Goal: Task Accomplishment & Management: Complete application form

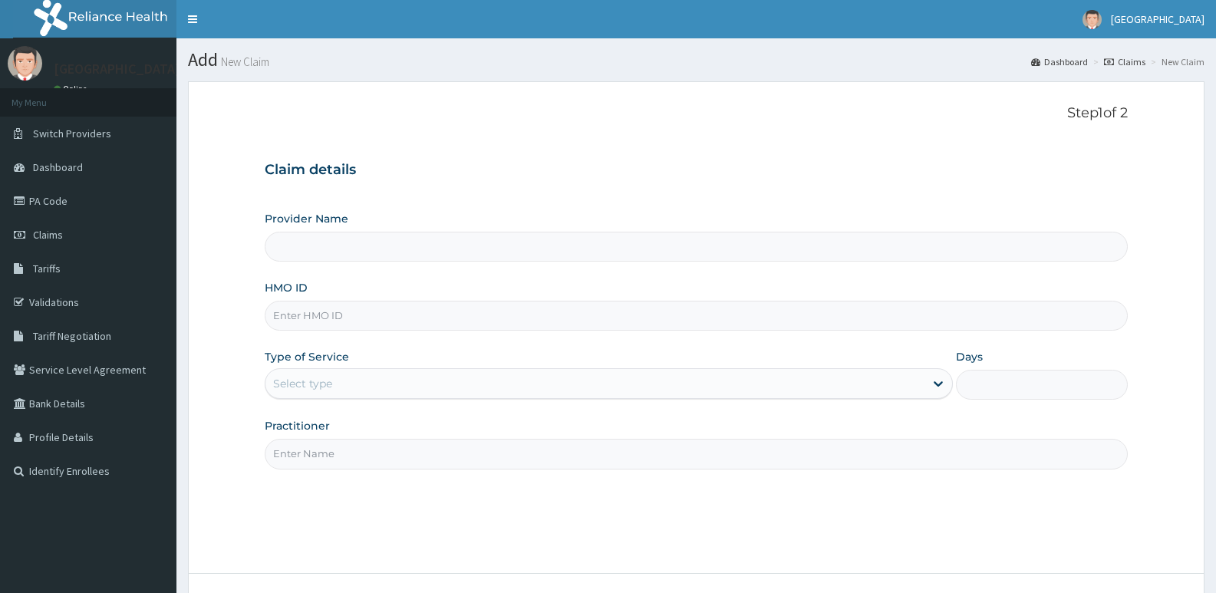
click at [364, 329] on input "HMO ID" at bounding box center [696, 316] width 863 height 30
click at [311, 388] on div "Select type" at bounding box center [302, 383] width 59 height 15
click at [337, 376] on div "Select type" at bounding box center [594, 383] width 658 height 25
click at [371, 313] on input "HMO ID" at bounding box center [696, 316] width 863 height 30
click at [345, 314] on input "HMO ID" at bounding box center [696, 316] width 863 height 30
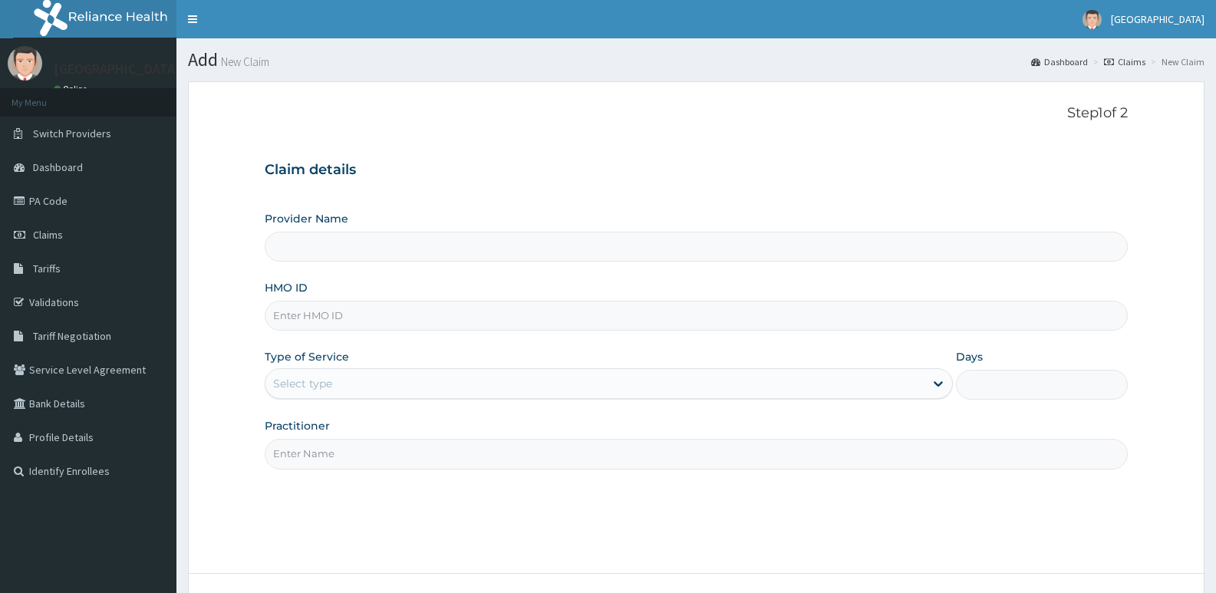
paste input "TLR/10072/B"
type input "TLR/10072/B"
click at [358, 383] on div "Select type" at bounding box center [594, 383] width 658 height 25
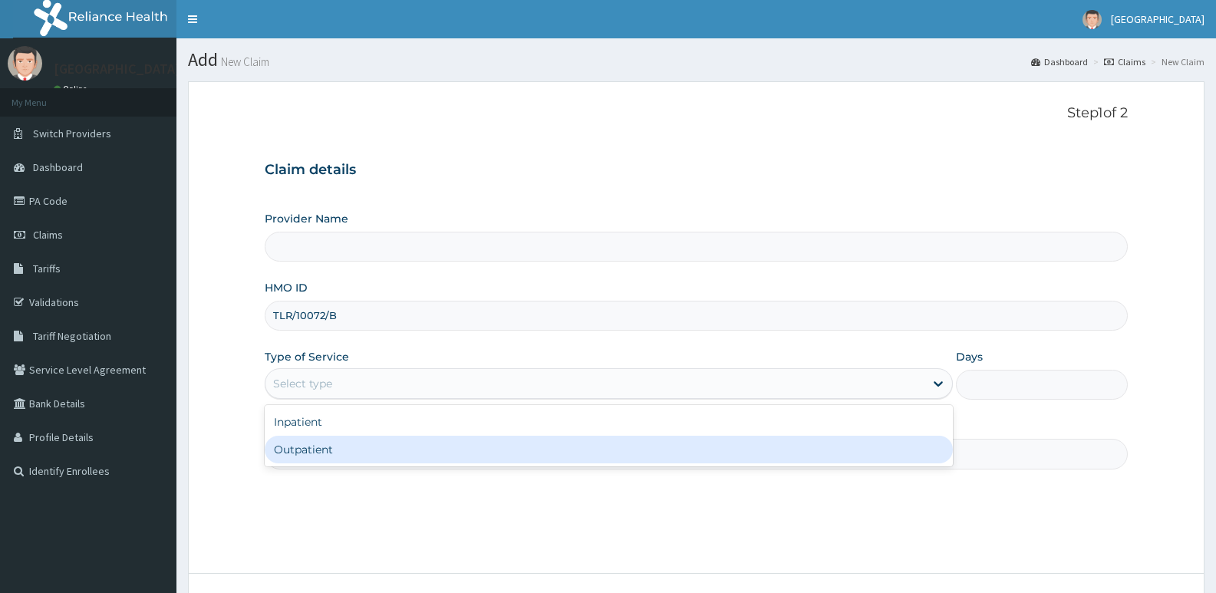
click at [313, 452] on div "Outpatient" at bounding box center [608, 450] width 687 height 28
type input "1"
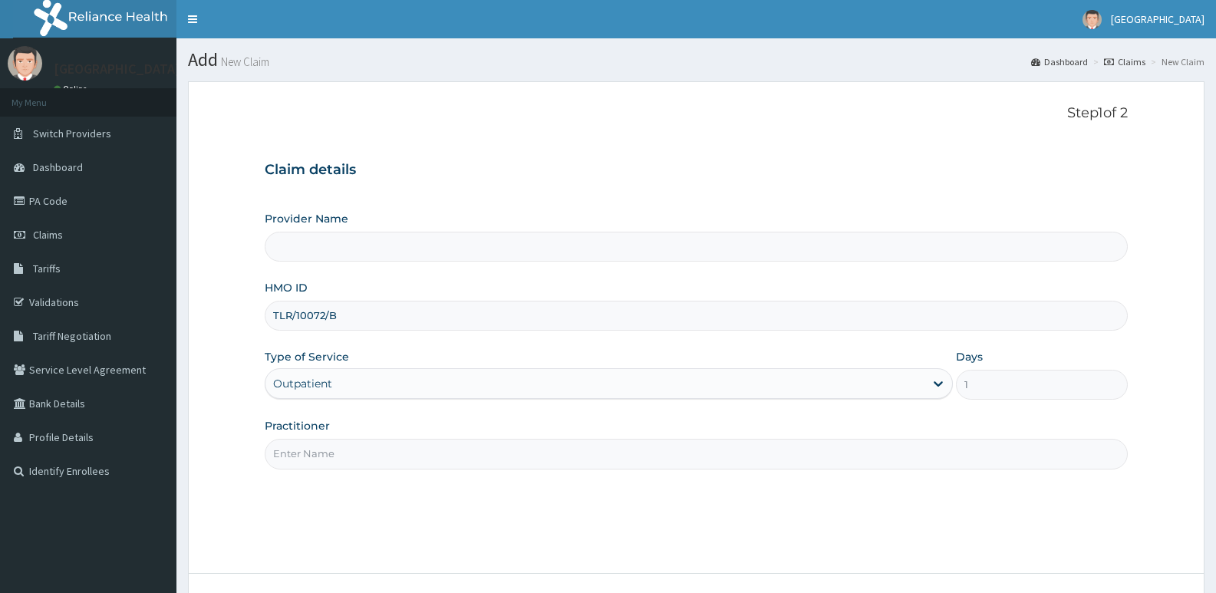
click at [318, 454] on input "Practitioner" at bounding box center [696, 454] width 863 height 30
type input "ADONAI"
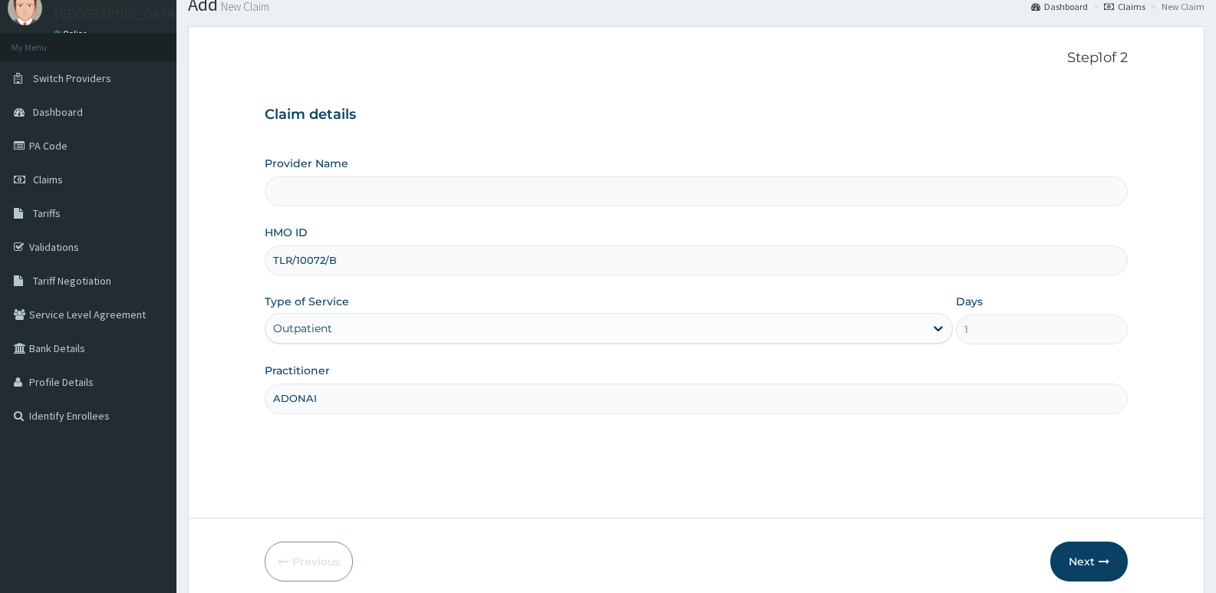
scroll to position [118, 0]
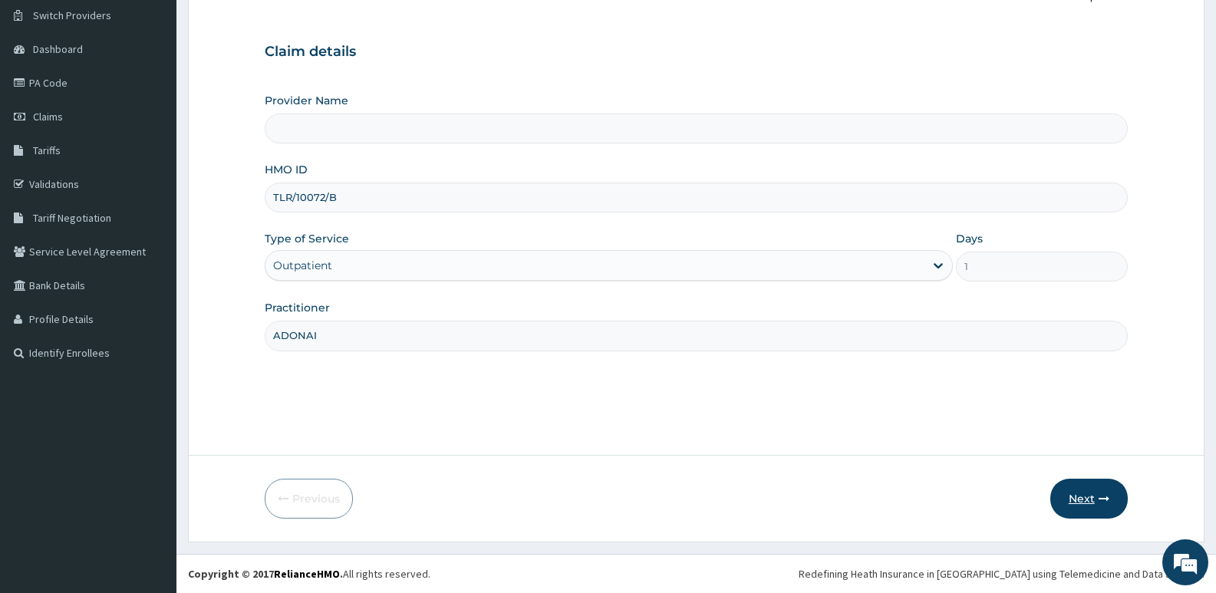
click at [1059, 491] on button "Next" at bounding box center [1088, 499] width 77 height 40
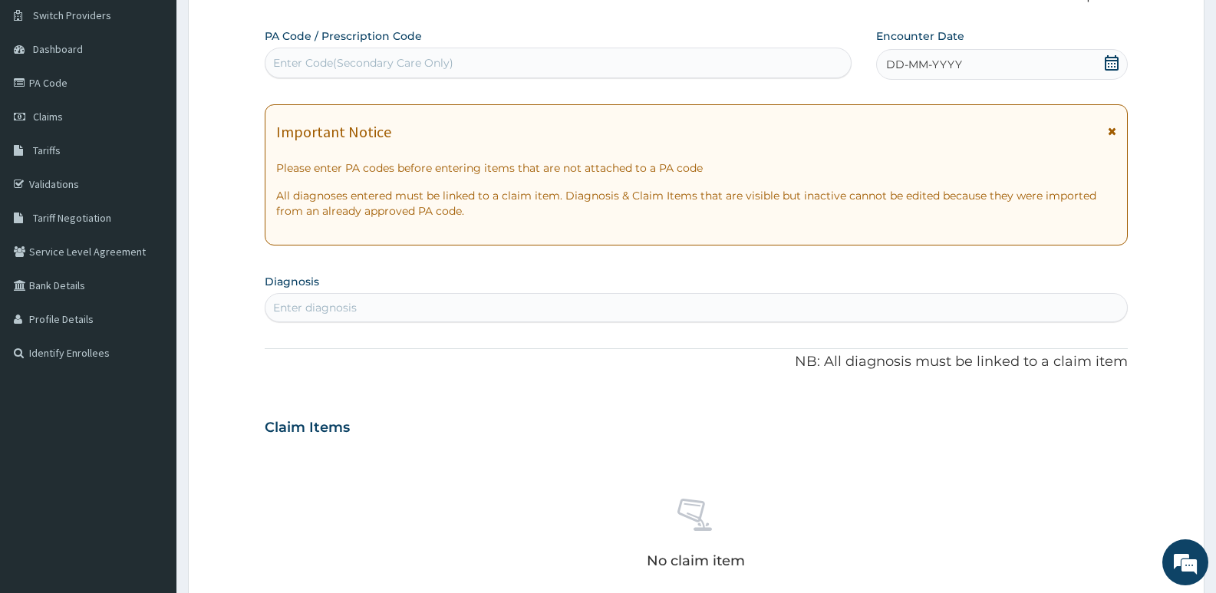
click at [1100, 59] on div "DD-MM-YYYY" at bounding box center [1002, 64] width 252 height 31
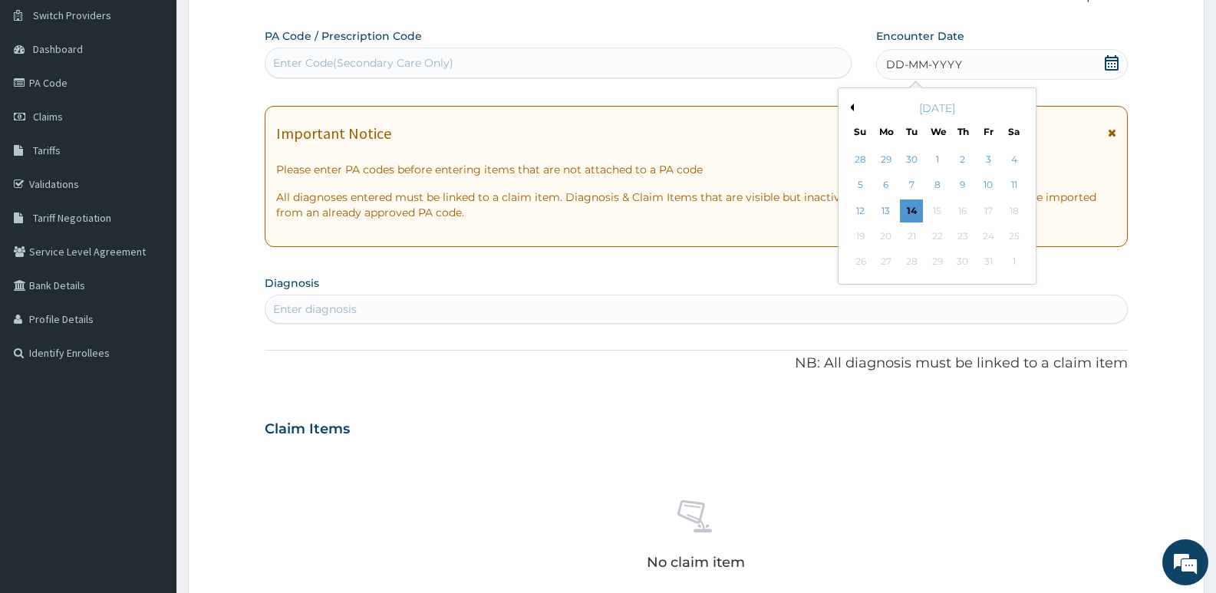
click at [852, 107] on button "Previous Month" at bounding box center [850, 108] width 8 height 8
click at [935, 237] on div "24" at bounding box center [937, 236] width 23 height 23
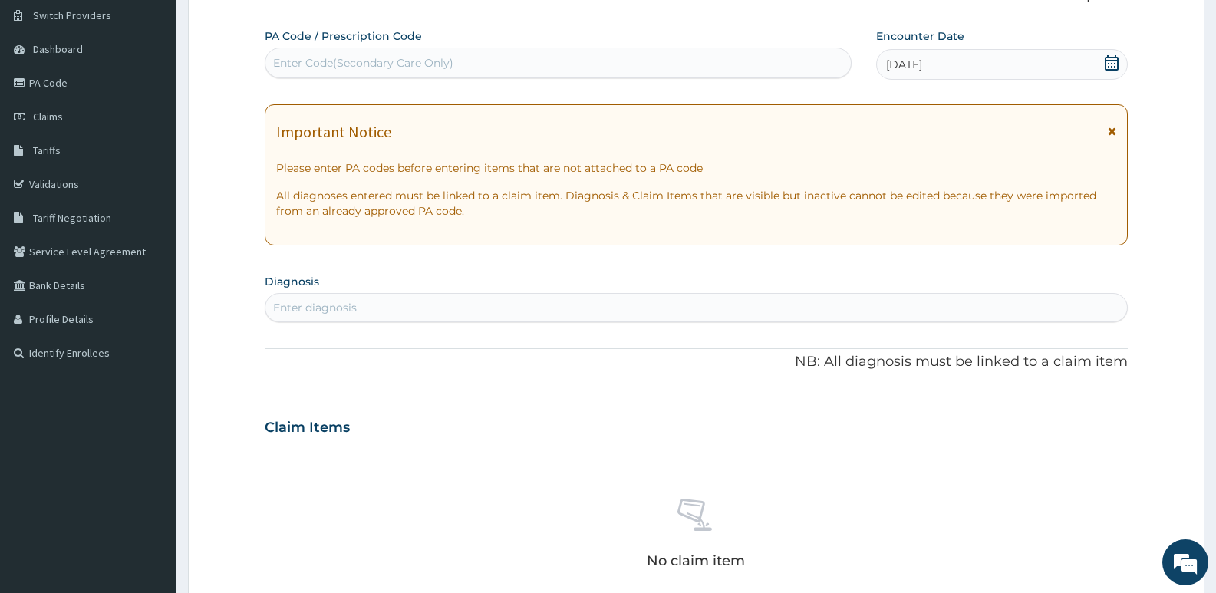
click at [522, 63] on div "Enter Code(Secondary Care Only)" at bounding box center [557, 63] width 585 height 25
click at [552, 56] on div "Enter Code(Secondary Care Only)" at bounding box center [557, 63] width 585 height 25
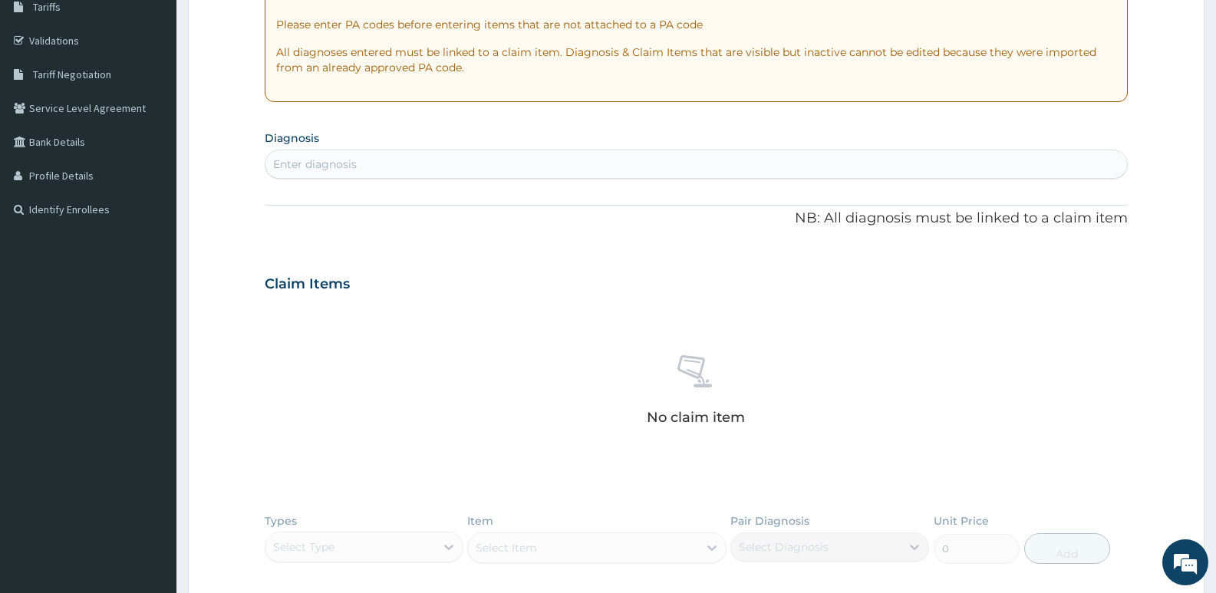
scroll to position [272, 0]
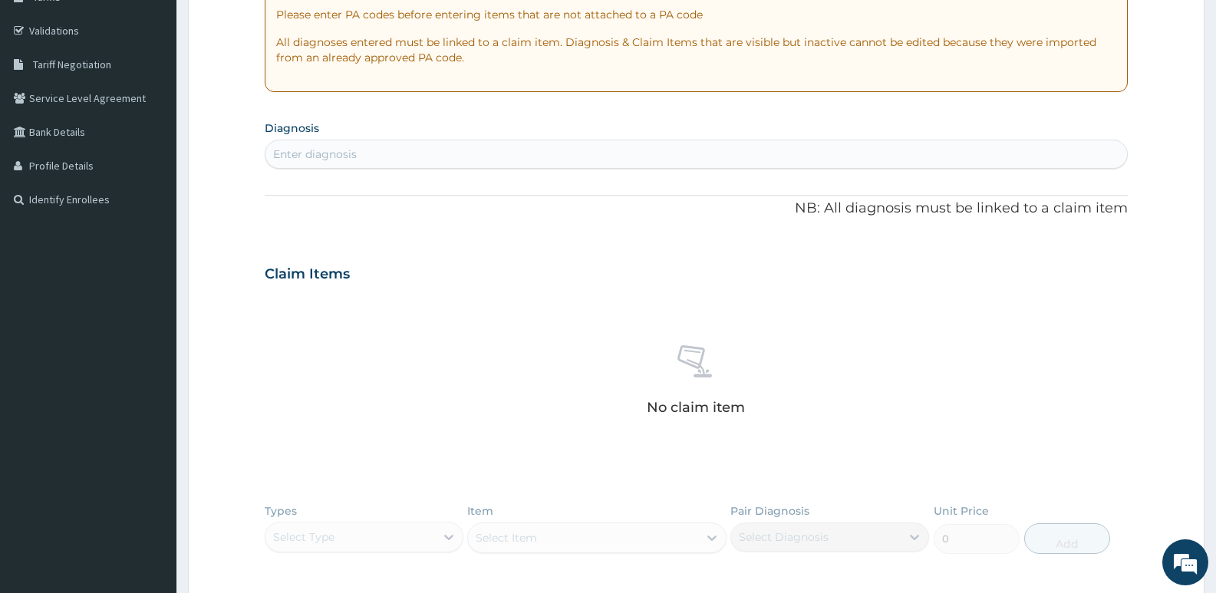
click at [472, 156] on div "Enter diagnosis" at bounding box center [695, 154] width 861 height 25
type input "[MEDICAL_DATA]"
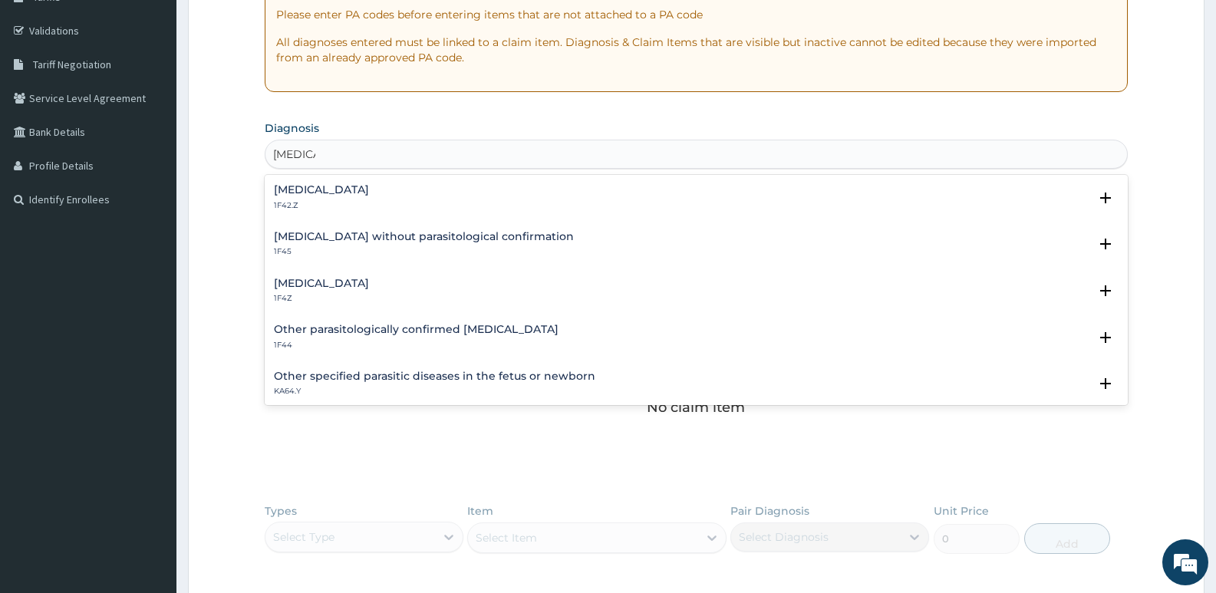
click at [356, 284] on h4 "[MEDICAL_DATA]" at bounding box center [321, 284] width 95 height 12
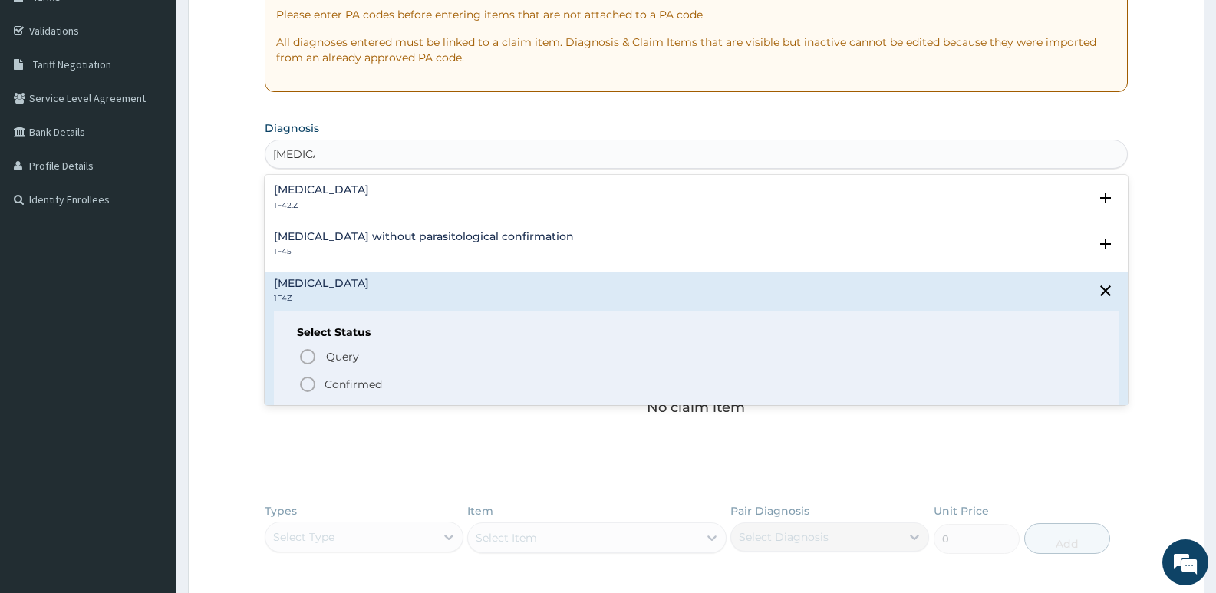
click at [320, 380] on span "Confirmed" at bounding box center [696, 384] width 797 height 18
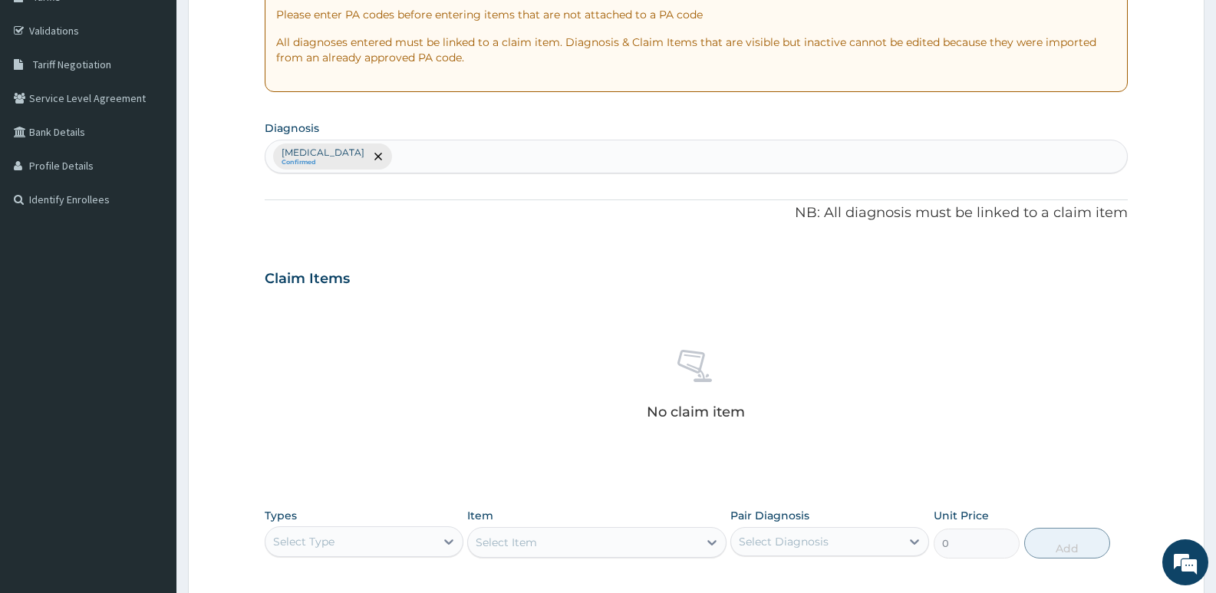
click at [451, 155] on div "[MEDICAL_DATA] Confirmed" at bounding box center [695, 156] width 861 height 32
type input "upper"
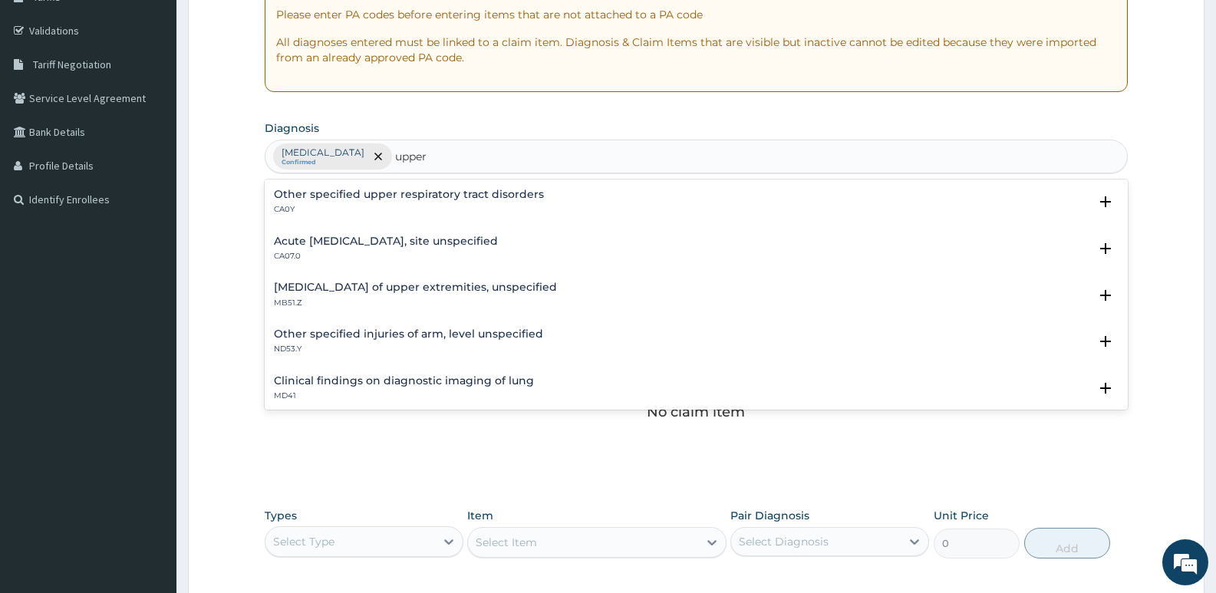
click at [418, 238] on h4 "Acute [MEDICAL_DATA], site unspecified" at bounding box center [386, 241] width 224 height 12
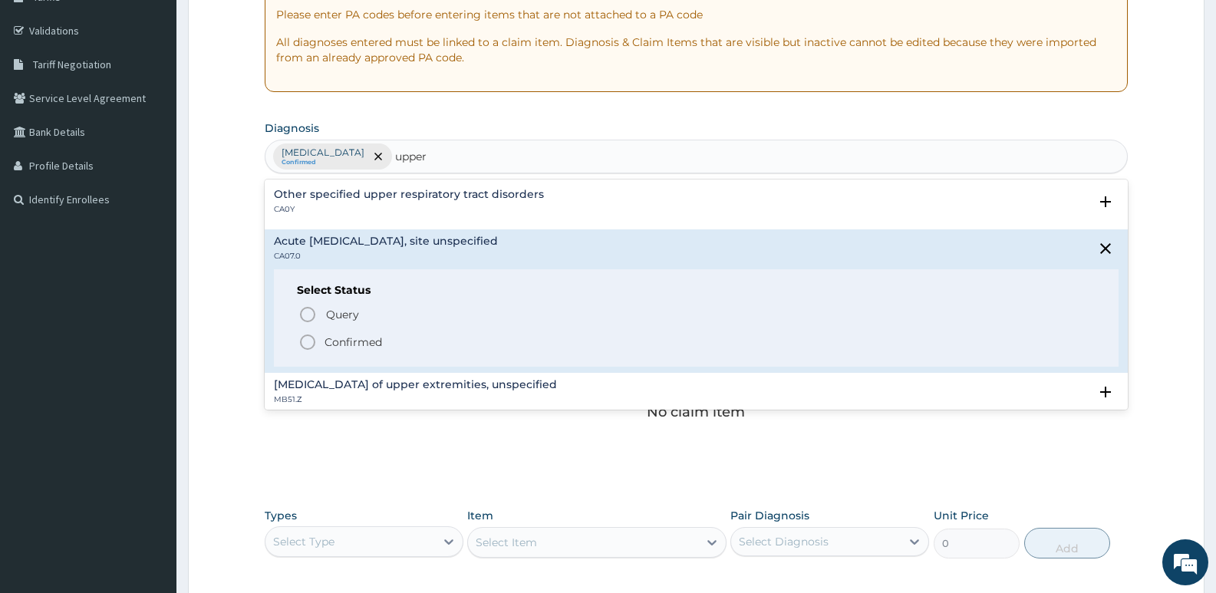
click at [310, 343] on icon "status option filled" at bounding box center [307, 342] width 18 height 18
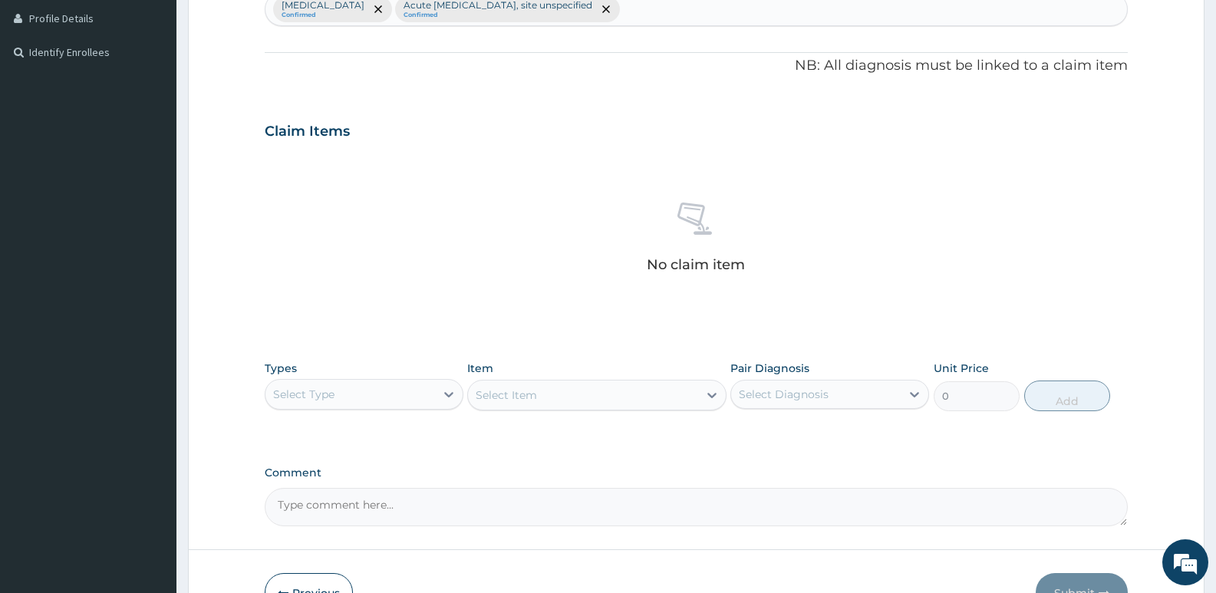
scroll to position [425, 0]
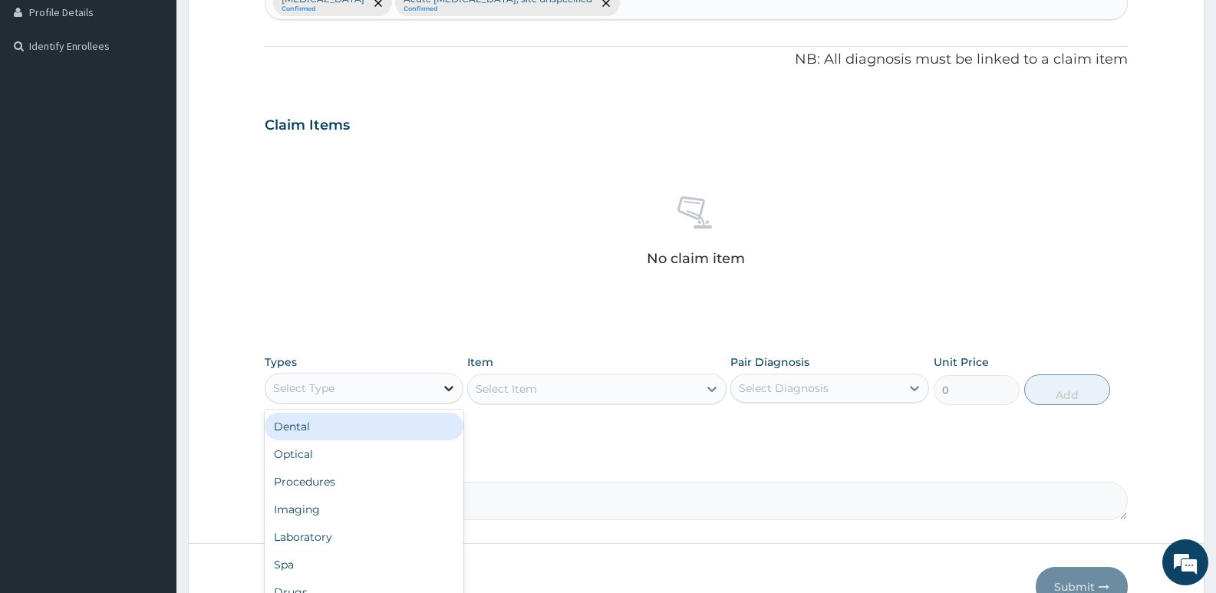
click at [446, 388] on icon at bounding box center [448, 388] width 9 height 5
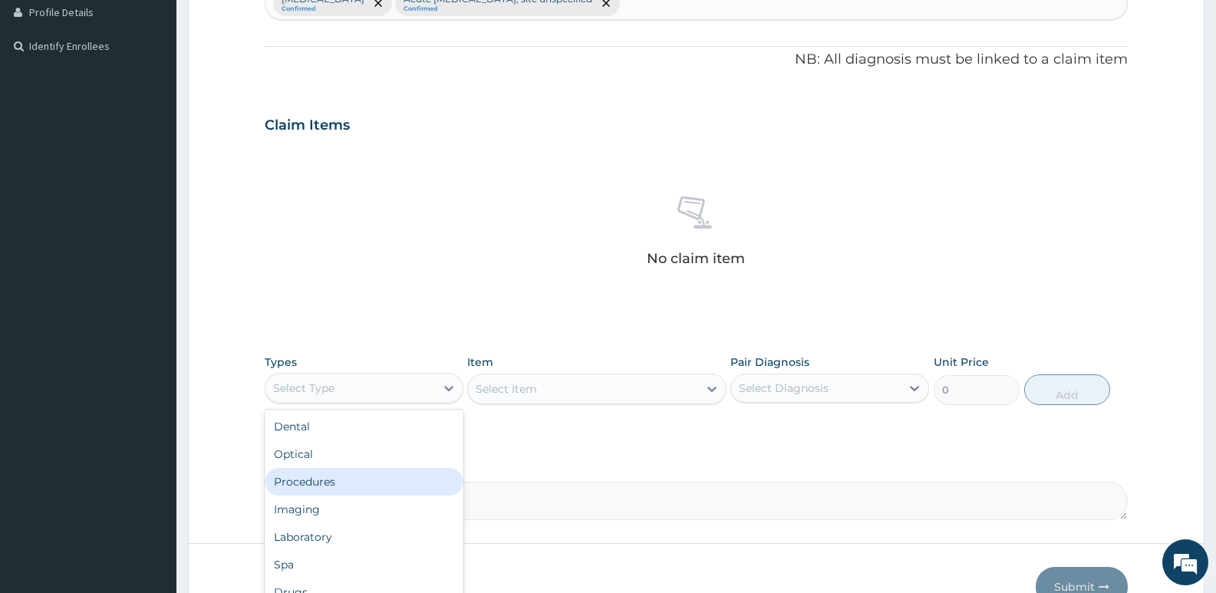
click at [311, 485] on div "Procedures" at bounding box center [364, 482] width 199 height 28
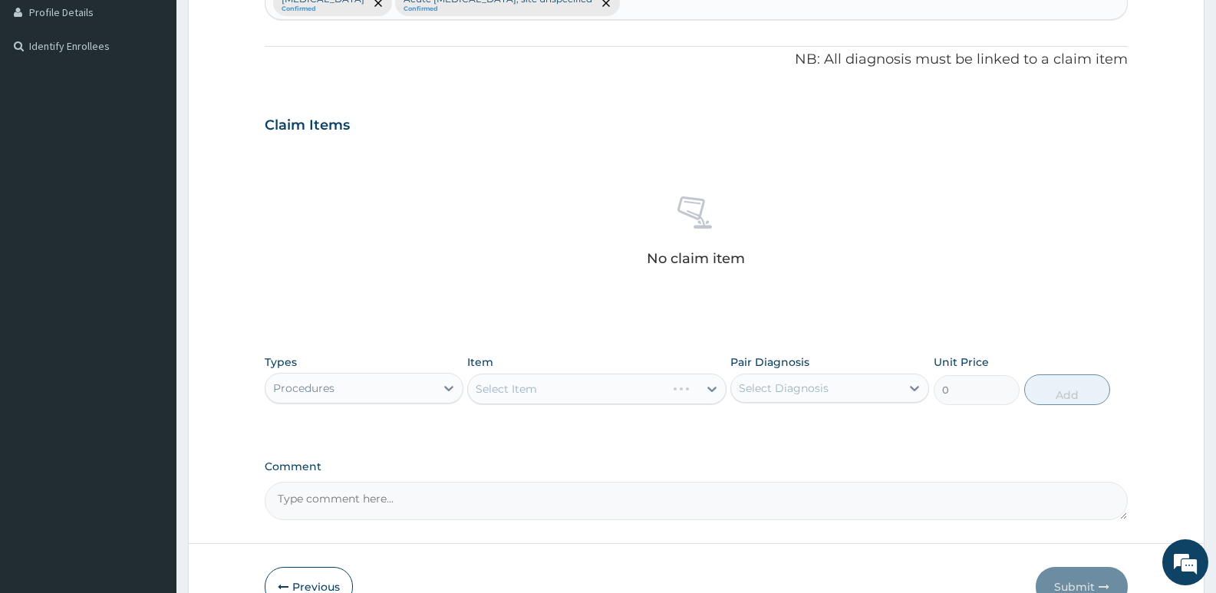
click at [578, 392] on div "Select Item" at bounding box center [596, 389] width 258 height 31
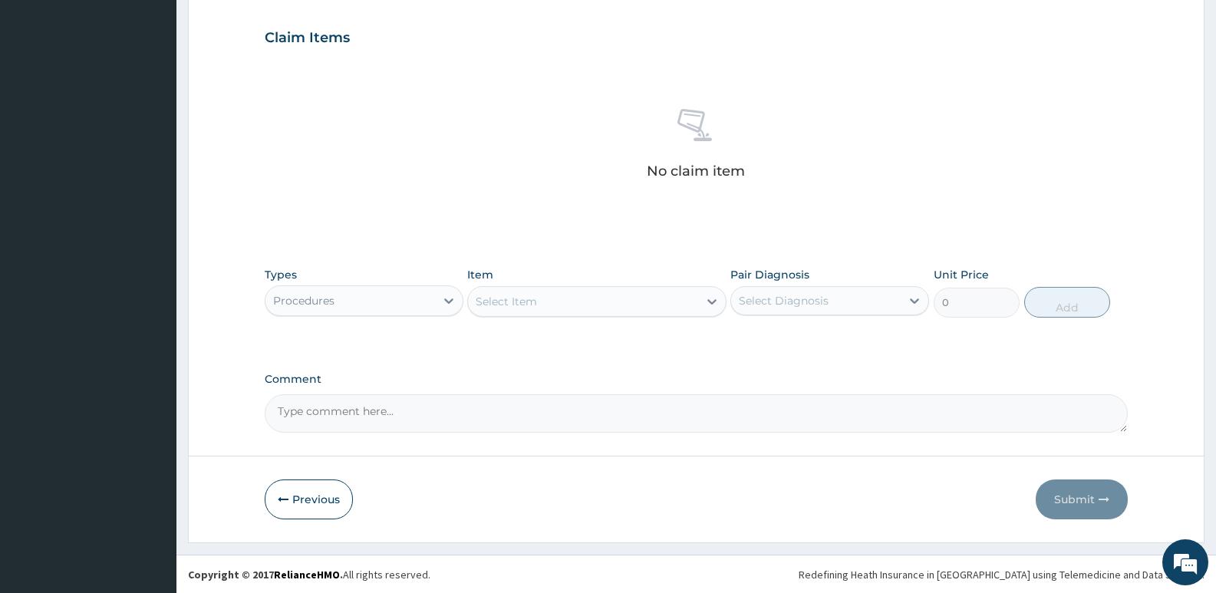
scroll to position [513, 0]
click at [432, 304] on div "Procedures" at bounding box center [349, 300] width 169 height 25
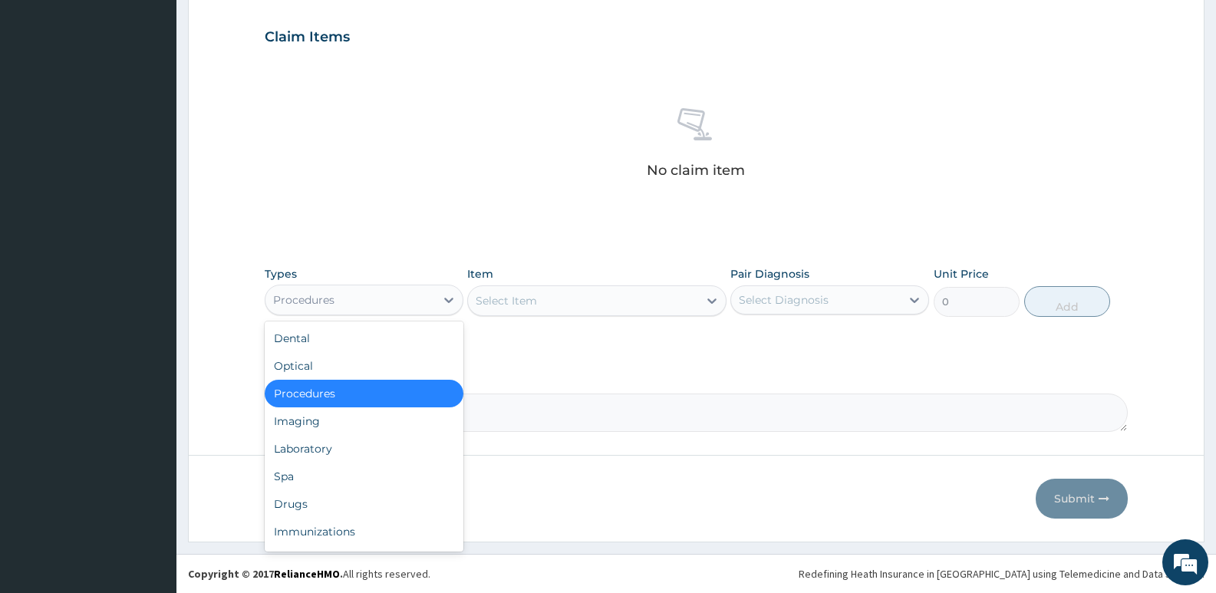
click at [307, 387] on div "Procedures" at bounding box center [364, 394] width 199 height 28
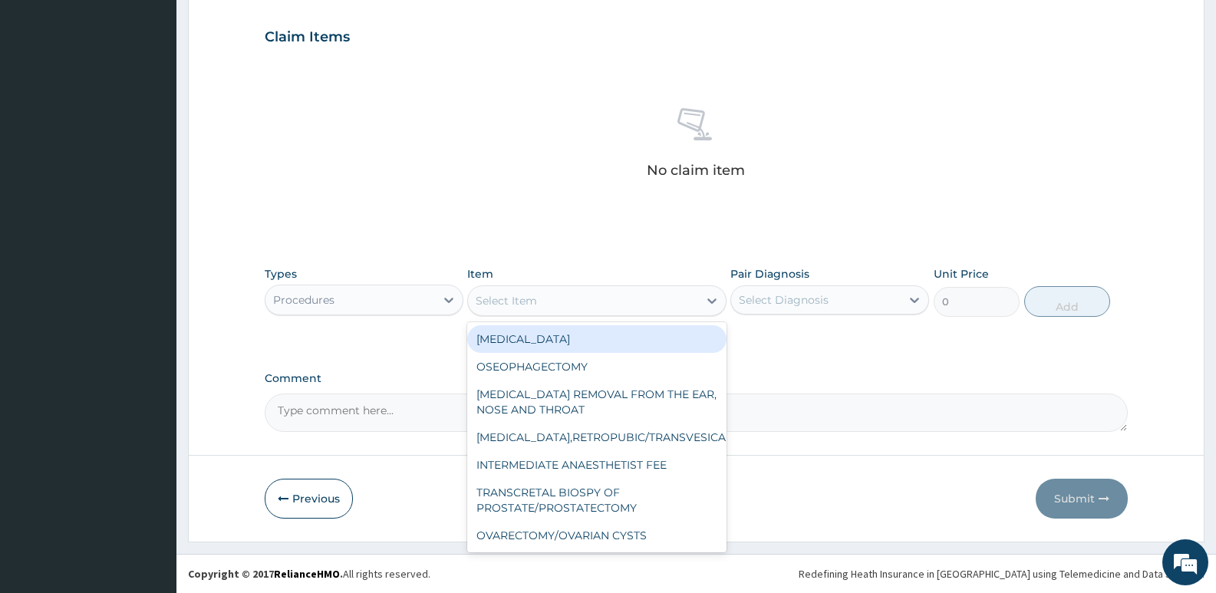
click at [548, 295] on div "Select Item" at bounding box center [582, 300] width 229 height 25
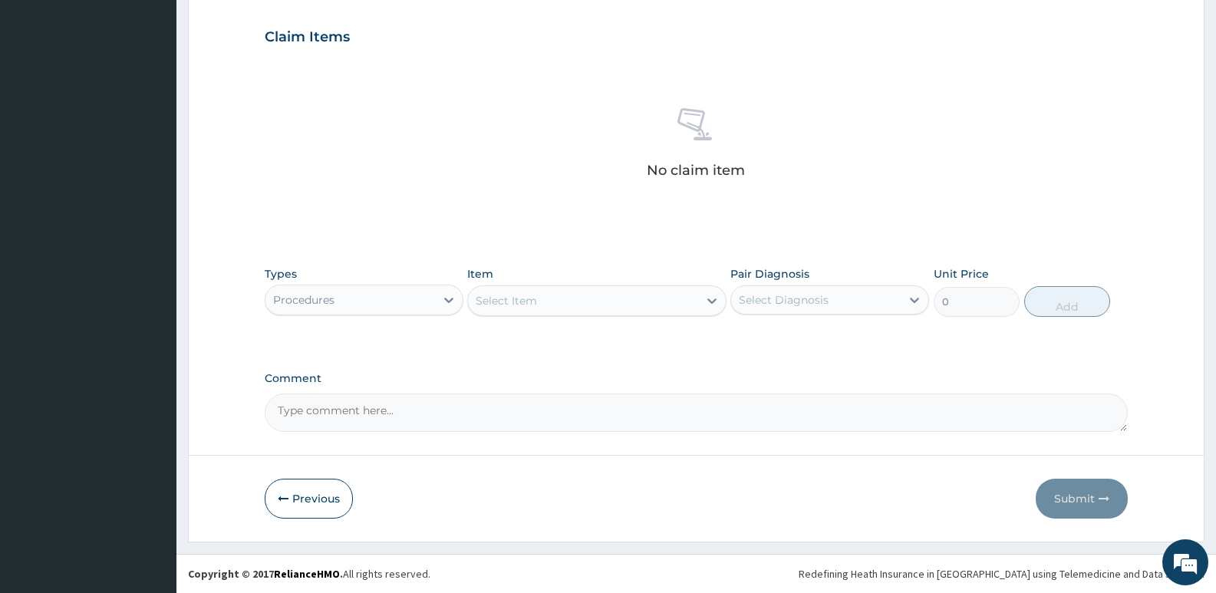
click at [607, 301] on div "Select Item" at bounding box center [582, 300] width 229 height 25
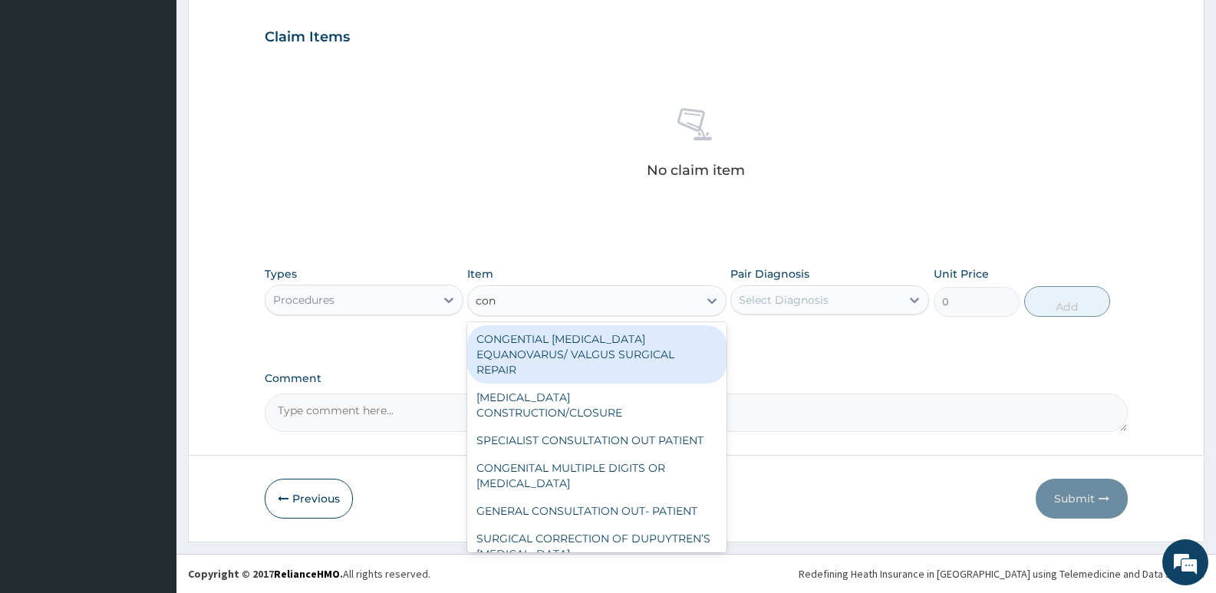
type input "cons"
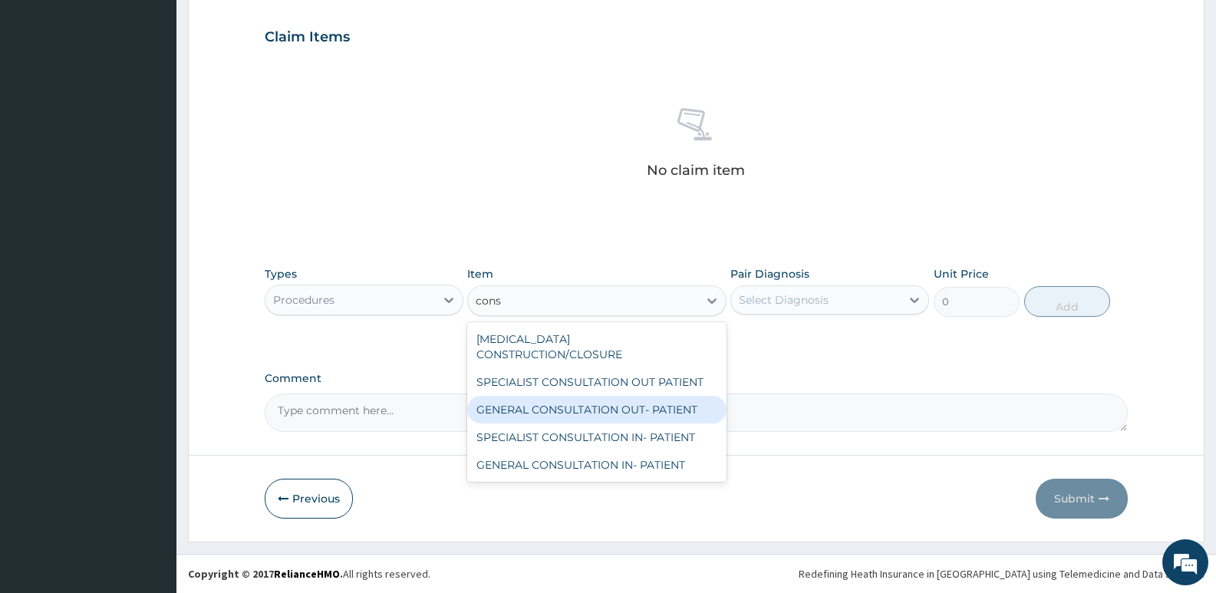
click at [606, 396] on div "GENERAL CONSULTATION OUT- PATIENT" at bounding box center [596, 410] width 258 height 28
type input "3000"
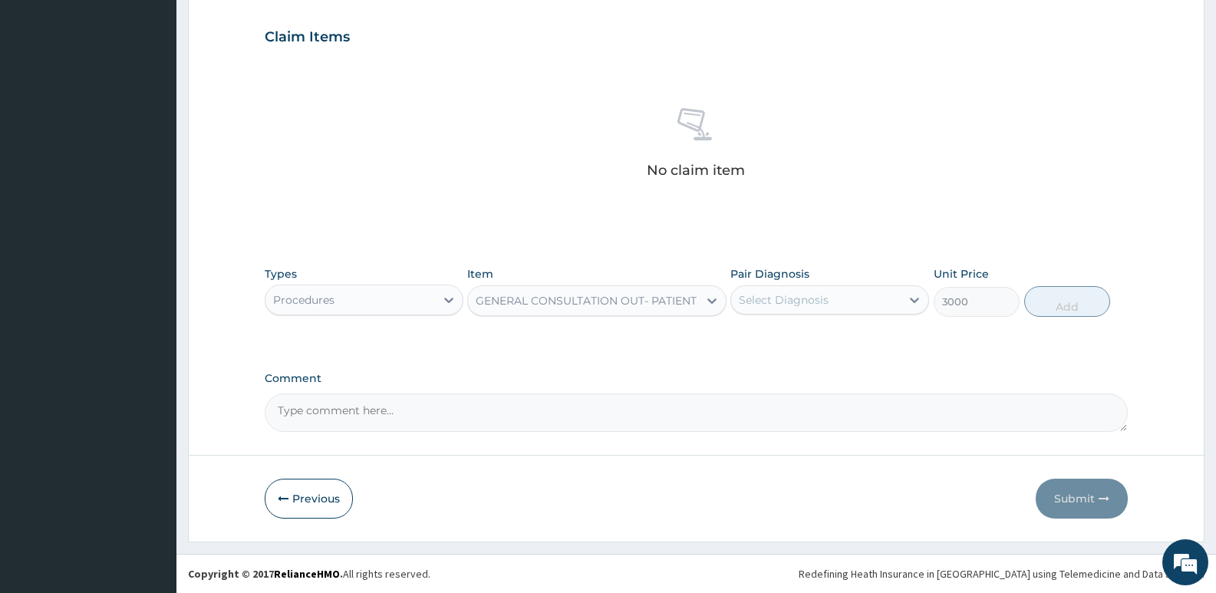
click at [858, 309] on div "Select Diagnosis" at bounding box center [815, 300] width 169 height 25
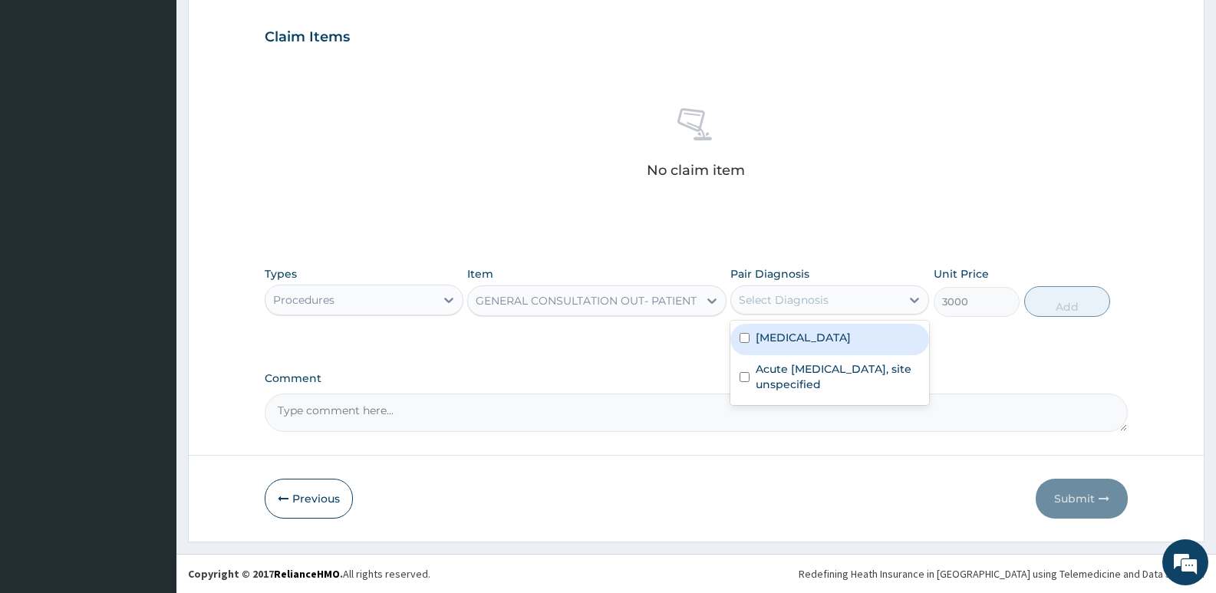
click at [851, 343] on label "[MEDICAL_DATA]" at bounding box center [802, 337] width 95 height 15
checkbox input "true"
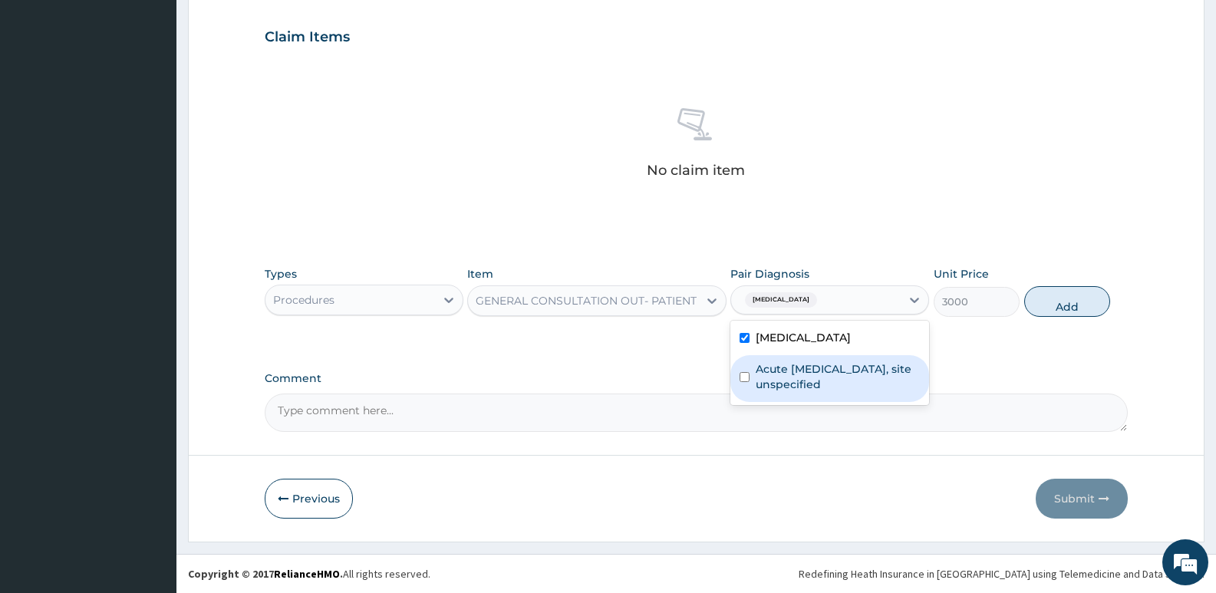
click at [857, 360] on div "Acute [MEDICAL_DATA], site unspecified" at bounding box center [829, 378] width 199 height 47
checkbox input "true"
click at [1078, 298] on button "Add" at bounding box center [1067, 301] width 86 height 31
type input "0"
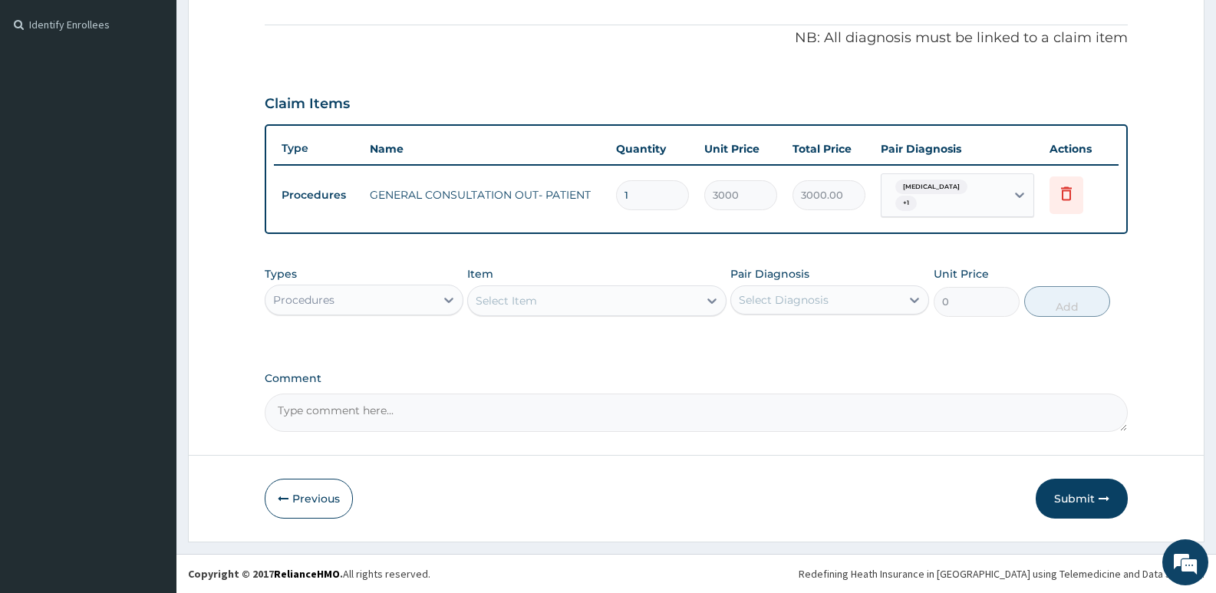
scroll to position [446, 0]
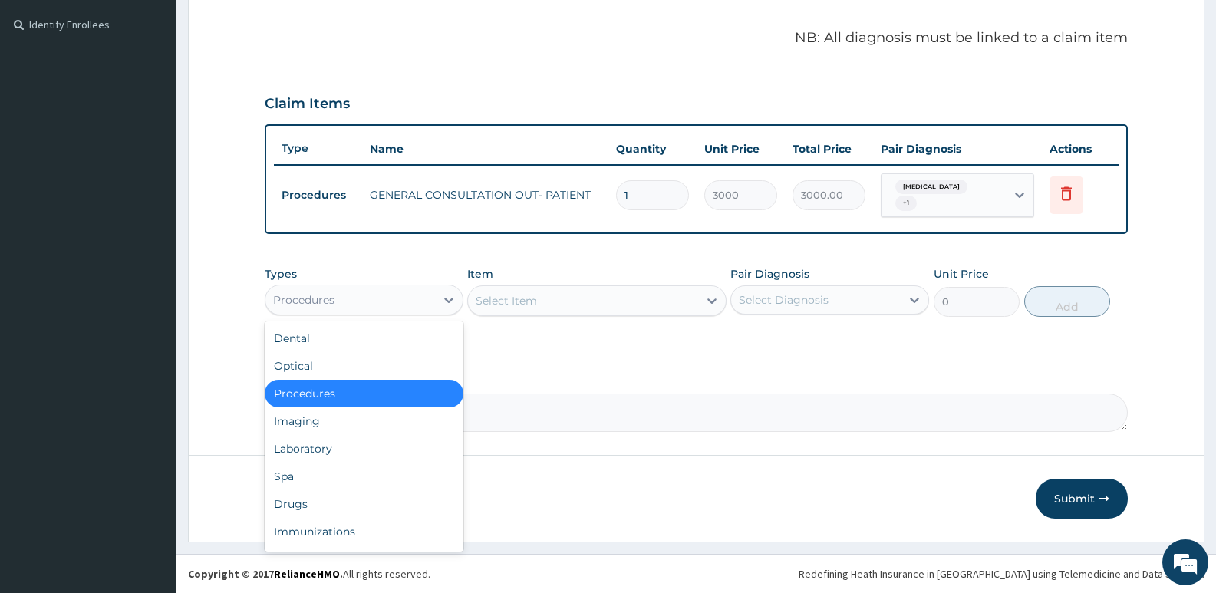
click at [417, 300] on div "Procedures" at bounding box center [349, 300] width 169 height 25
click at [306, 452] on div "Laboratory" at bounding box center [364, 449] width 199 height 28
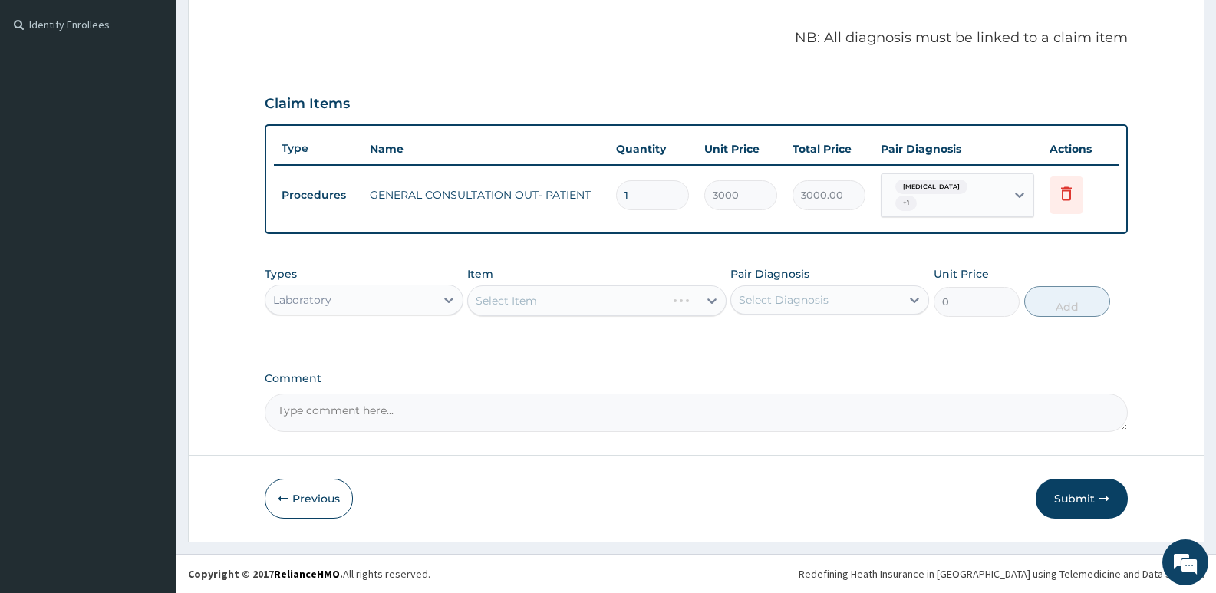
click at [521, 296] on div "Select Item" at bounding box center [596, 300] width 258 height 31
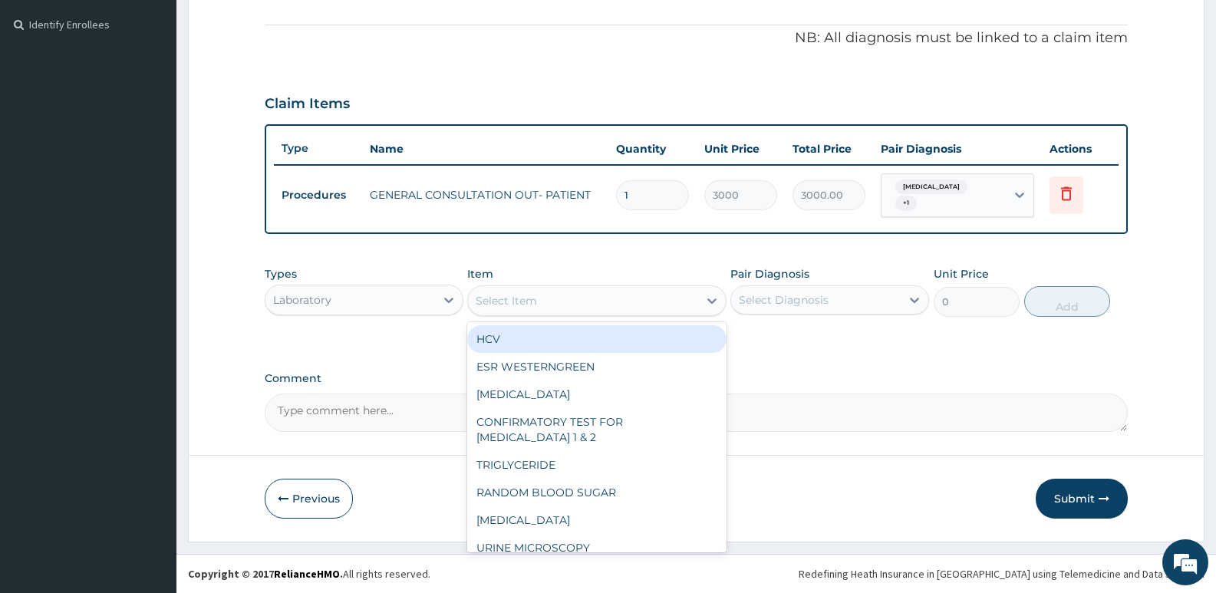
click at [521, 296] on div "Select Item" at bounding box center [506, 300] width 61 height 15
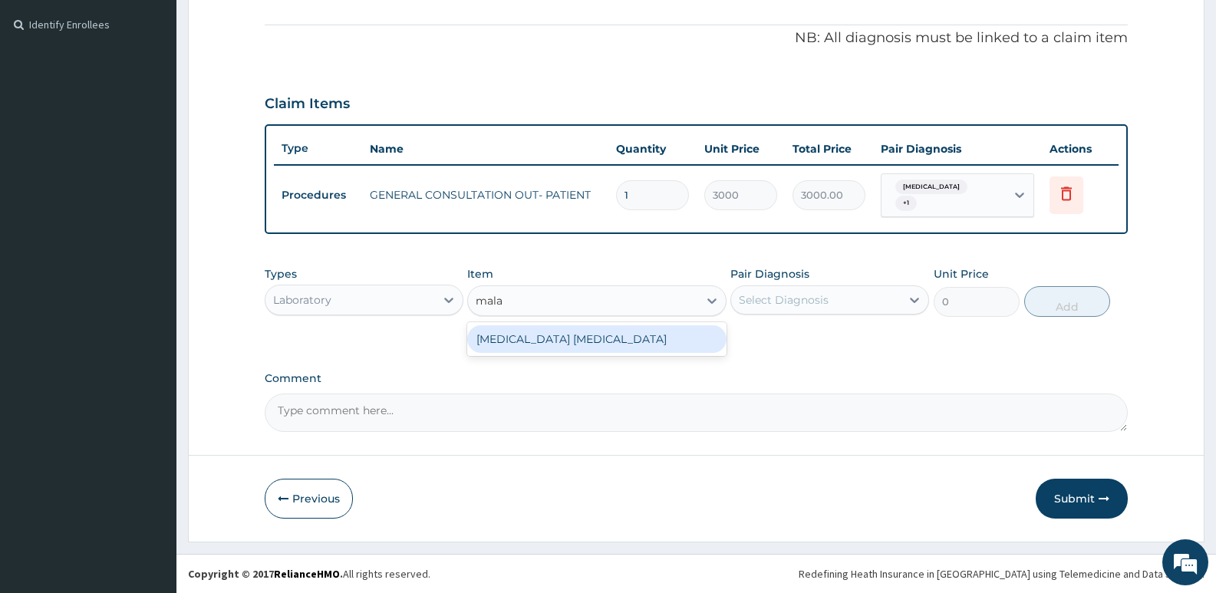
type input "malar"
click at [561, 337] on div "[MEDICAL_DATA] [MEDICAL_DATA]" at bounding box center [596, 339] width 258 height 28
type input "1500"
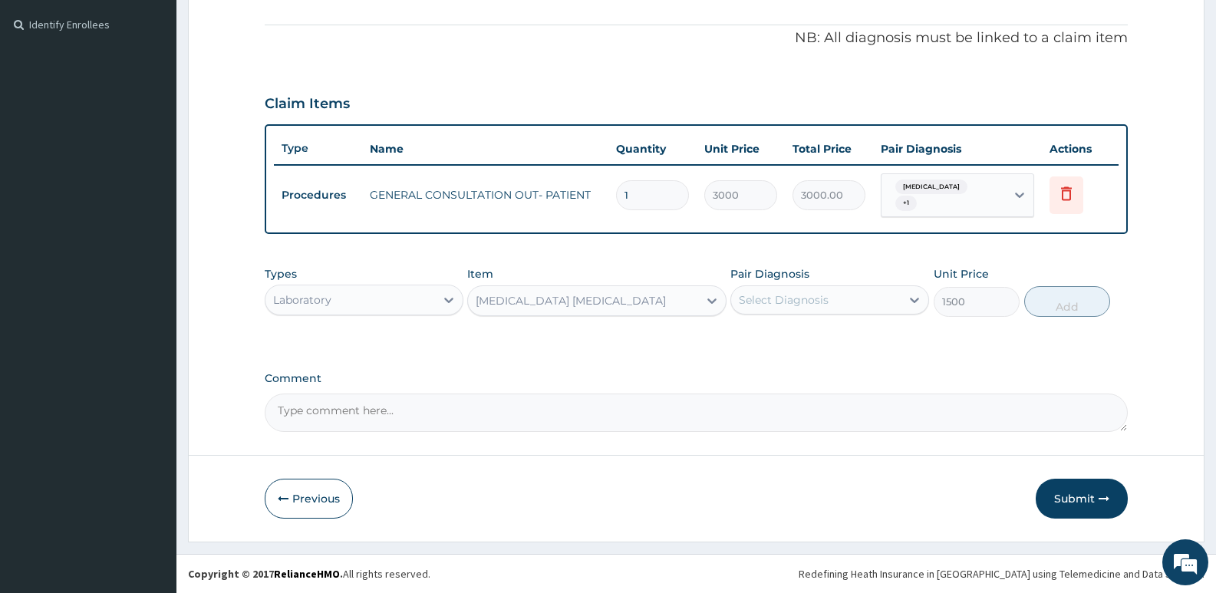
click at [854, 295] on div "Select Diagnosis" at bounding box center [815, 300] width 169 height 25
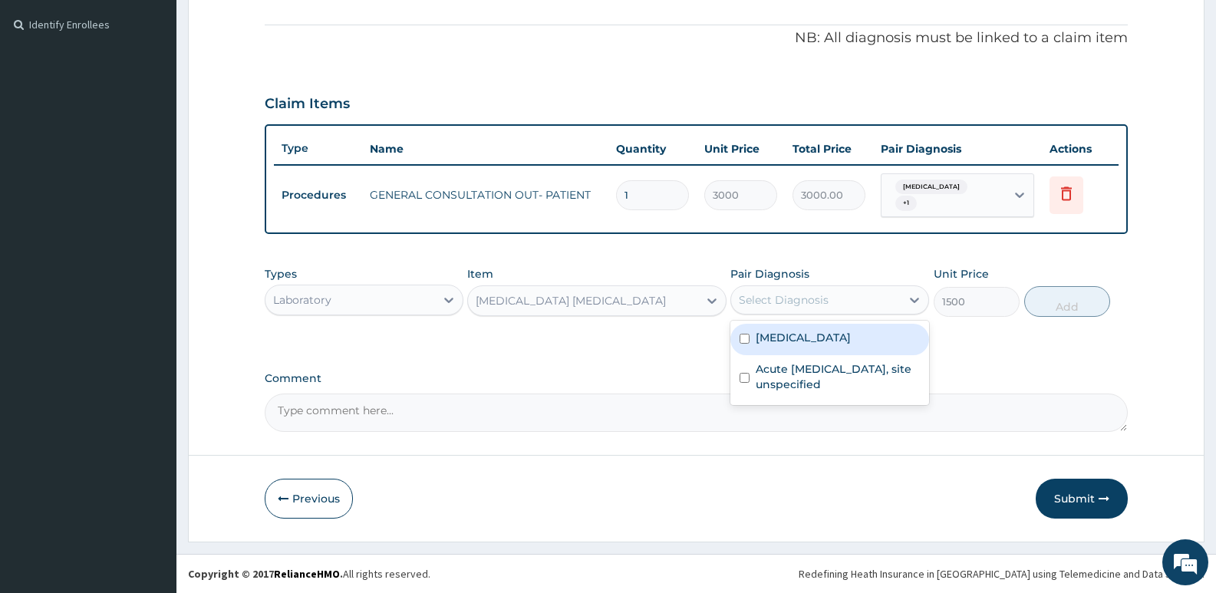
click at [842, 337] on label "[MEDICAL_DATA]" at bounding box center [802, 337] width 95 height 15
checkbox input "true"
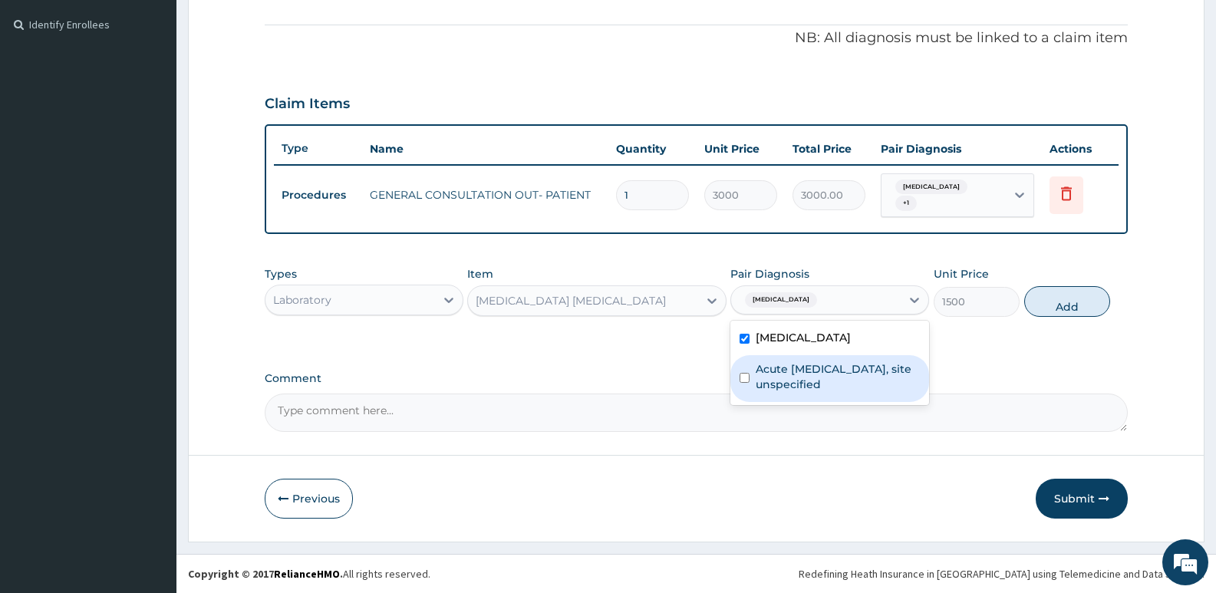
click at [847, 364] on label "Acute [MEDICAL_DATA], site unspecified" at bounding box center [837, 376] width 164 height 31
click at [848, 361] on label "Acute [MEDICAL_DATA], site unspecified" at bounding box center [837, 376] width 164 height 31
checkbox input "false"
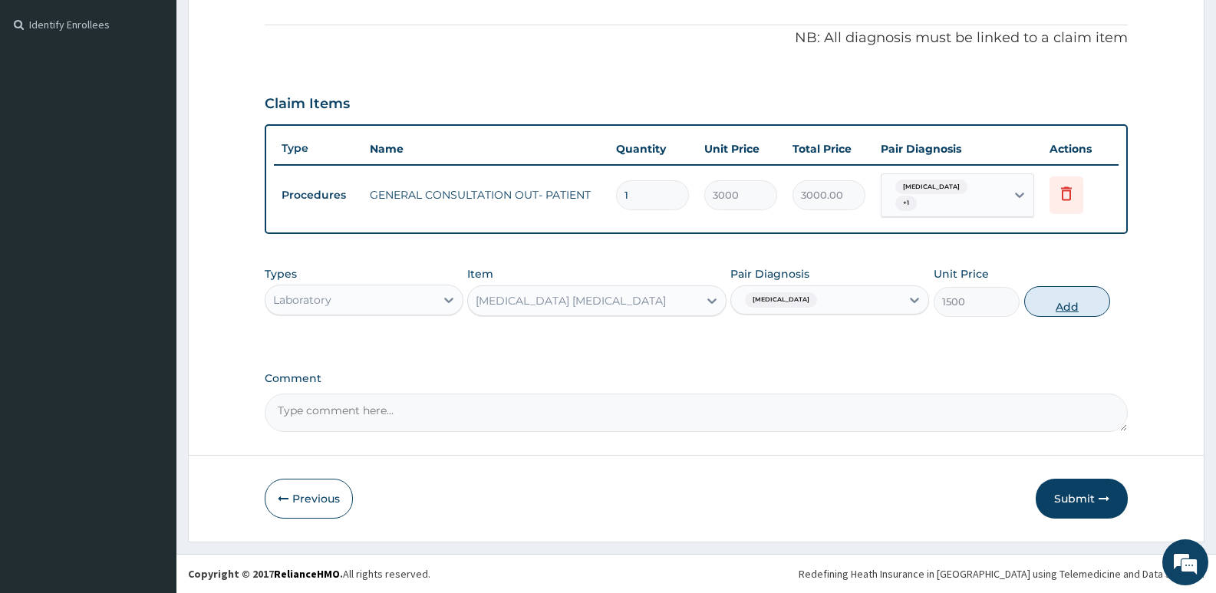
click at [1045, 302] on button "Add" at bounding box center [1067, 301] width 86 height 31
type input "0"
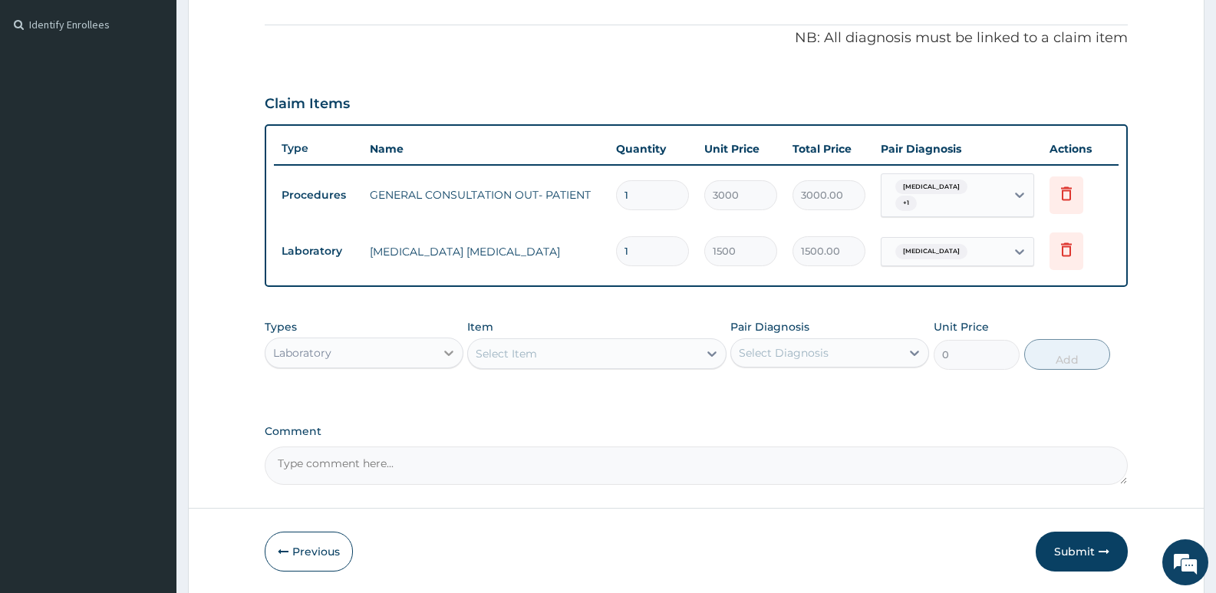
click at [435, 350] on div at bounding box center [449, 353] width 28 height 28
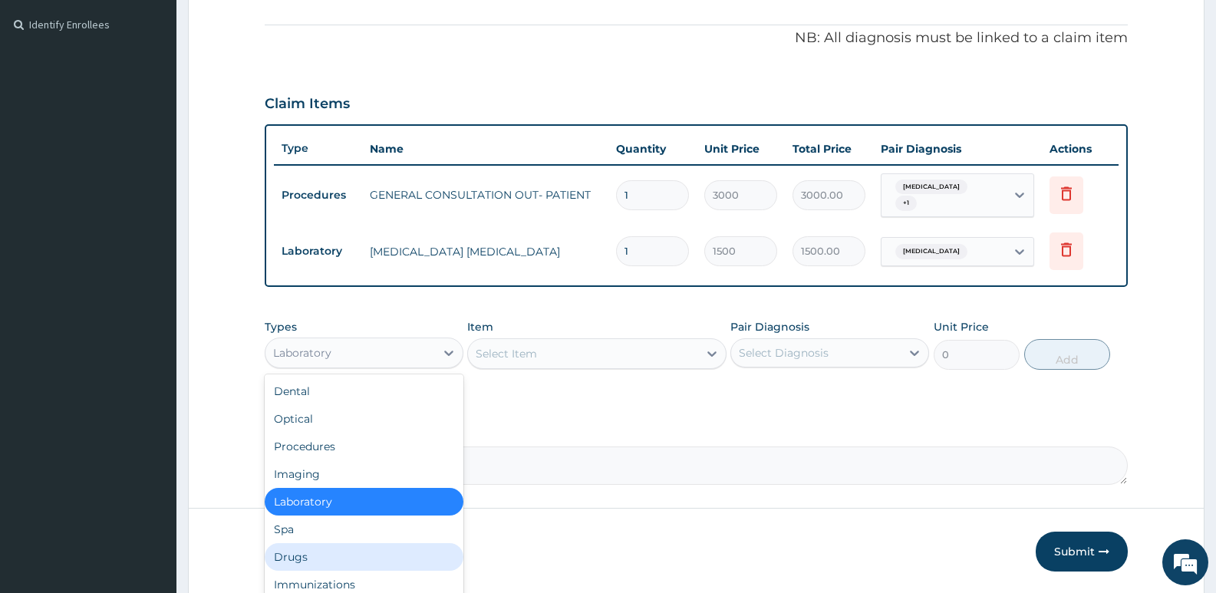
click at [291, 554] on div "Drugs" at bounding box center [364, 557] width 199 height 28
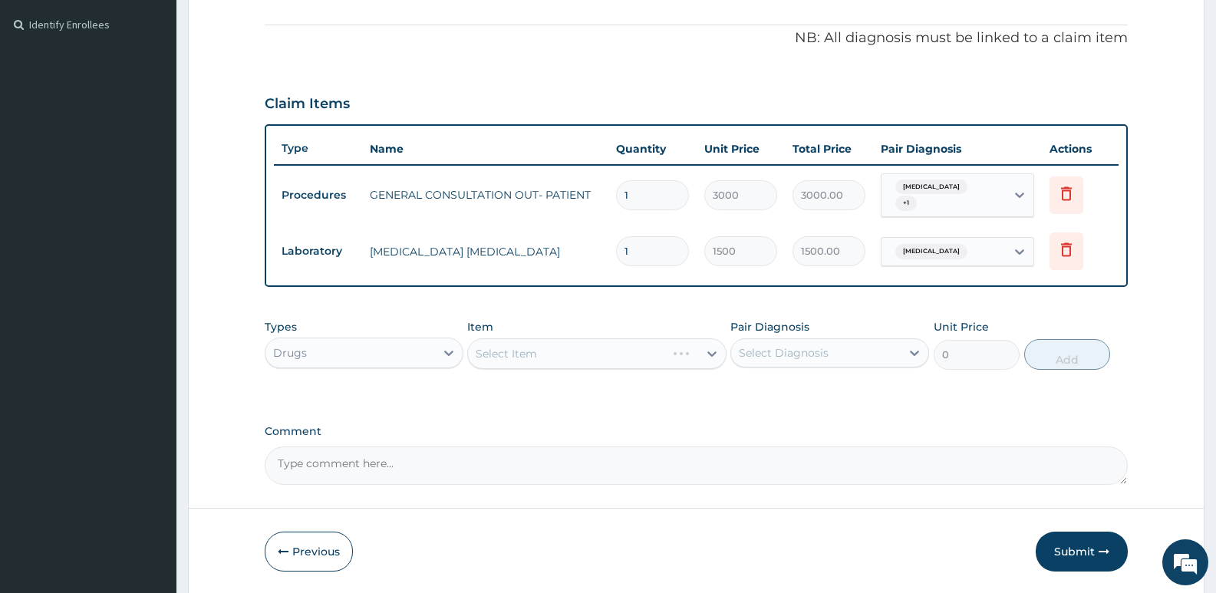
click at [200, 309] on form "Step 2 of 2 PA Code / Prescription Code Enter Code(Secondary Care Only) Encount…" at bounding box center [696, 115] width 1016 height 960
click at [554, 357] on div "Select Item" at bounding box center [596, 353] width 258 height 31
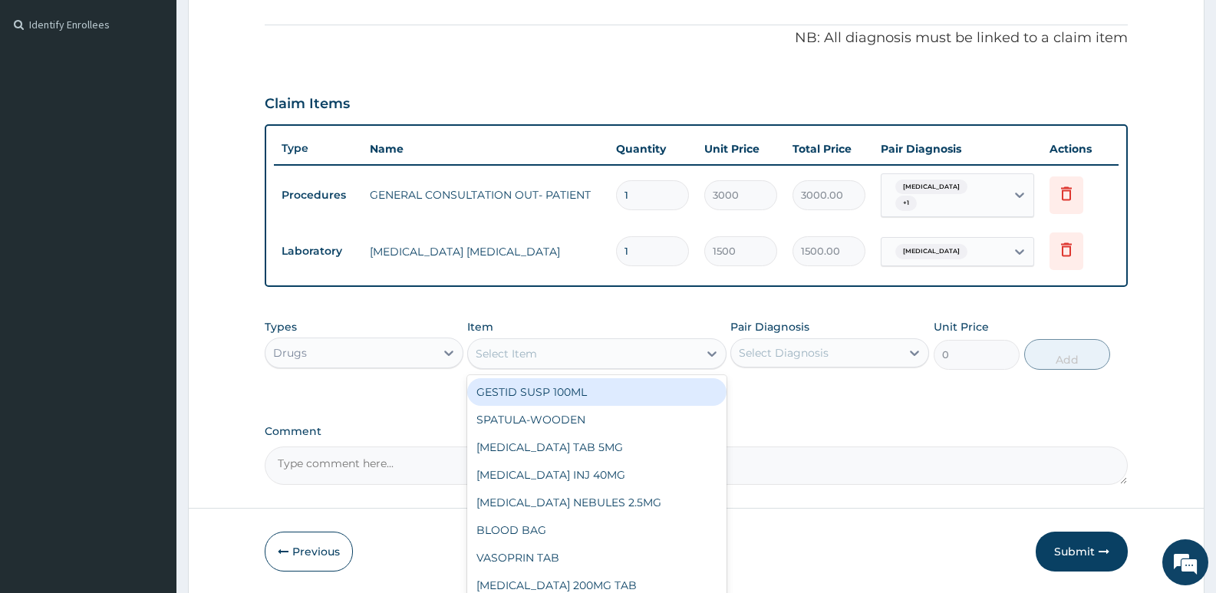
click at [555, 354] on div "Select Item" at bounding box center [582, 353] width 229 height 25
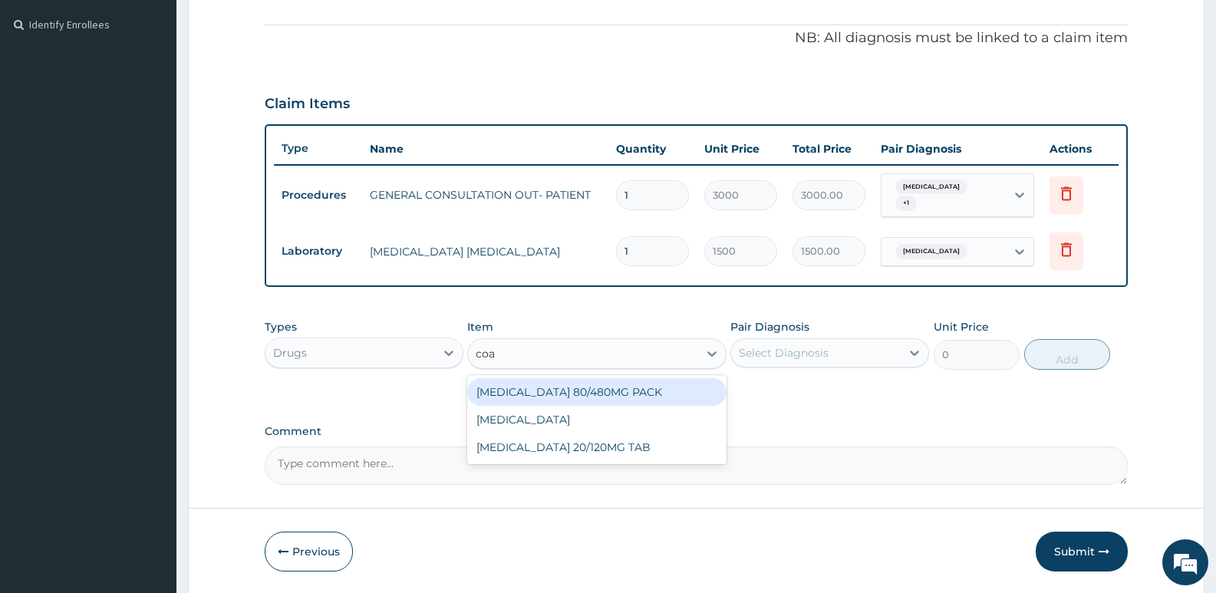
type input "[PERSON_NAME]"
click at [565, 402] on div "[MEDICAL_DATA] 80/480MG PACK" at bounding box center [596, 392] width 258 height 28
type input "3500"
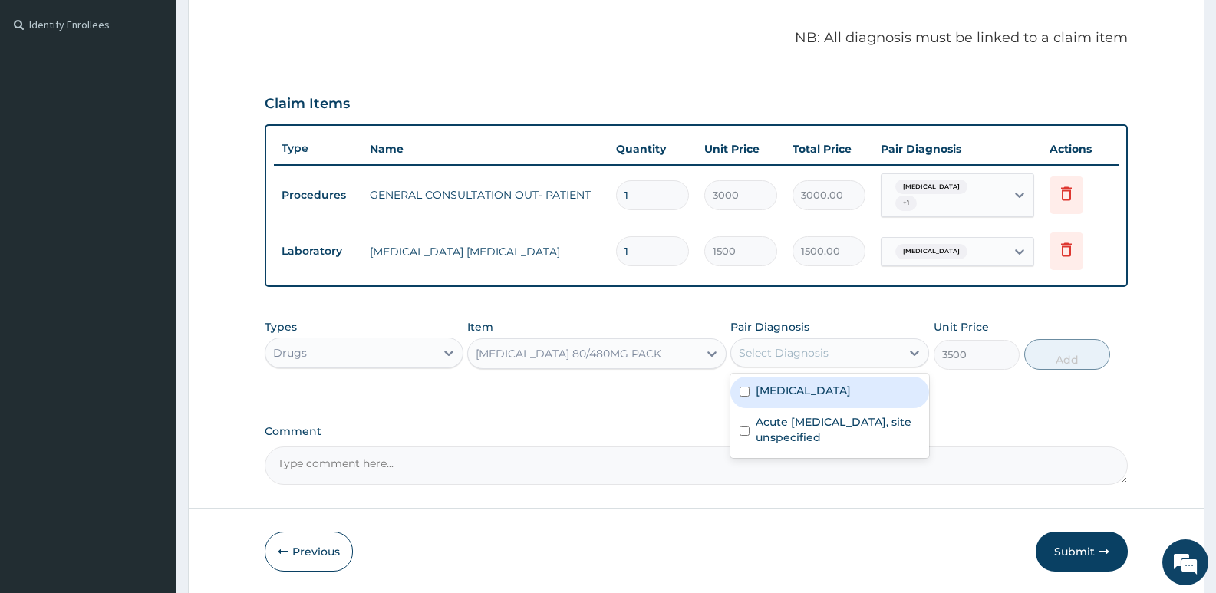
click at [775, 352] on div "Select Diagnosis" at bounding box center [784, 352] width 90 height 15
click at [802, 395] on label "[MEDICAL_DATA]" at bounding box center [802, 390] width 95 height 15
checkbox input "true"
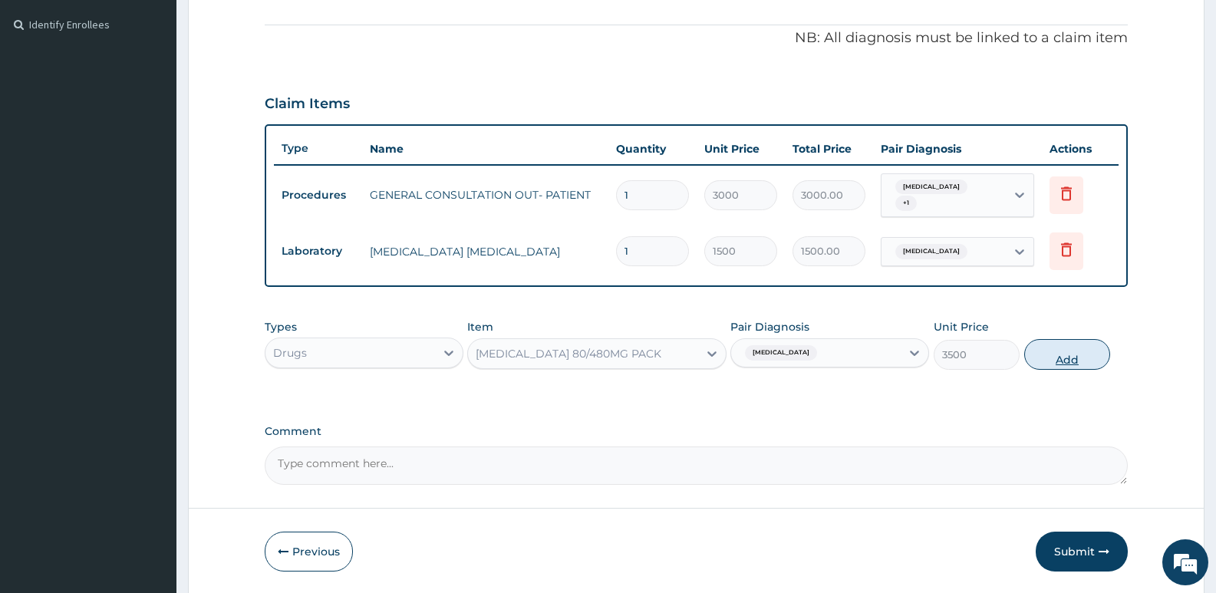
click at [1054, 350] on button "Add" at bounding box center [1067, 354] width 86 height 31
type input "0"
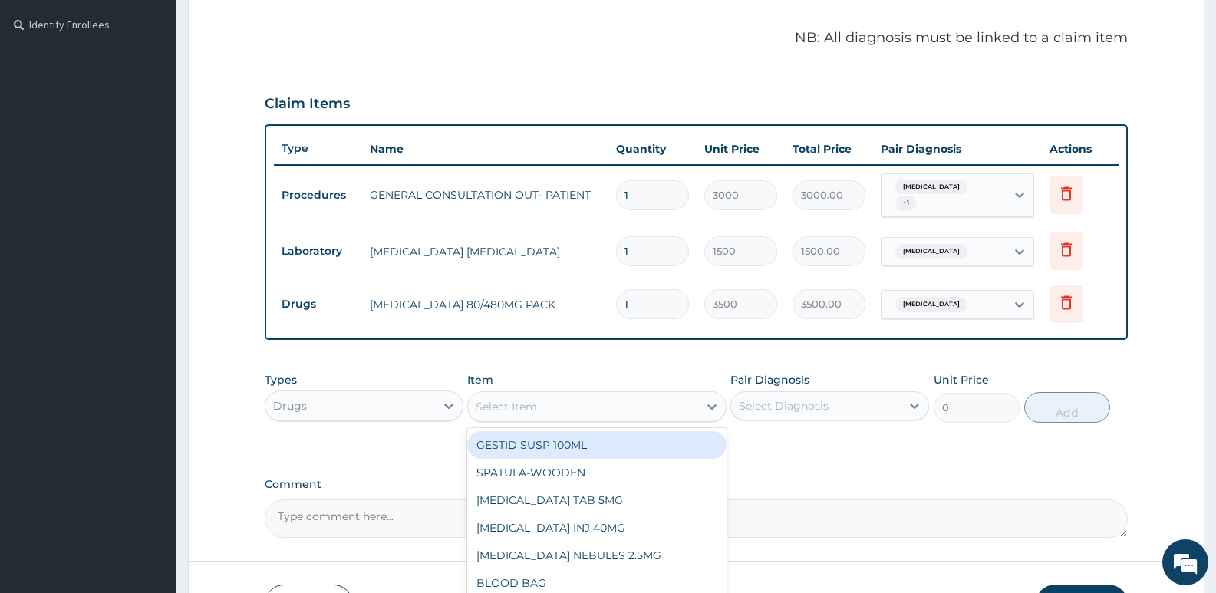
click at [614, 411] on div "Select Item" at bounding box center [582, 406] width 229 height 25
type input "diclo"
click at [614, 451] on div "[MEDICAL_DATA] TAB 100MG" at bounding box center [596, 445] width 258 height 28
type input "50"
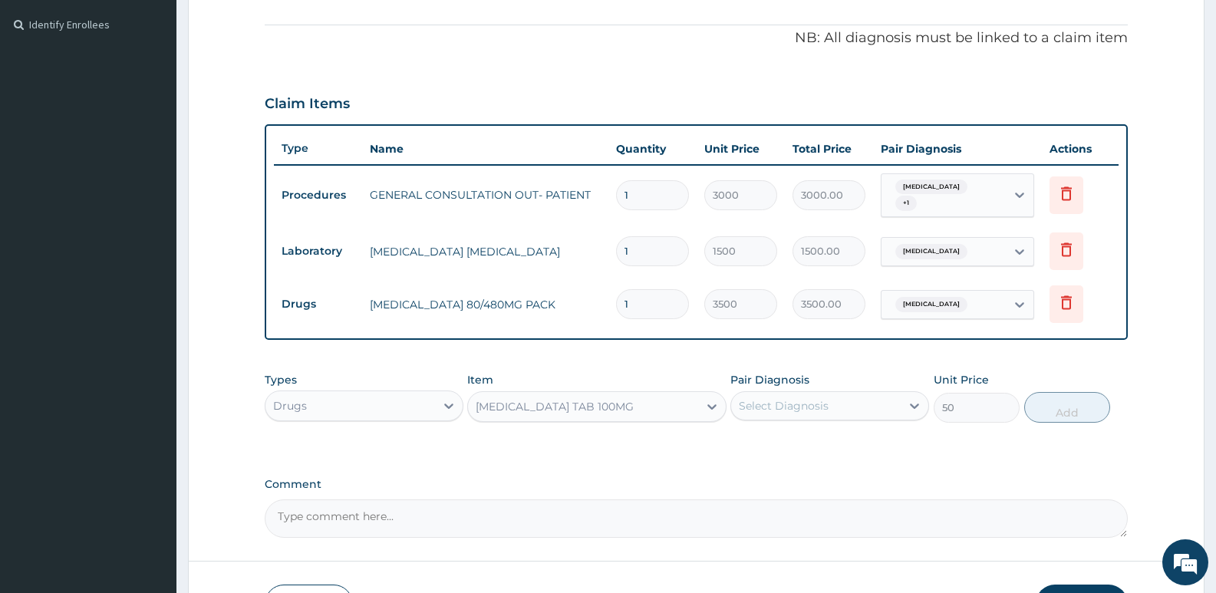
click at [752, 400] on div "Select Diagnosis" at bounding box center [784, 405] width 90 height 15
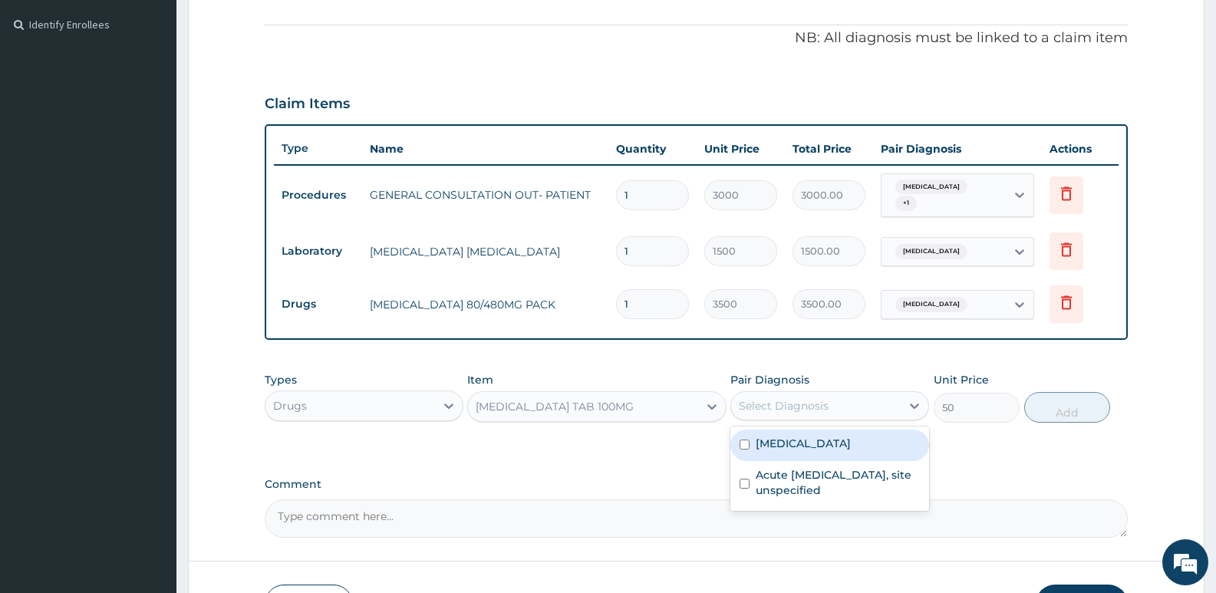
drag, startPoint x: 775, startPoint y: 452, endPoint x: 823, endPoint y: 458, distance: 47.9
click at [779, 454] on div "[MEDICAL_DATA]" at bounding box center [829, 444] width 199 height 31
checkbox input "true"
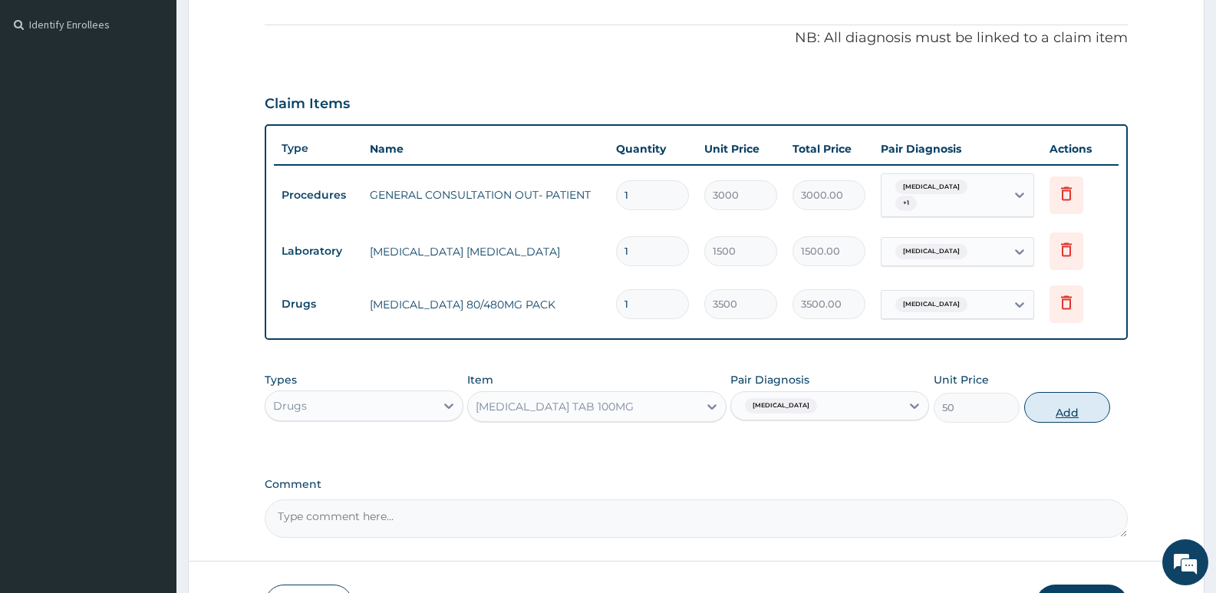
click at [1068, 405] on button "Add" at bounding box center [1067, 407] width 86 height 31
type input "0"
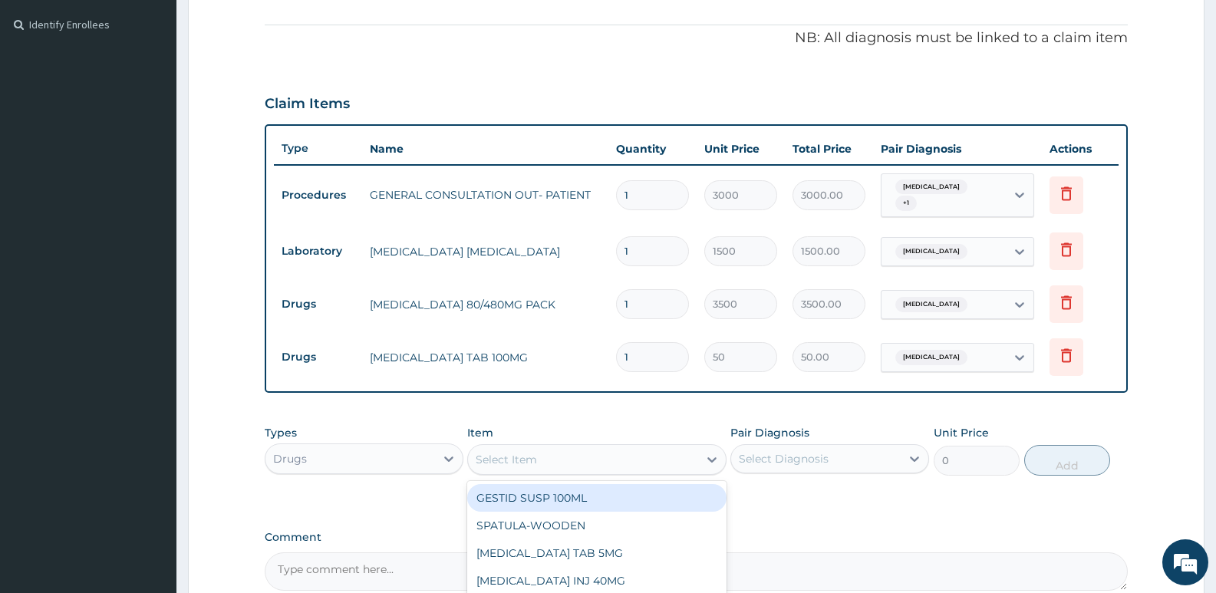
click at [602, 458] on div "Select Item" at bounding box center [582, 459] width 229 height 25
type input "amox"
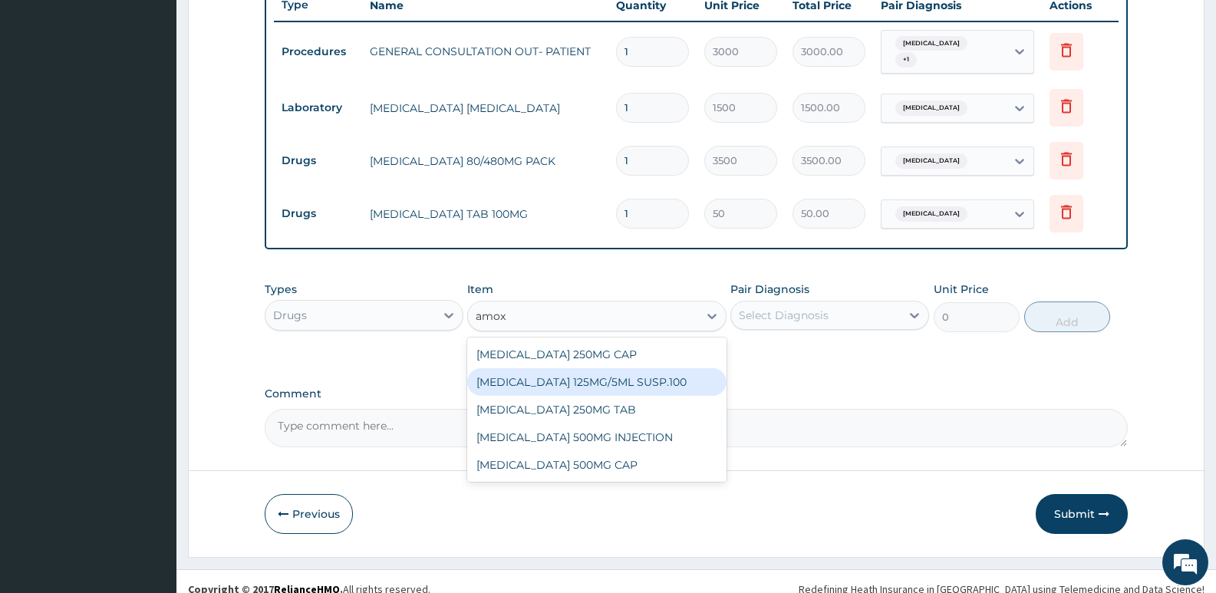
scroll to position [605, 0]
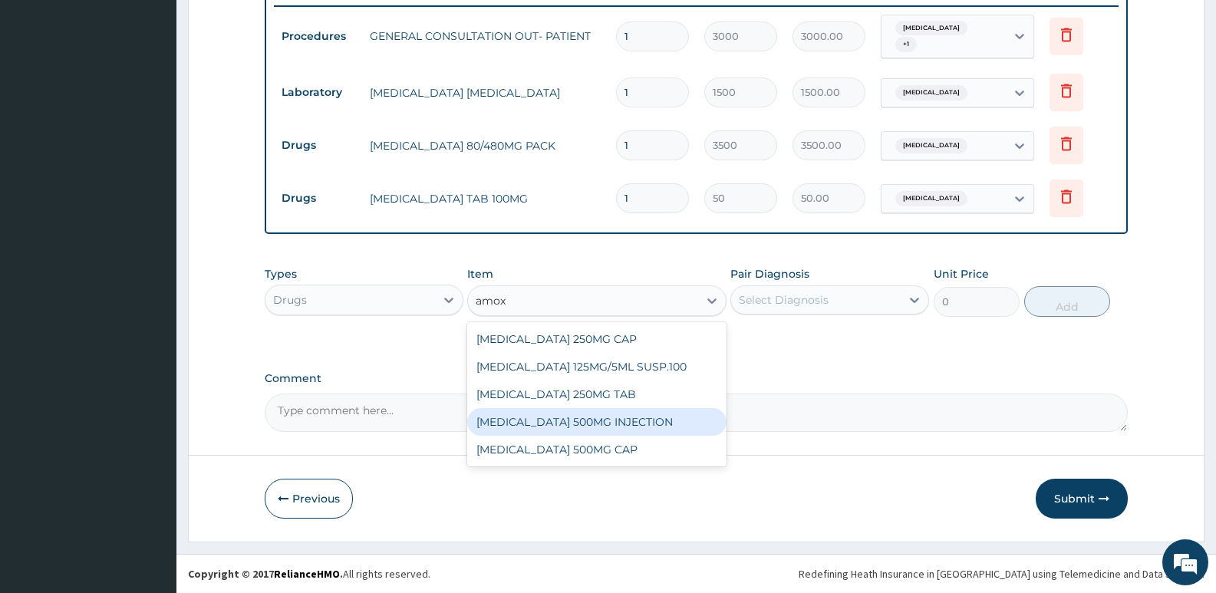
click at [608, 419] on div "[MEDICAL_DATA] 500MG INJECTION" at bounding box center [596, 422] width 258 height 28
type input "2000"
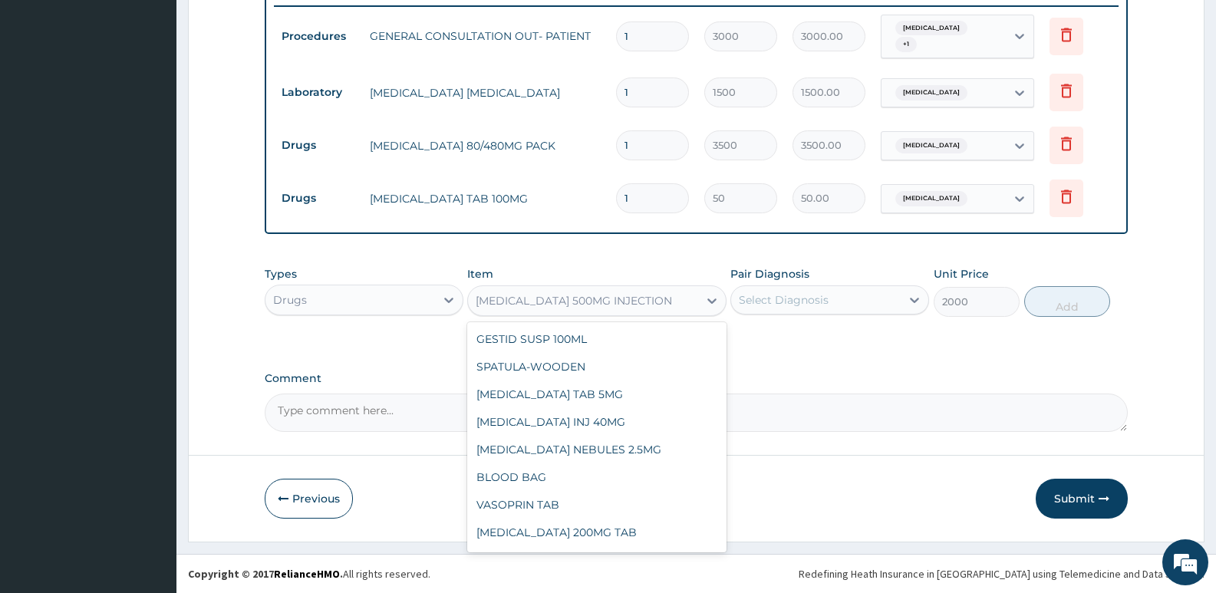
click at [659, 298] on div "[MEDICAL_DATA] 500MG INJECTION" at bounding box center [582, 300] width 229 height 25
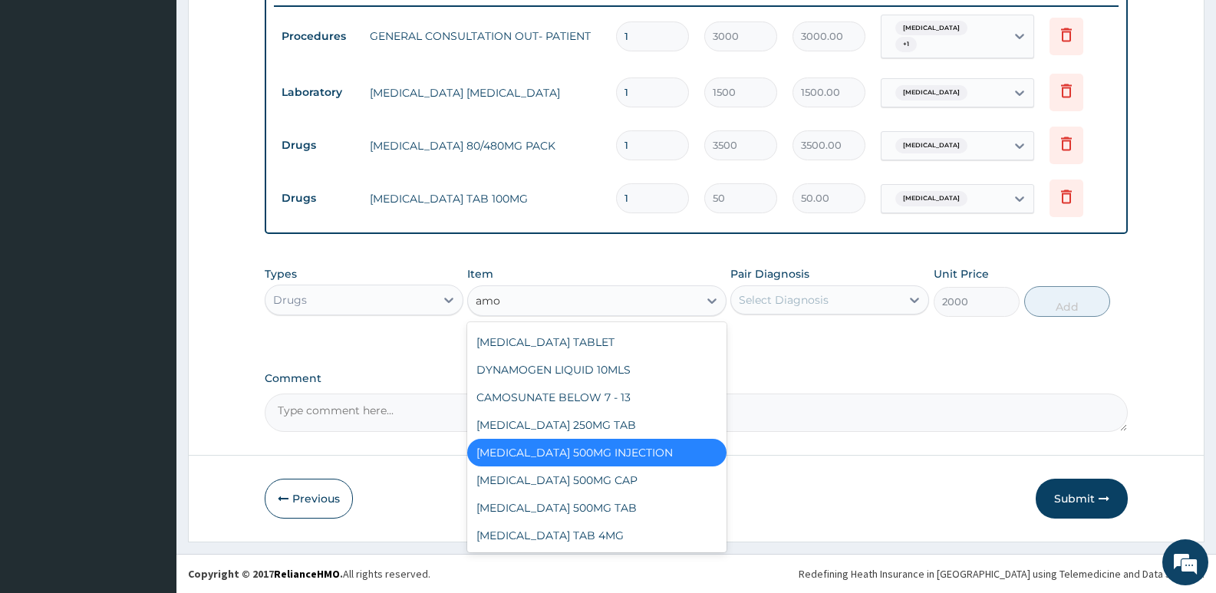
scroll to position [163, 0]
type input "amox"
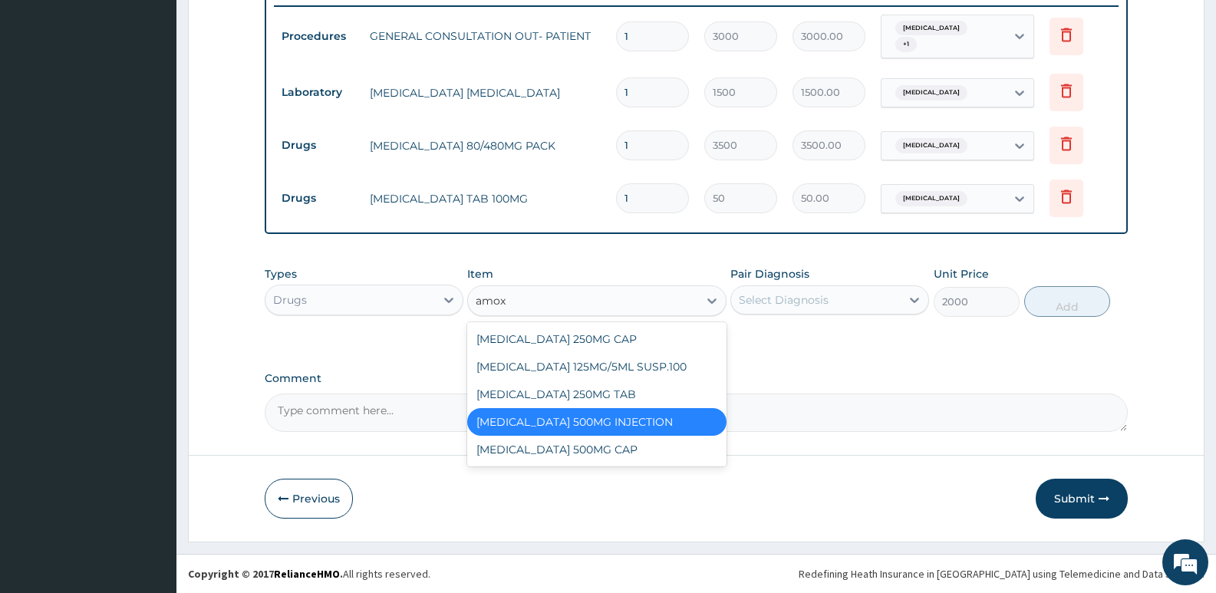
scroll to position [0, 0]
click at [570, 451] on div "[MEDICAL_DATA] 500MG CAP" at bounding box center [596, 450] width 258 height 28
type input "200"
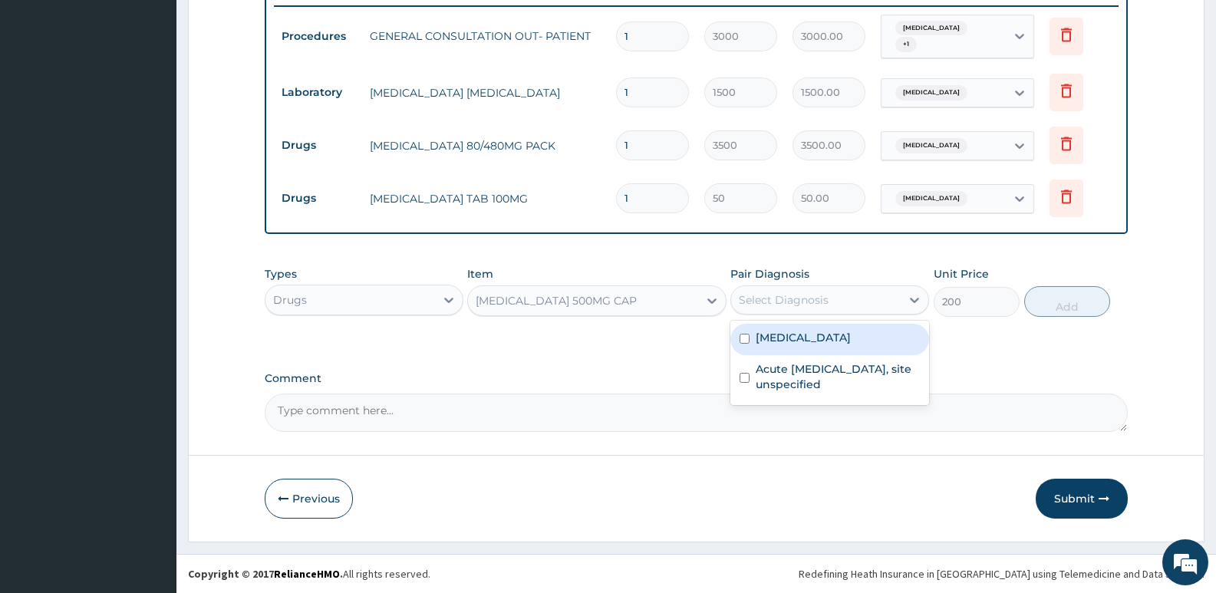
drag, startPoint x: 772, startPoint y: 298, endPoint x: 766, endPoint y: 333, distance: 34.9
click at [772, 298] on div "Select Diagnosis" at bounding box center [784, 299] width 90 height 15
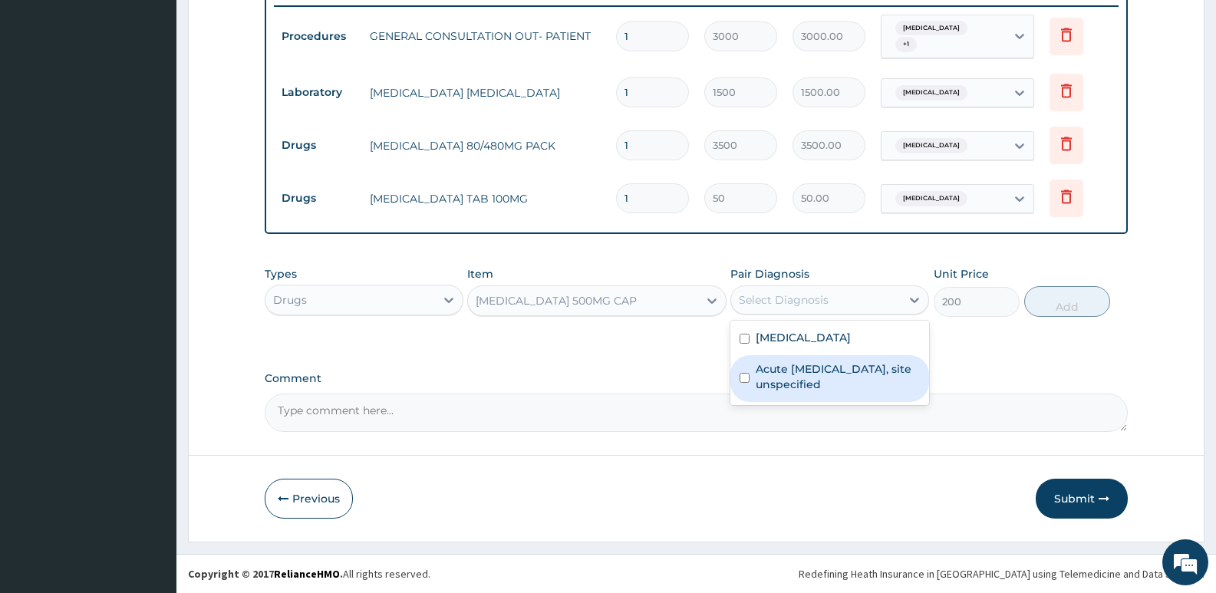
click at [766, 369] on label "Acute [MEDICAL_DATA], site unspecified" at bounding box center [837, 376] width 164 height 31
checkbox input "true"
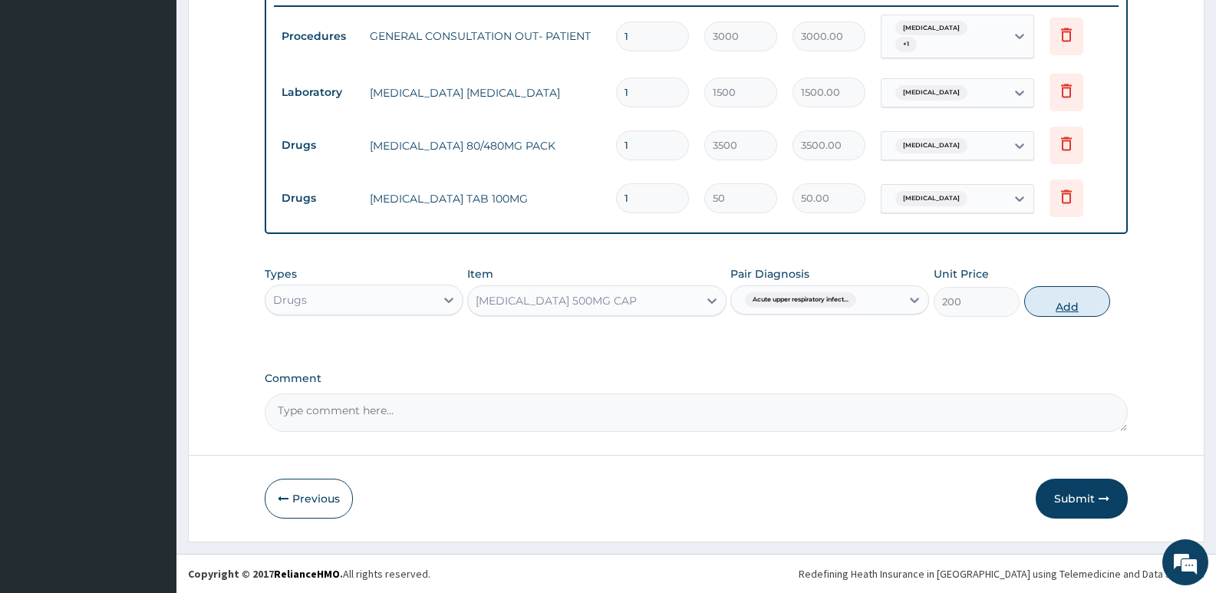
click at [1067, 300] on button "Add" at bounding box center [1067, 301] width 86 height 31
type input "0"
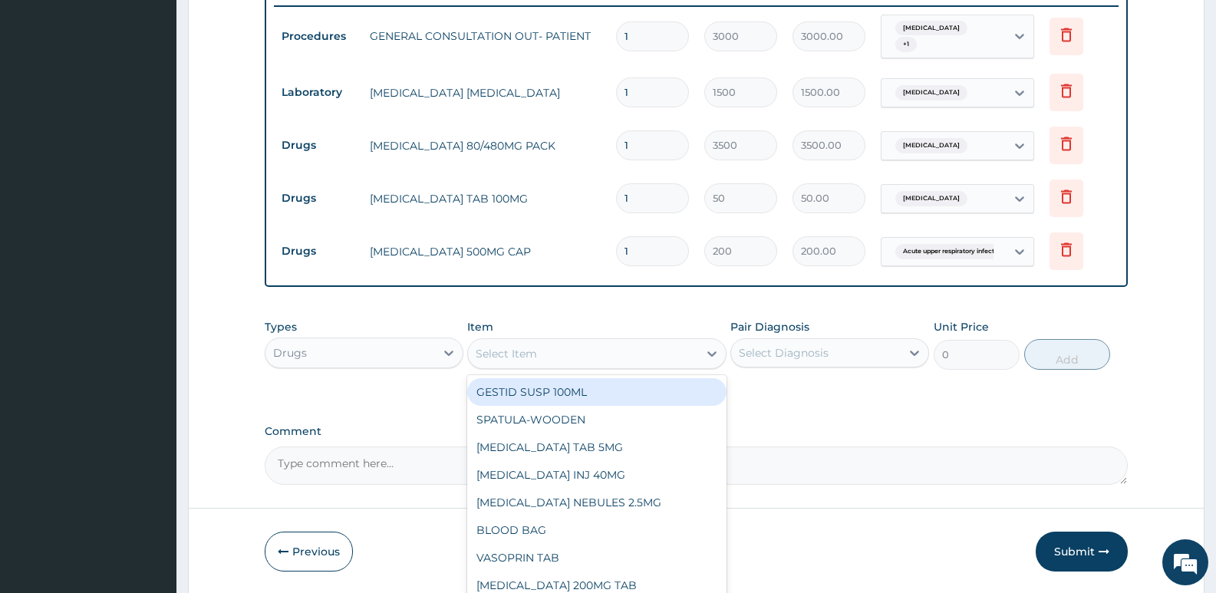
click at [535, 356] on div "Select Item" at bounding box center [506, 353] width 61 height 15
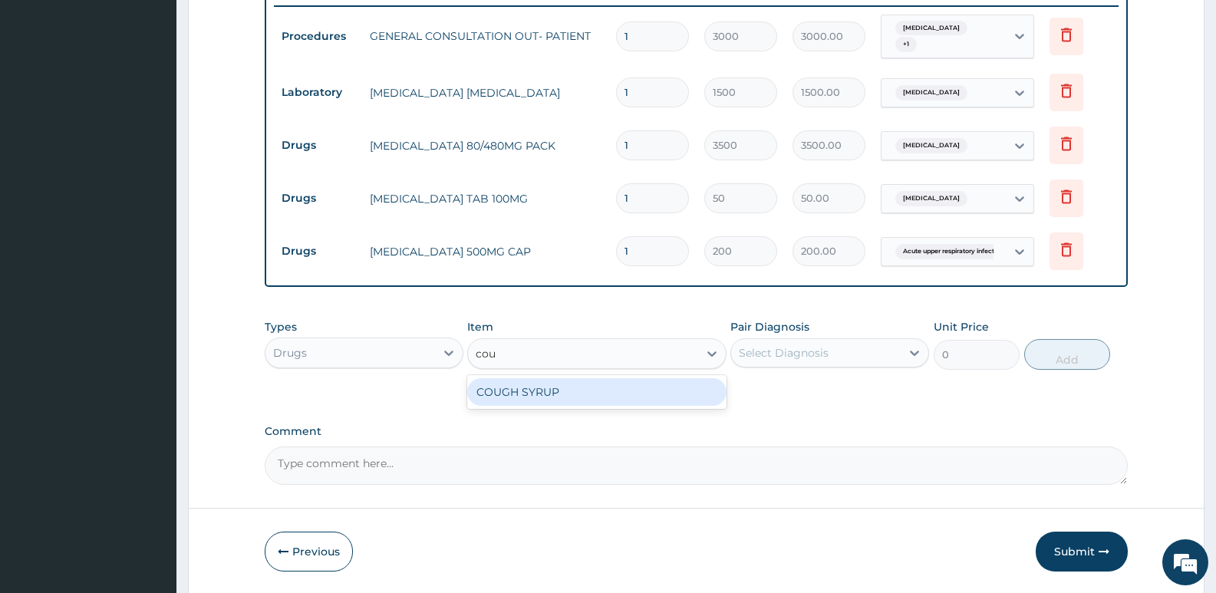
type input "coug"
click at [549, 384] on div "COUGH SYRUP" at bounding box center [596, 392] width 258 height 28
type input "2000"
click at [858, 362] on div "Select Diagnosis" at bounding box center [815, 353] width 169 height 25
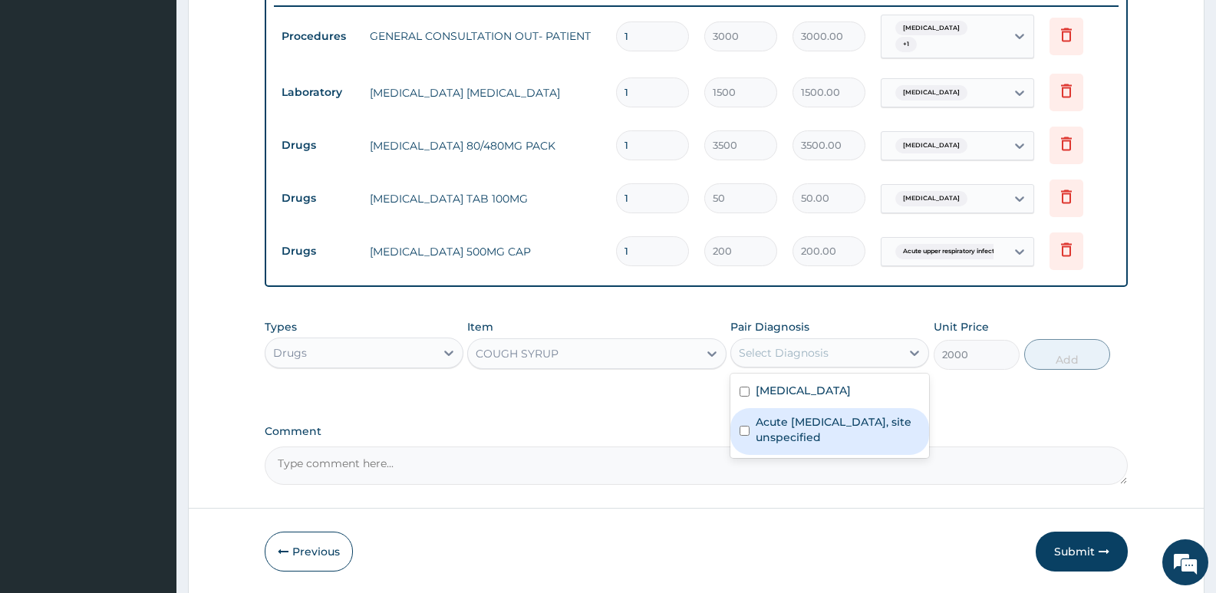
click at [838, 435] on label "Acute [MEDICAL_DATA], site unspecified" at bounding box center [837, 429] width 164 height 31
checkbox input "true"
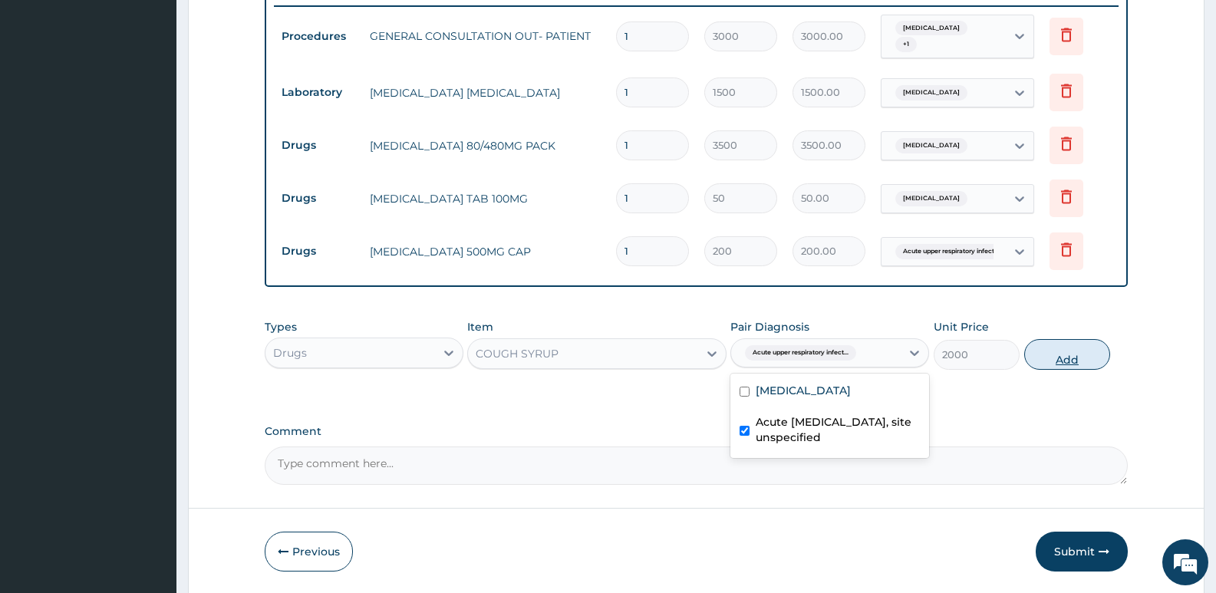
click at [1080, 353] on button "Add" at bounding box center [1067, 354] width 86 height 31
type input "0"
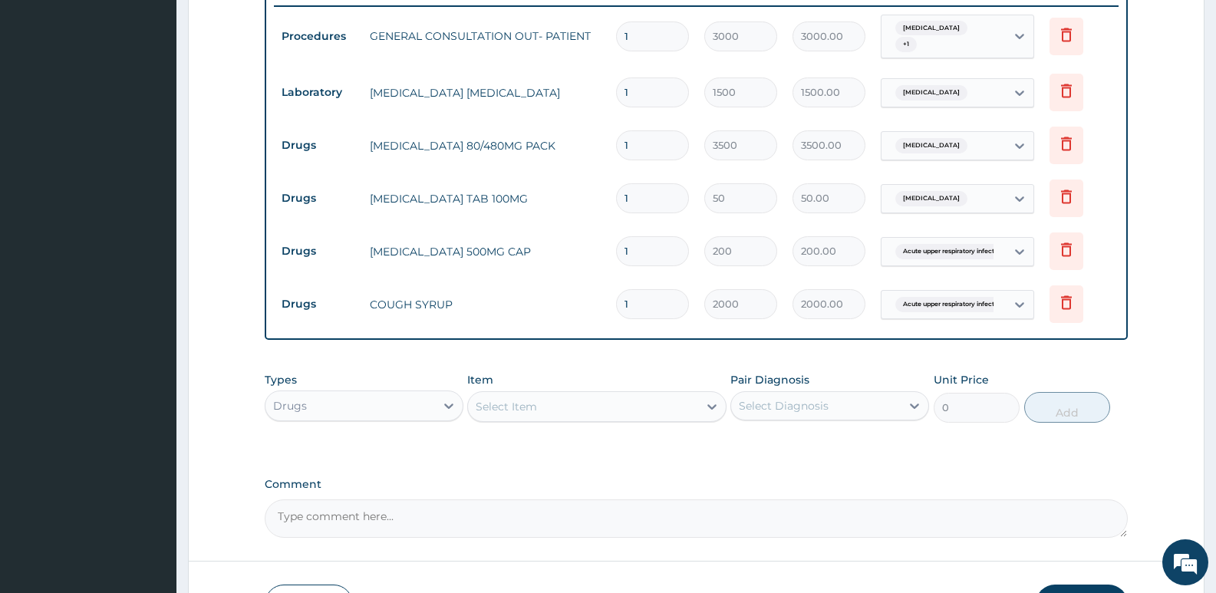
click at [617, 400] on div "Select Item" at bounding box center [582, 406] width 229 height 25
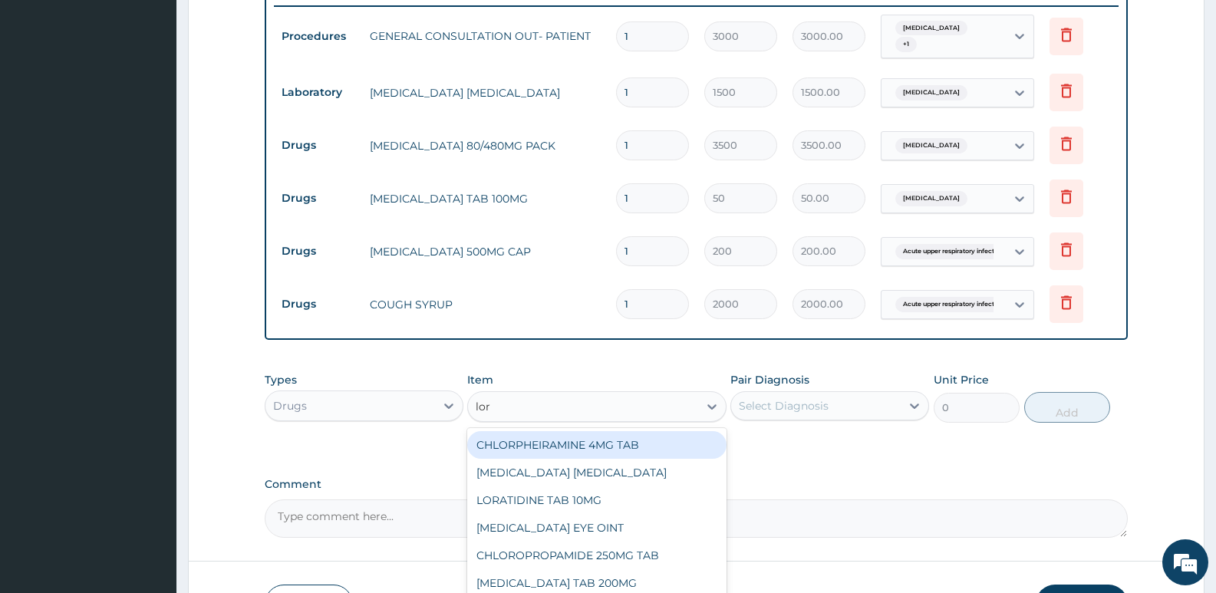
type input "[PERSON_NAME]"
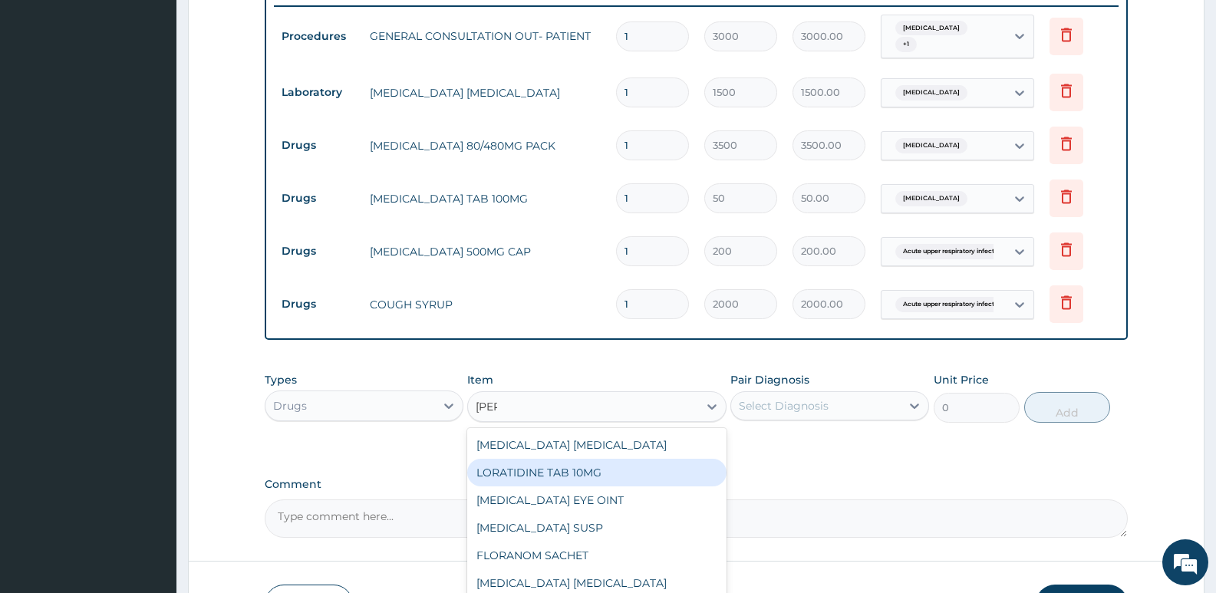
click at [594, 469] on div "LORATIDINE TAB 10MG" at bounding box center [596, 473] width 258 height 28
type input "100"
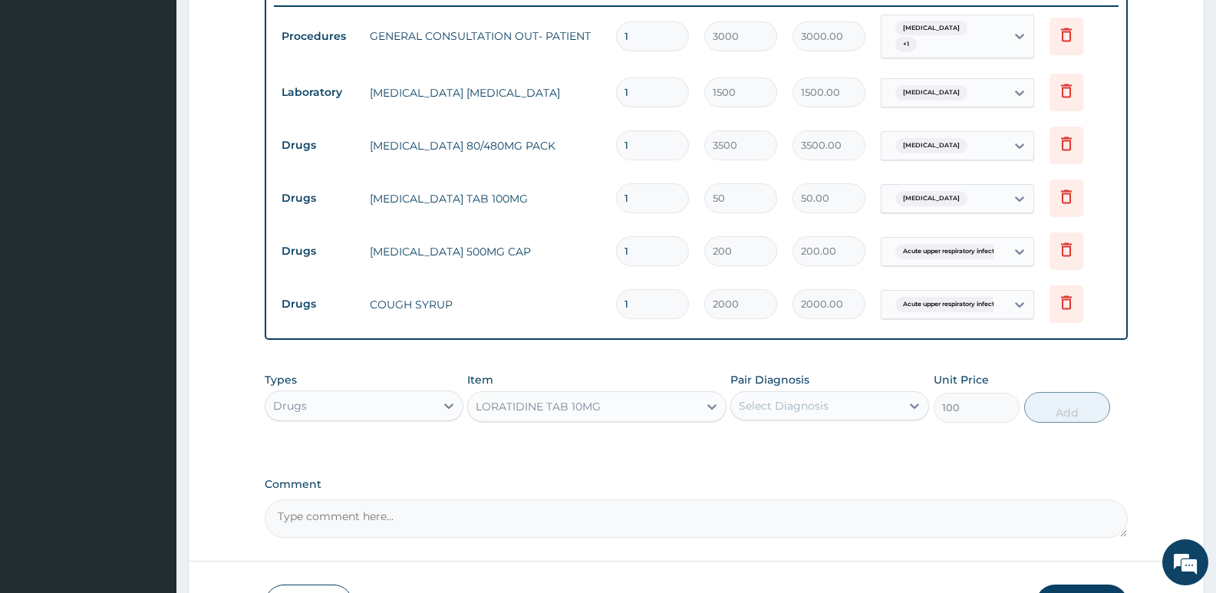
click at [877, 406] on div "Select Diagnosis" at bounding box center [815, 405] width 169 height 25
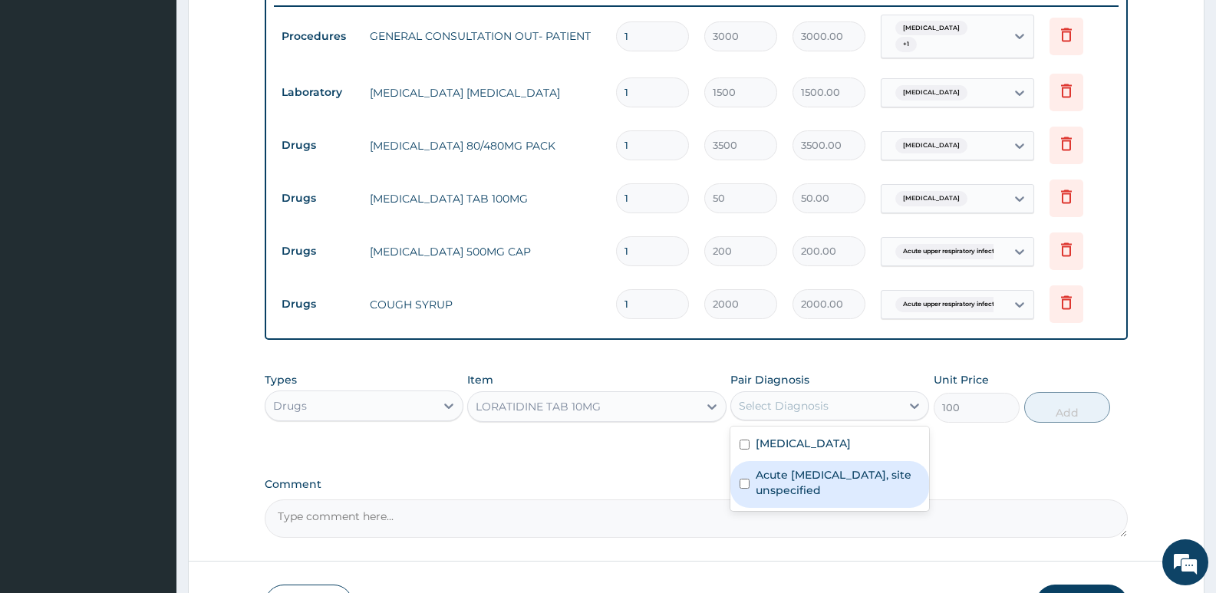
click at [863, 481] on label "Acute [MEDICAL_DATA], site unspecified" at bounding box center [837, 482] width 164 height 31
checkbox input "true"
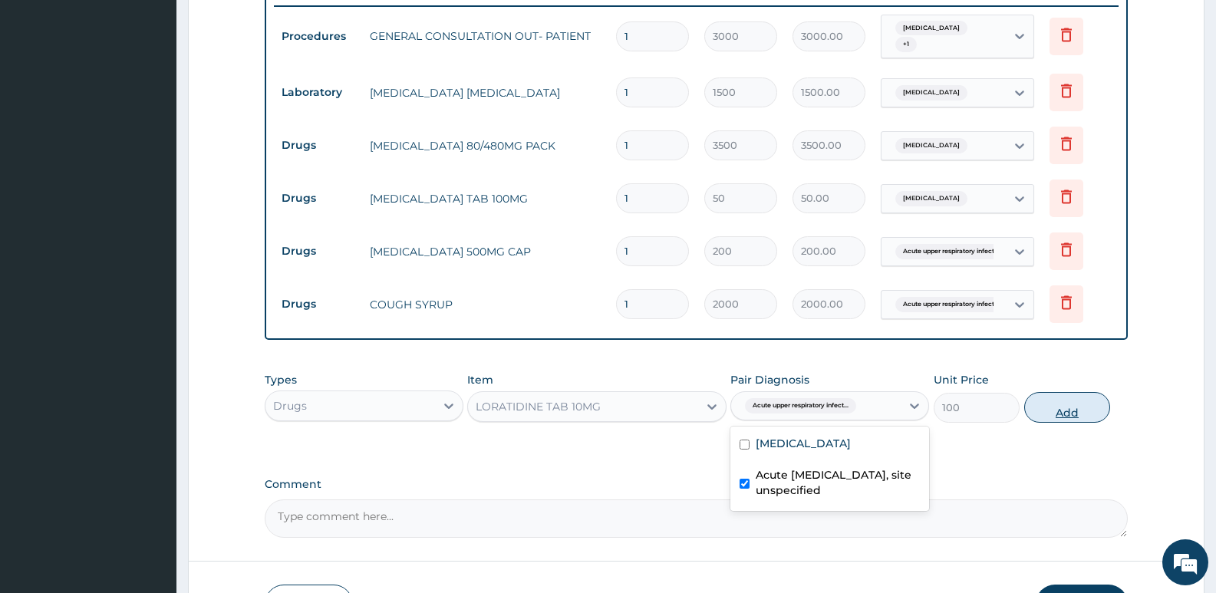
click at [1068, 405] on button "Add" at bounding box center [1067, 407] width 86 height 31
type input "0"
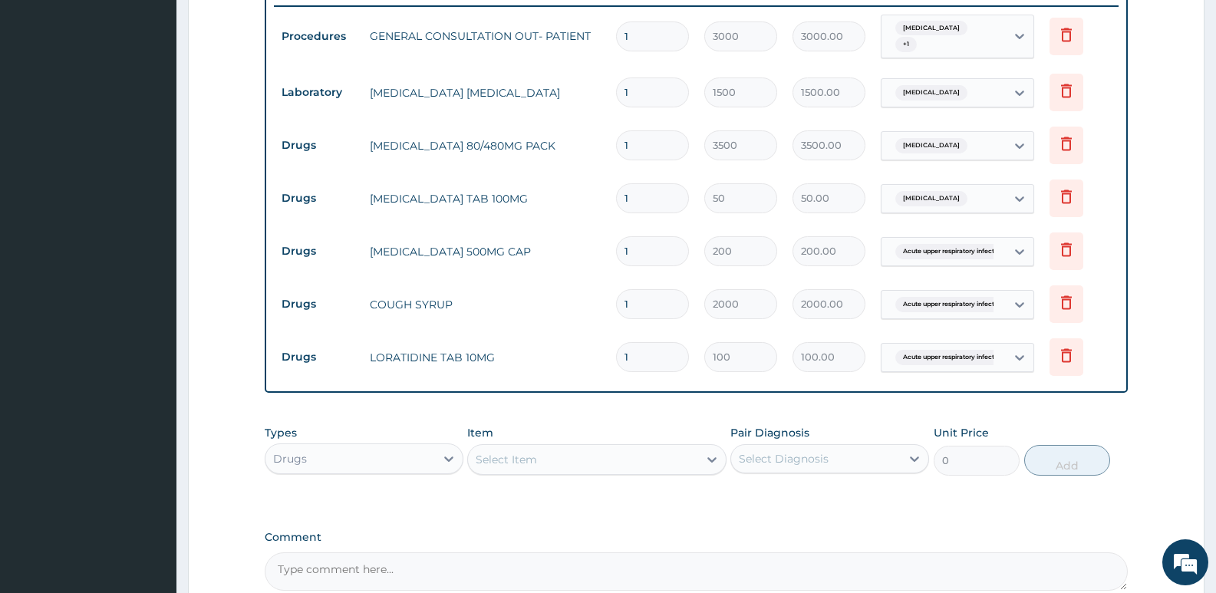
click at [643, 358] on input "1" at bounding box center [652, 357] width 73 height 30
type input "10"
type input "1000.00"
type input "10"
click at [640, 246] on input "1" at bounding box center [652, 251] width 73 height 30
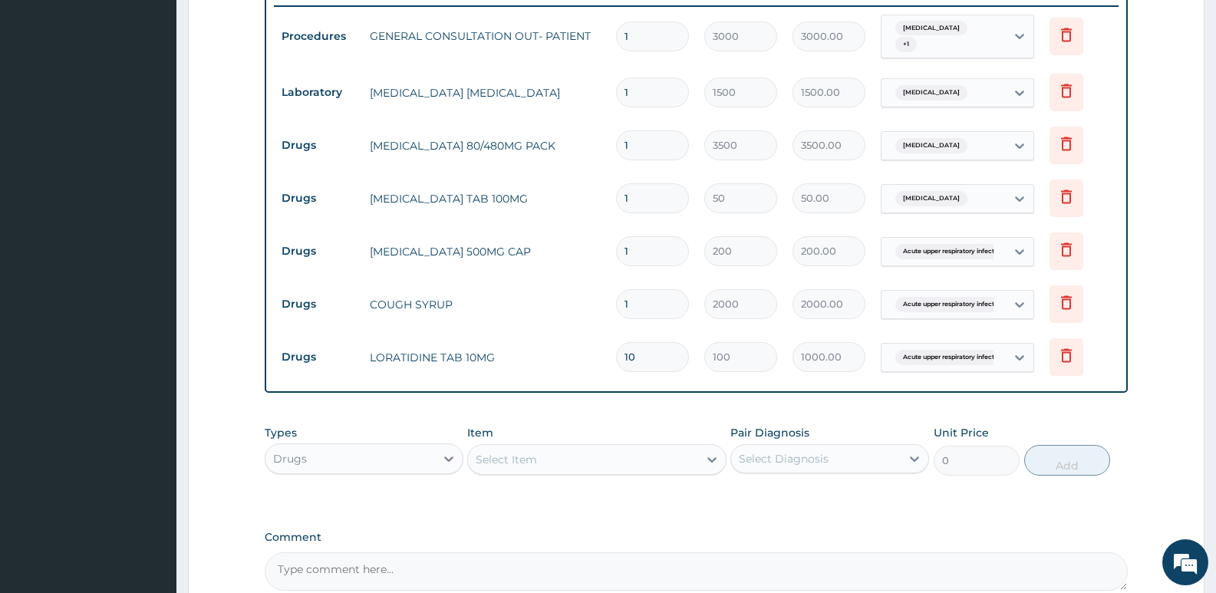
type input "15"
type input "3000.00"
type input "15"
click at [644, 196] on input "1" at bounding box center [652, 198] width 73 height 30
type input "10"
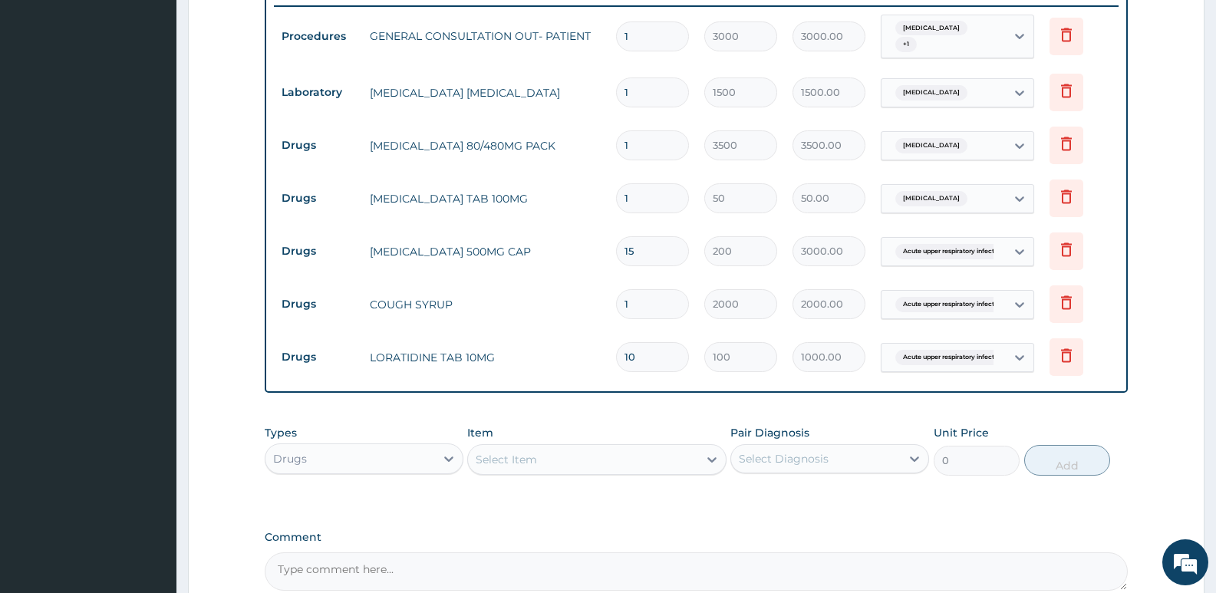
type input "500.00"
type input "10"
click at [202, 278] on form "Step 2 of 2 PA Code / Prescription Code Enter Code(Secondary Care Only) Encount…" at bounding box center [696, 88] width 1016 height 1225
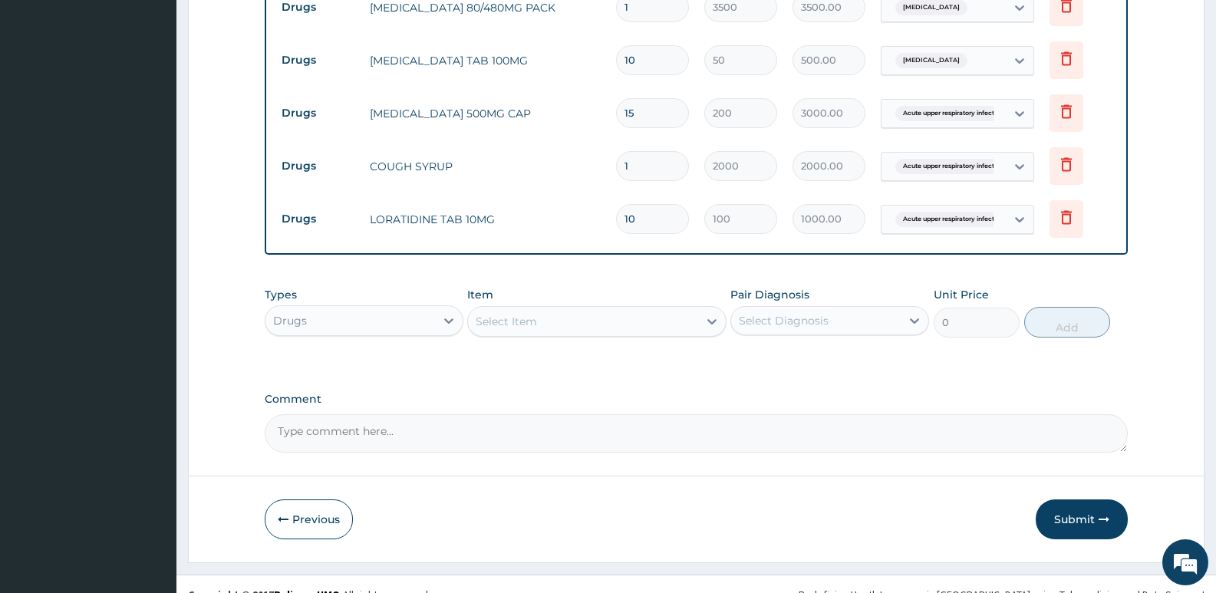
scroll to position [764, 0]
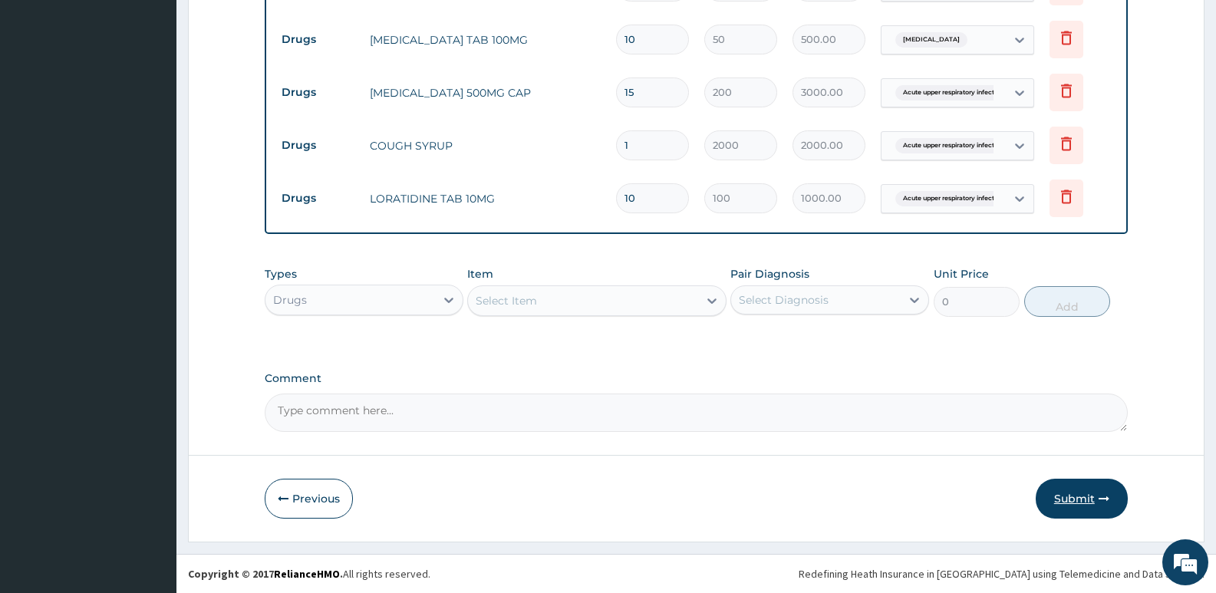
click at [1074, 498] on button "Submit" at bounding box center [1081, 499] width 92 height 40
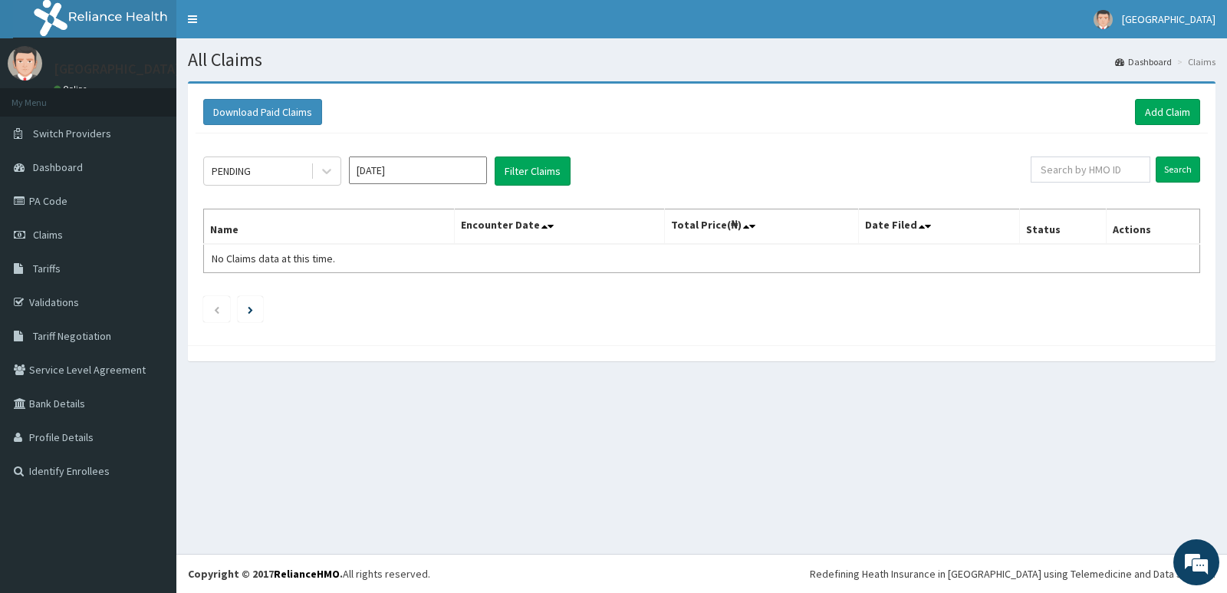
click at [1152, 404] on div "All Claims Dashboard Claims Download Paid Claims Add Claim × Note you can only …" at bounding box center [701, 295] width 1051 height 515
click at [1163, 111] on link "Add Claim" at bounding box center [1167, 112] width 65 height 26
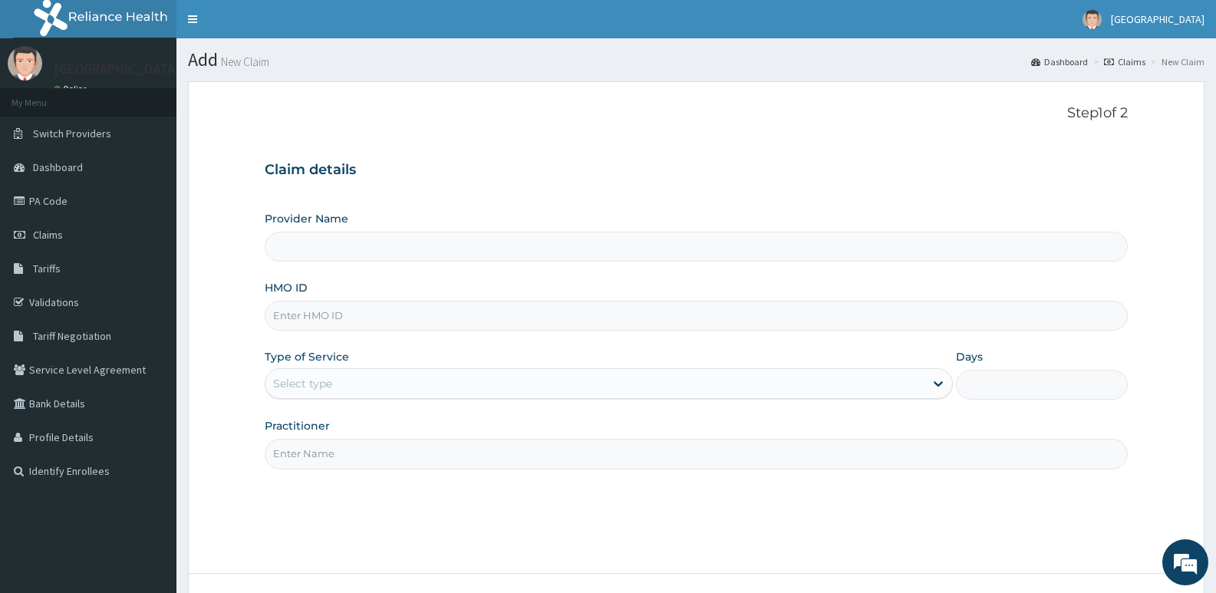
type input "[GEOGRAPHIC_DATA]"
click at [202, 221] on form "Step 1 of 2 Claim details Provider Name Adonai Hospital HMO ID Type of Service …" at bounding box center [696, 370] width 1016 height 579
click at [214, 506] on form "Step 1 of 2 Claim details Provider Name Adonai Hospital HMO ID Type of Service …" at bounding box center [696, 370] width 1016 height 579
click at [214, 505] on form "Step 1 of 2 Claim details Provider Name Adonai Hospital HMO ID Type of Service …" at bounding box center [696, 370] width 1016 height 579
click at [215, 495] on form "Step 1 of 2 Claim details Provider Name Adonai Hospital HMO ID Type of Service …" at bounding box center [696, 370] width 1016 height 579
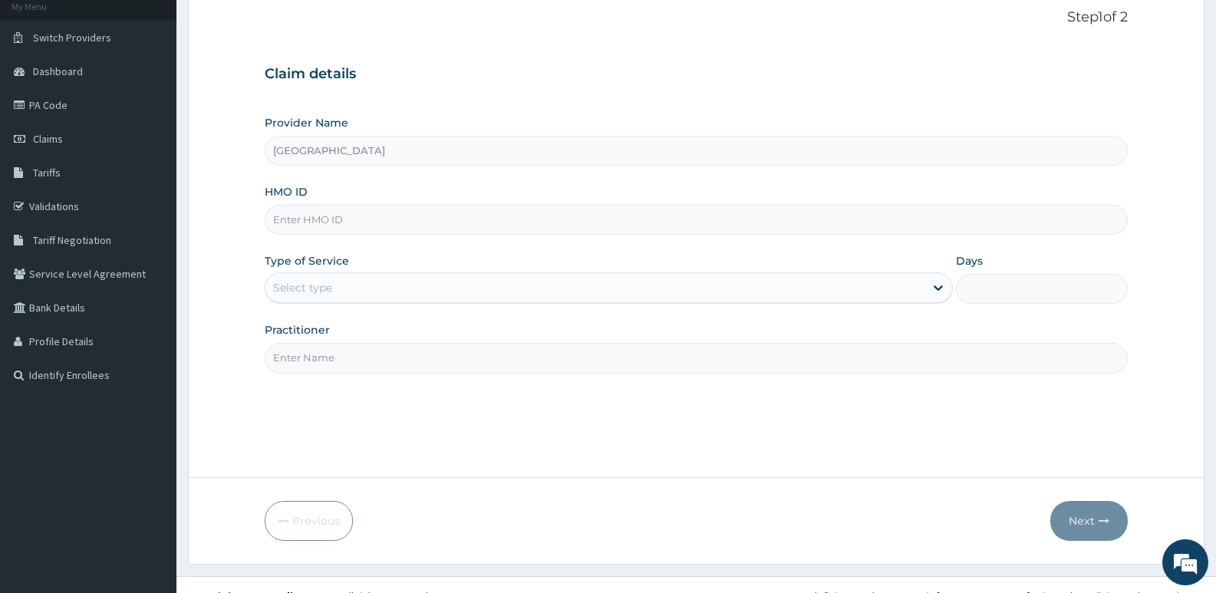
scroll to position [118, 0]
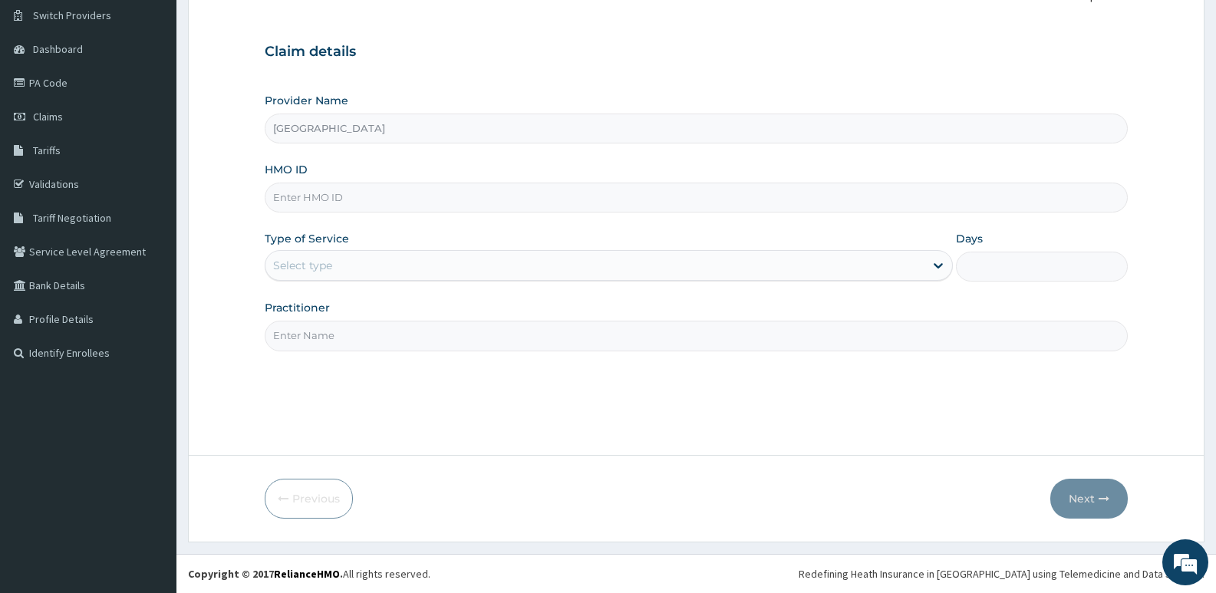
click at [190, 270] on form "Step 1 of 2 Claim details Provider Name Adonai Hospital HMO ID Type of Service …" at bounding box center [696, 252] width 1016 height 579
click at [356, 201] on input "HMO ID" at bounding box center [696, 198] width 863 height 30
paste input "GSV/10707/A"
type input "GSV/10707/A"
click at [304, 258] on div "Select type" at bounding box center [302, 265] width 59 height 15
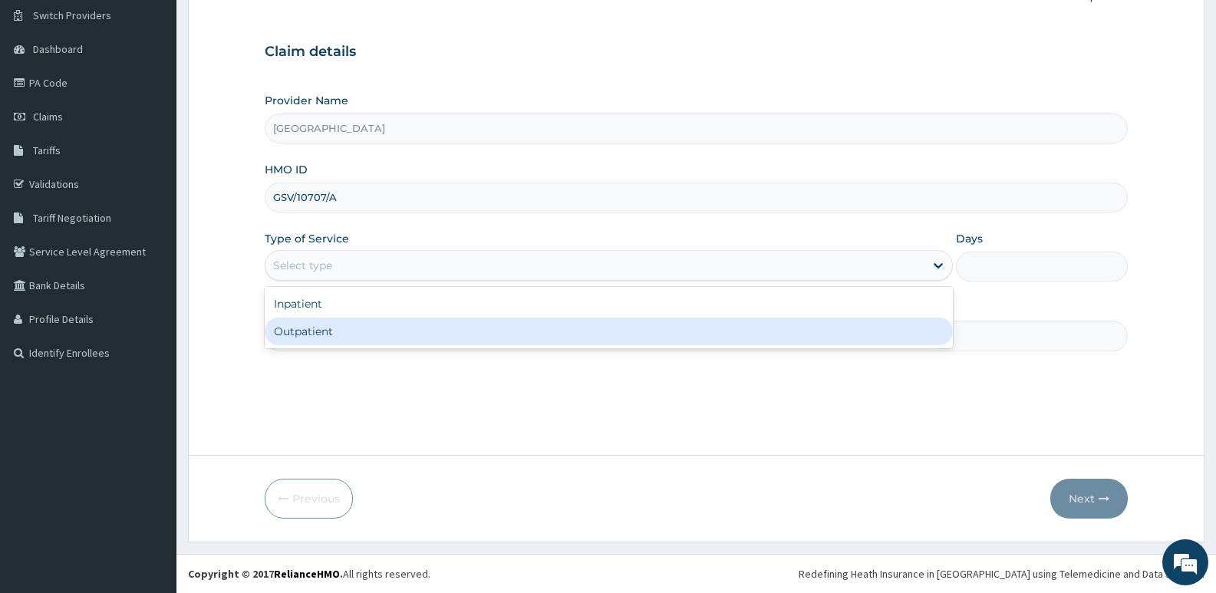
click at [307, 331] on div "Outpatient" at bounding box center [608, 332] width 687 height 28
type input "1"
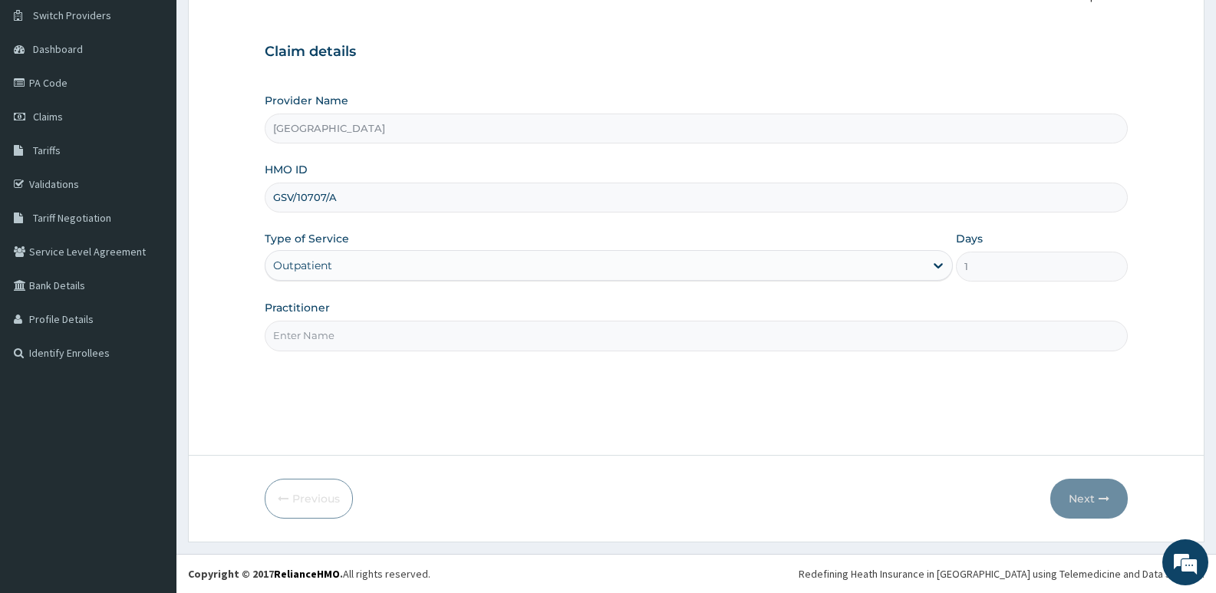
click at [327, 327] on input "Practitioner" at bounding box center [696, 336] width 863 height 30
type input "ADONAI"
click at [1098, 494] on icon "button" at bounding box center [1103, 498] width 11 height 11
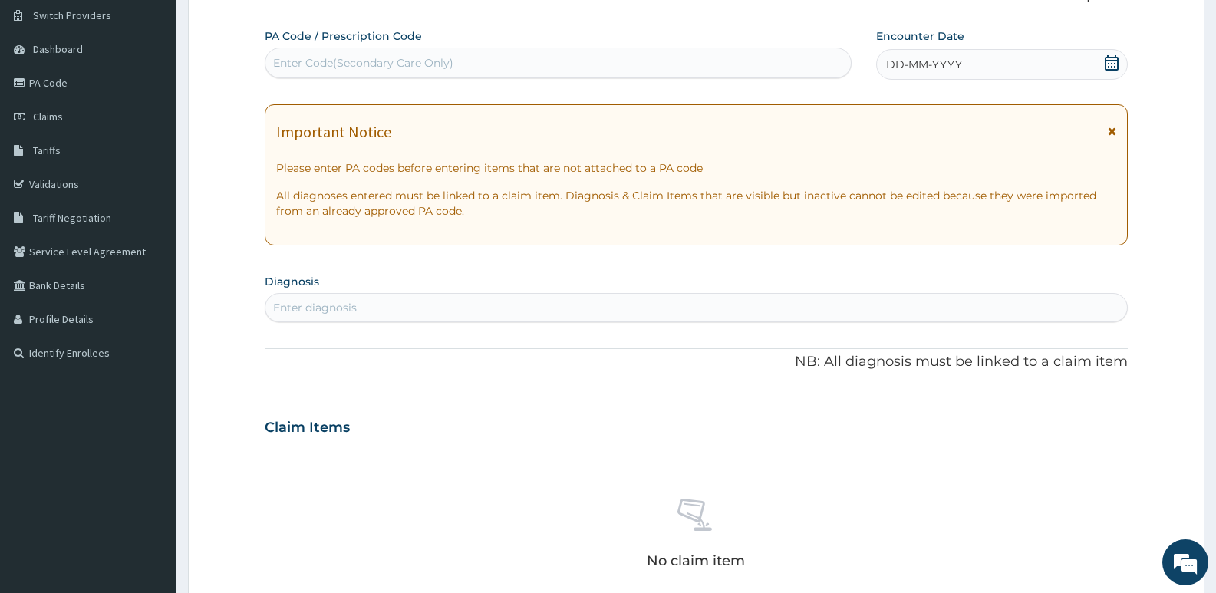
click at [1109, 62] on icon at bounding box center [1111, 62] width 15 height 15
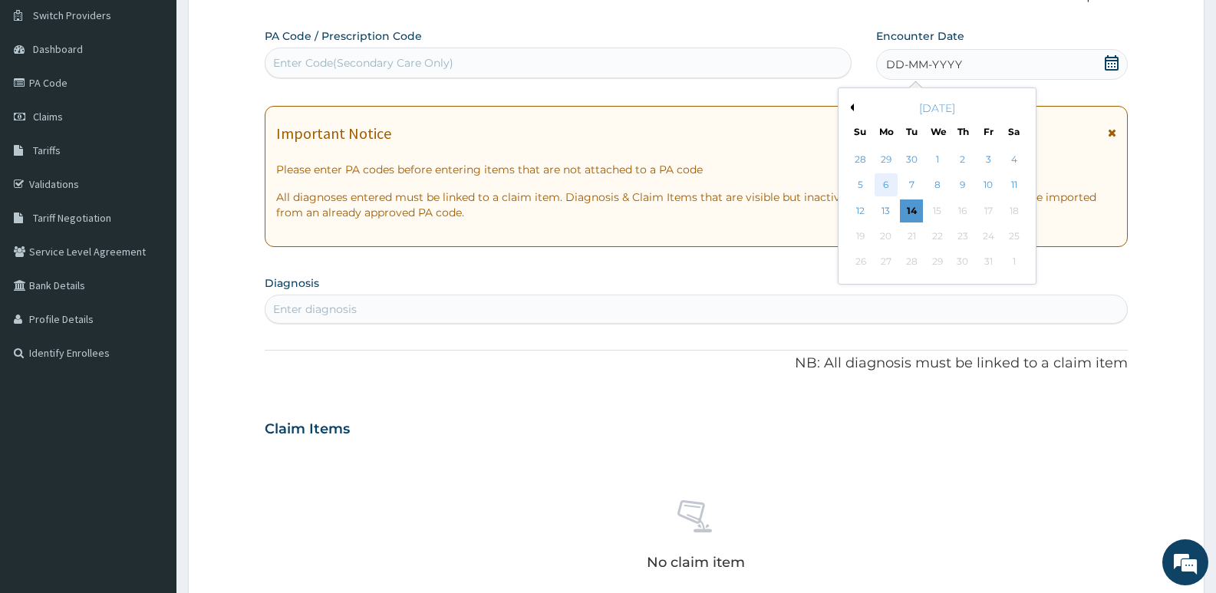
click at [886, 183] on div "6" at bounding box center [885, 185] width 23 height 23
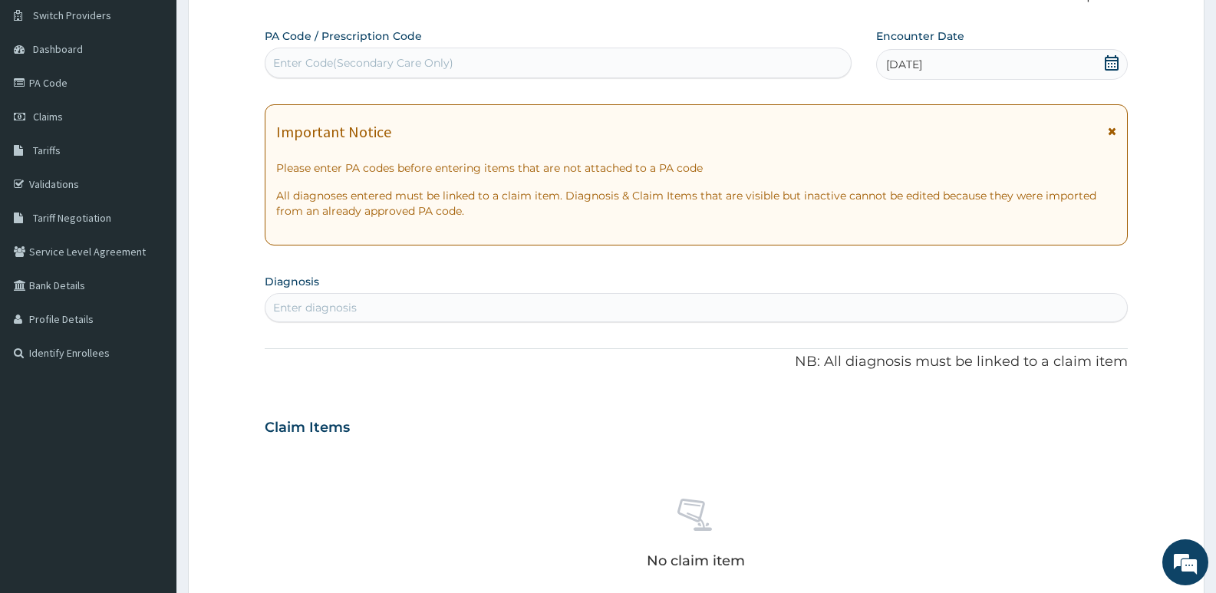
click at [1111, 64] on icon at bounding box center [1111, 62] width 14 height 15
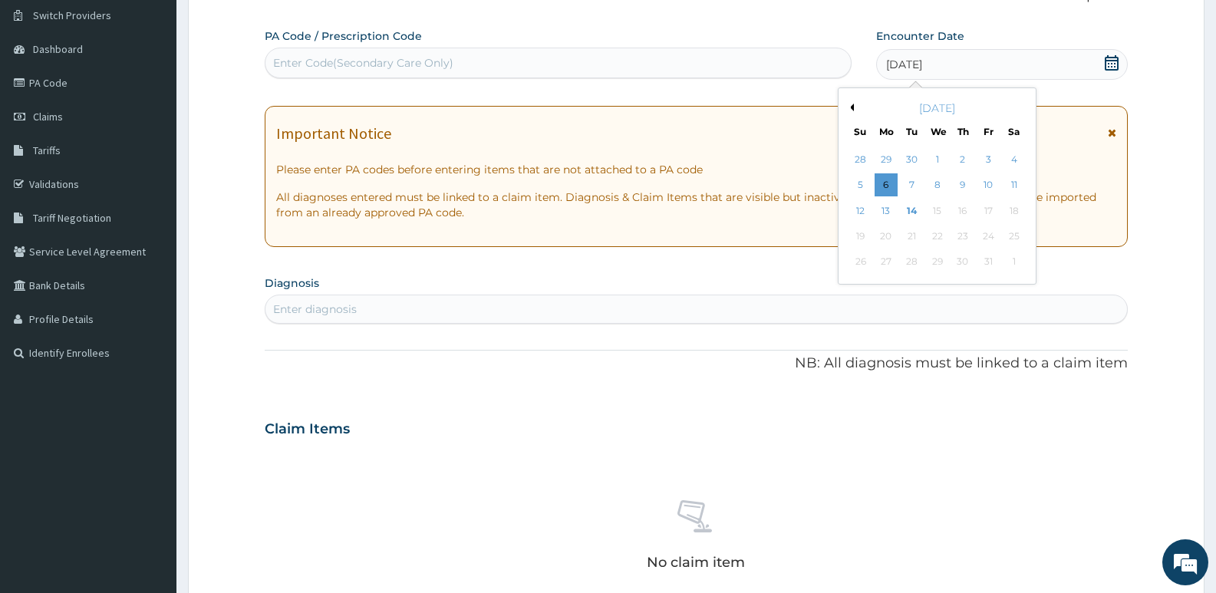
click at [851, 109] on button "Previous Month" at bounding box center [850, 108] width 8 height 8
click at [1016, 157] on div "6" at bounding box center [1013, 159] width 23 height 23
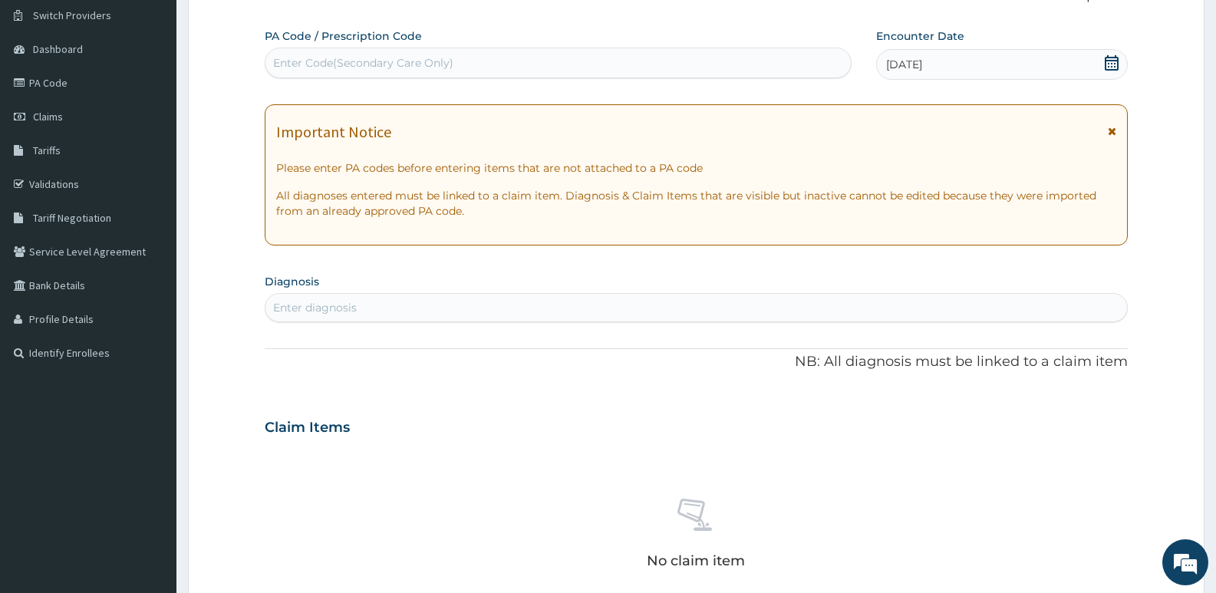
click at [471, 59] on div "Enter Code(Secondary Care Only)" at bounding box center [557, 63] width 585 height 25
type input "PA/D036D5"
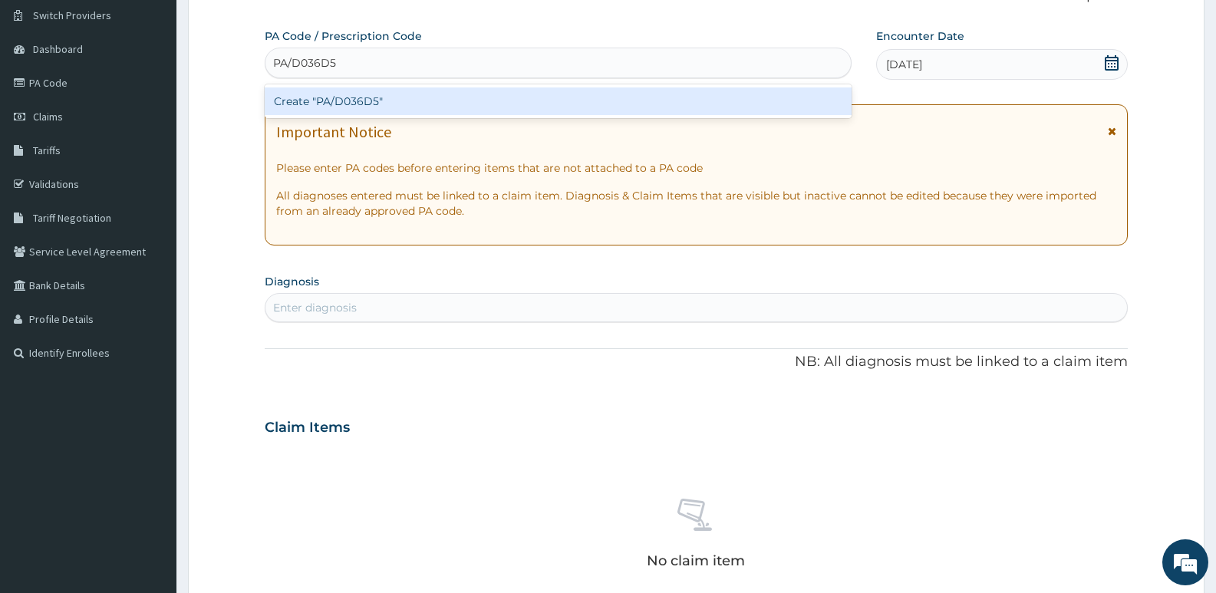
click at [398, 97] on div "Create "PA/D036D5"" at bounding box center [558, 101] width 587 height 28
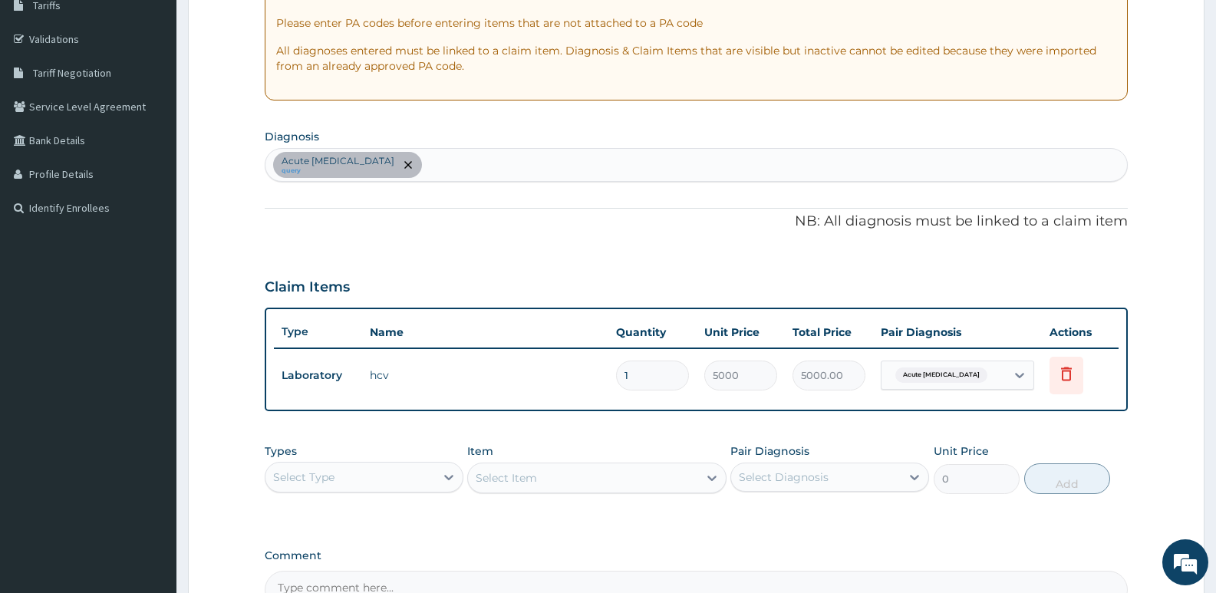
scroll to position [272, 0]
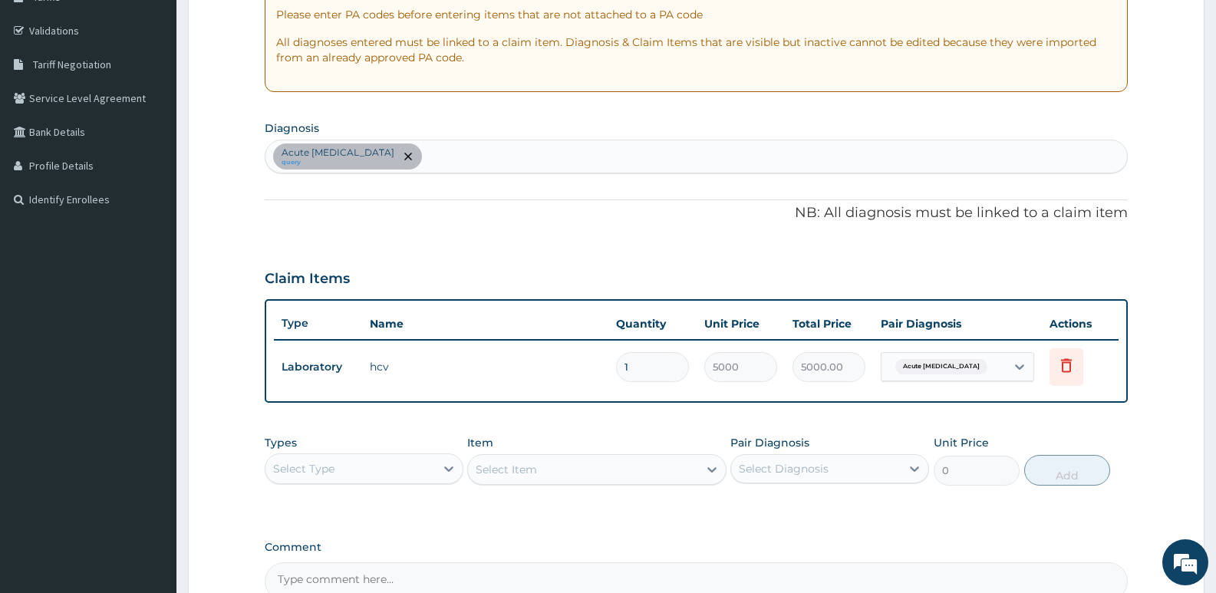
drag, startPoint x: 205, startPoint y: 276, endPoint x: 220, endPoint y: 283, distance: 16.8
click at [205, 276] on form "Step 2 of 2 PA Code / Prescription Code PA/D036D5 Encounter Date 06-09-2025 Imp…" at bounding box center [696, 260] width 1016 height 900
click at [423, 153] on div "Acute hepatitis query" at bounding box center [695, 156] width 861 height 32
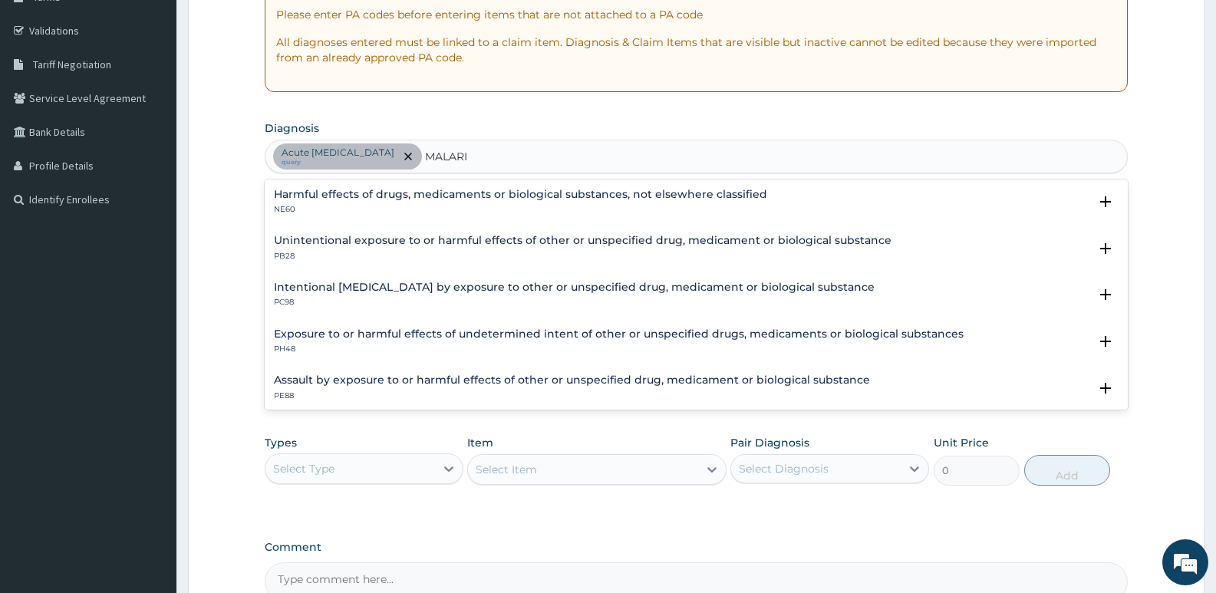
scroll to position [0, 0]
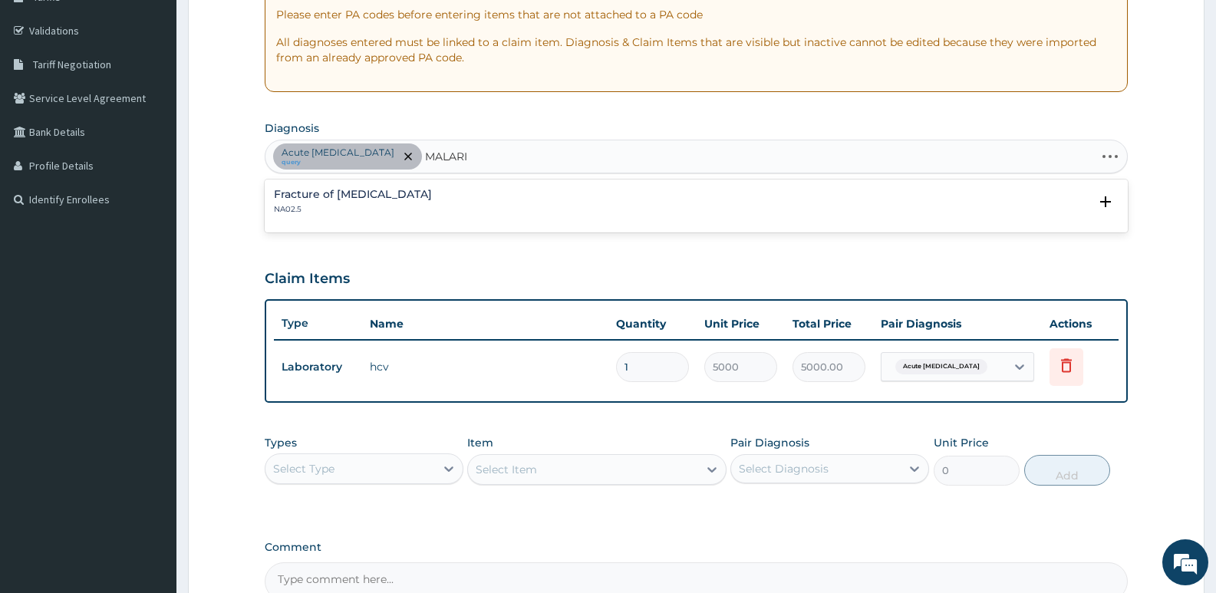
type input "MALARIA"
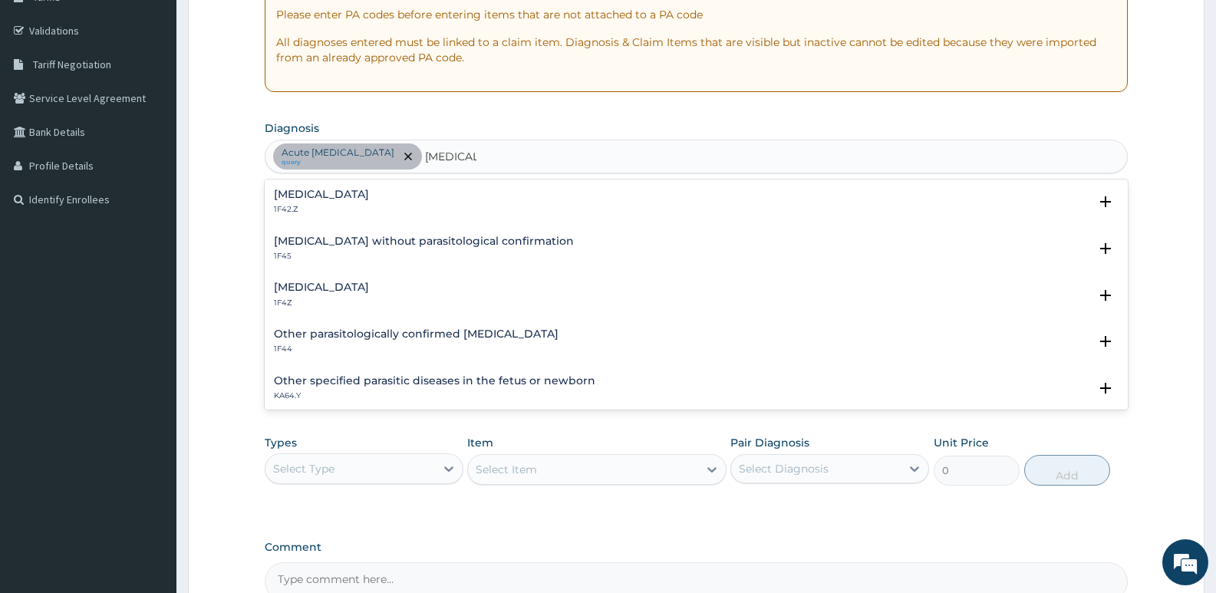
click at [369, 195] on h4 "[MEDICAL_DATA]" at bounding box center [321, 195] width 95 height 12
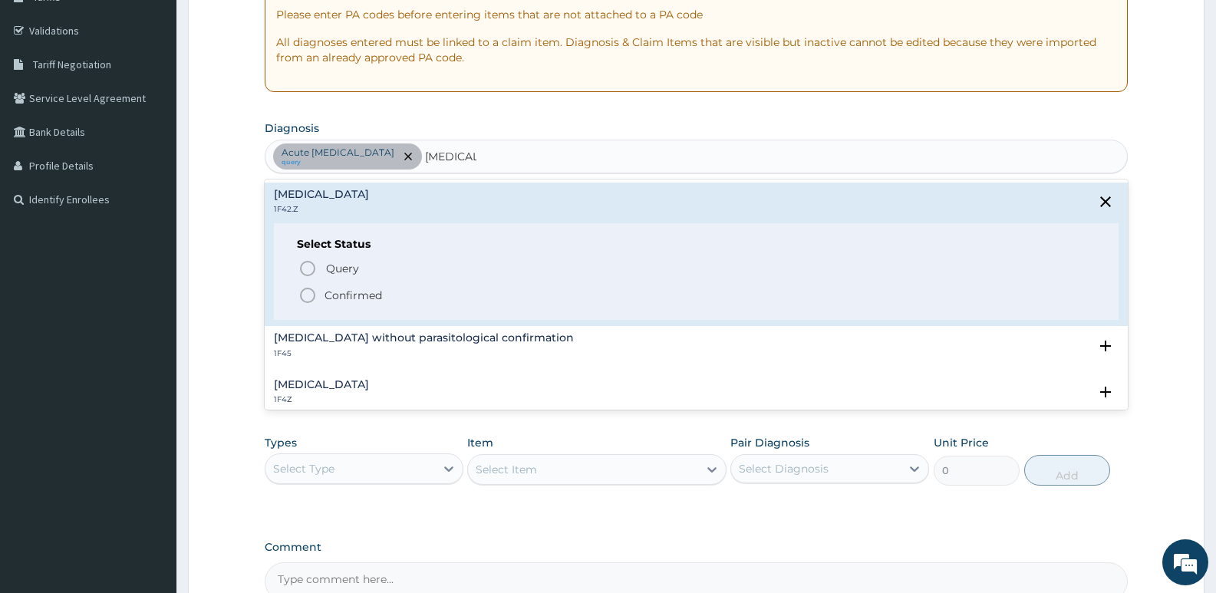
click at [330, 296] on p "Confirmed" at bounding box center [353, 295] width 58 height 15
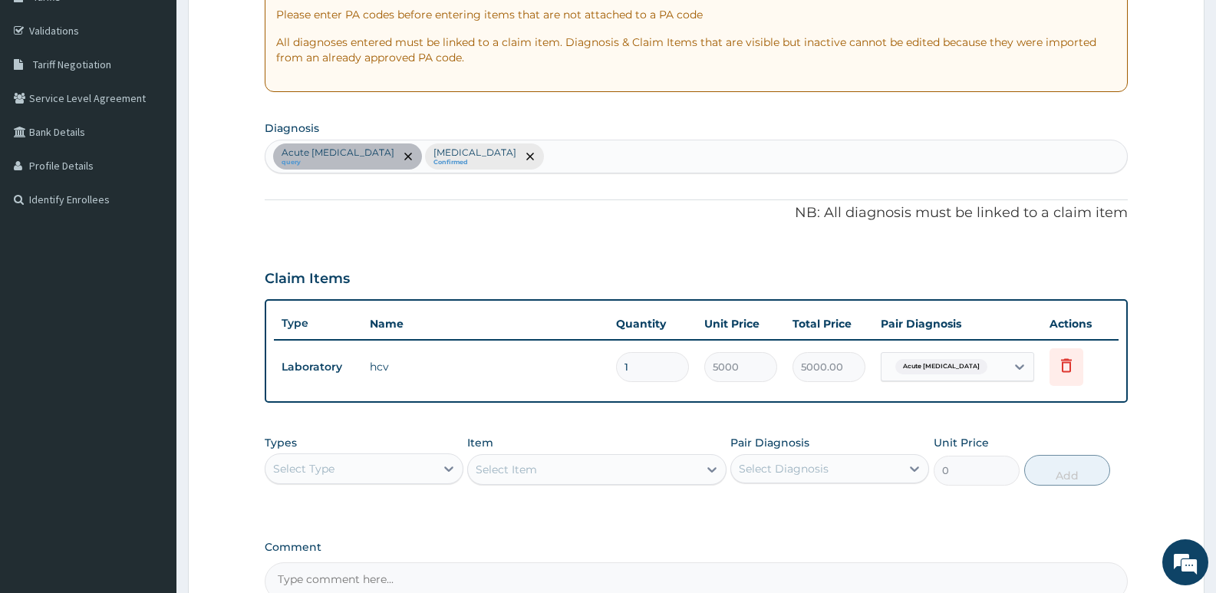
scroll to position [348, 0]
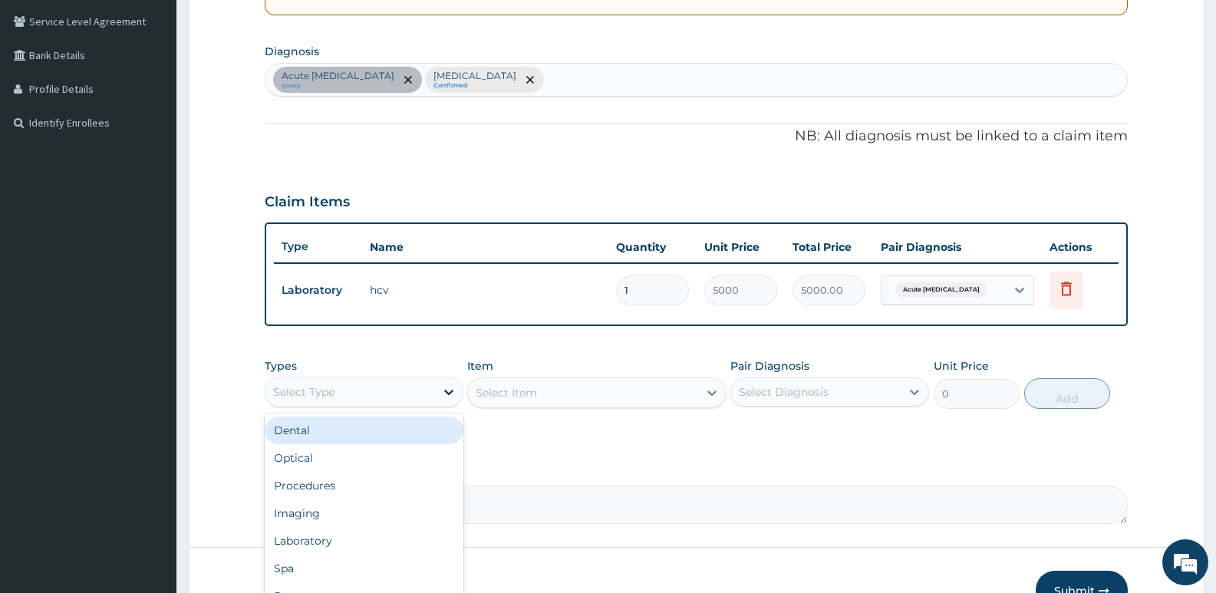
click at [456, 398] on div at bounding box center [449, 392] width 28 height 28
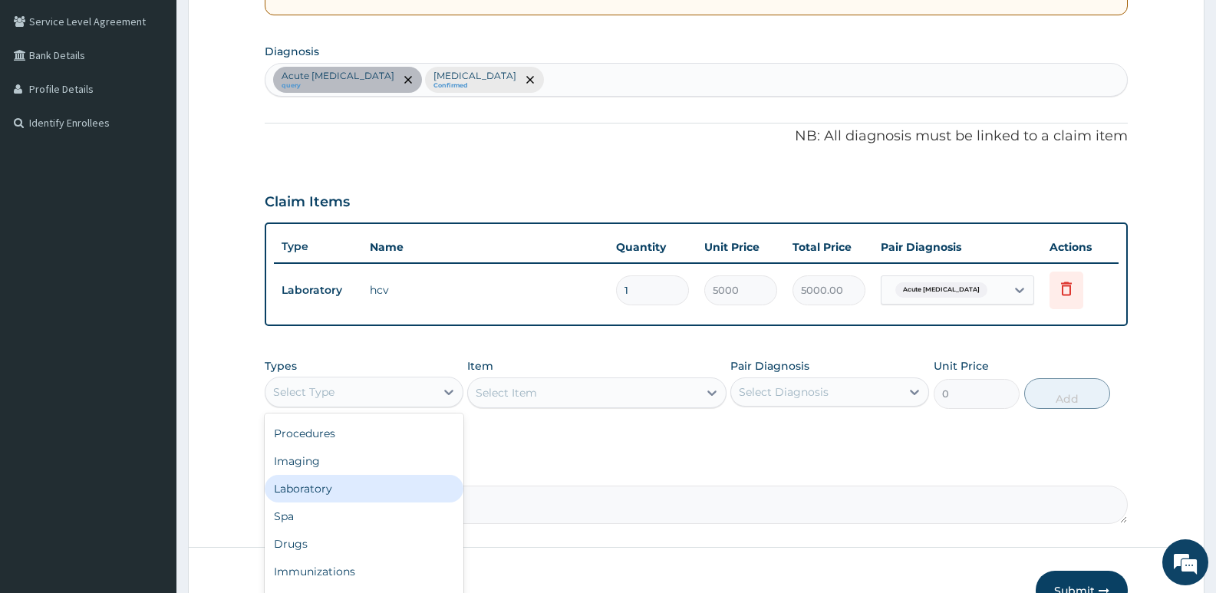
click at [301, 491] on div "Laboratory" at bounding box center [364, 489] width 199 height 28
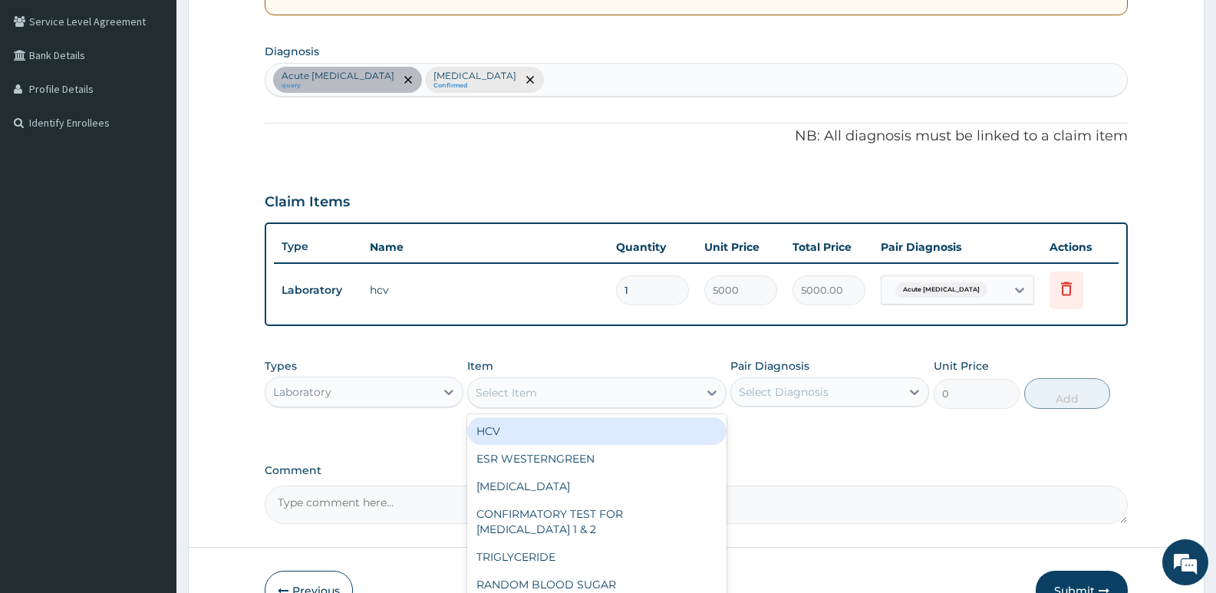
click at [617, 397] on div "Select Item" at bounding box center [582, 392] width 229 height 25
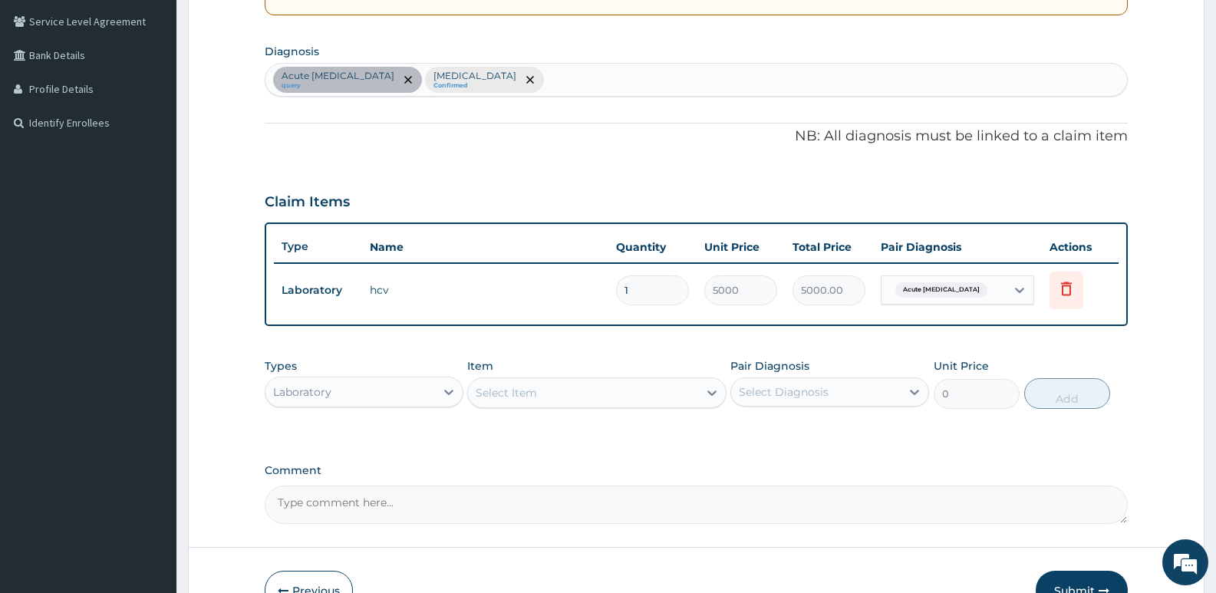
click at [620, 393] on div "Select Item" at bounding box center [582, 392] width 229 height 25
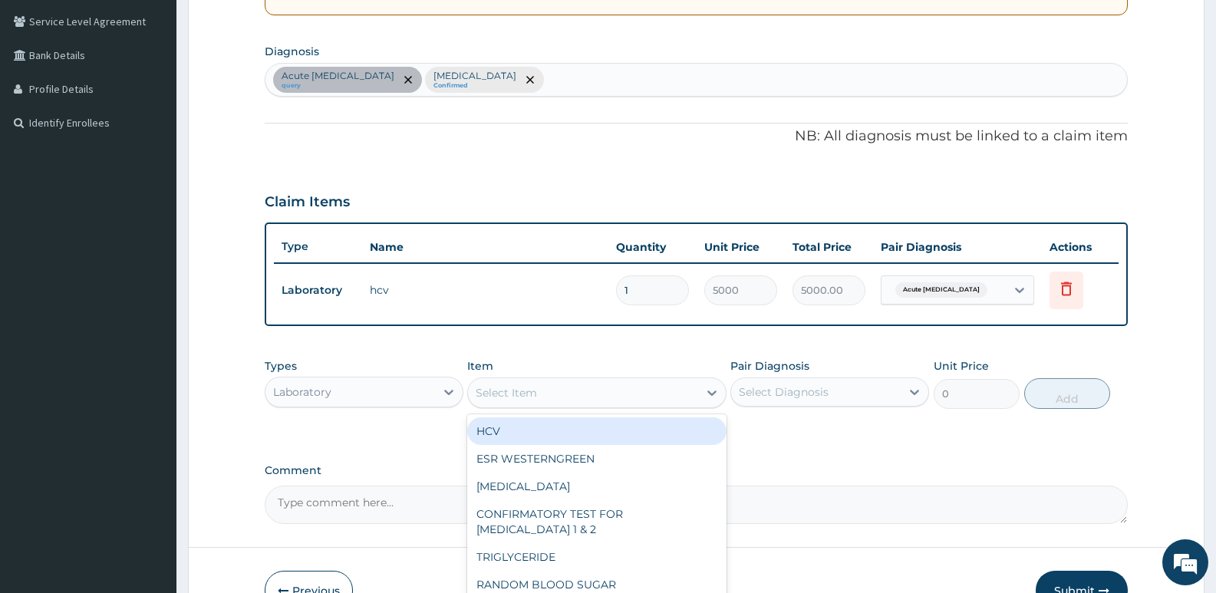
click at [620, 393] on div "Select Item" at bounding box center [582, 392] width 229 height 25
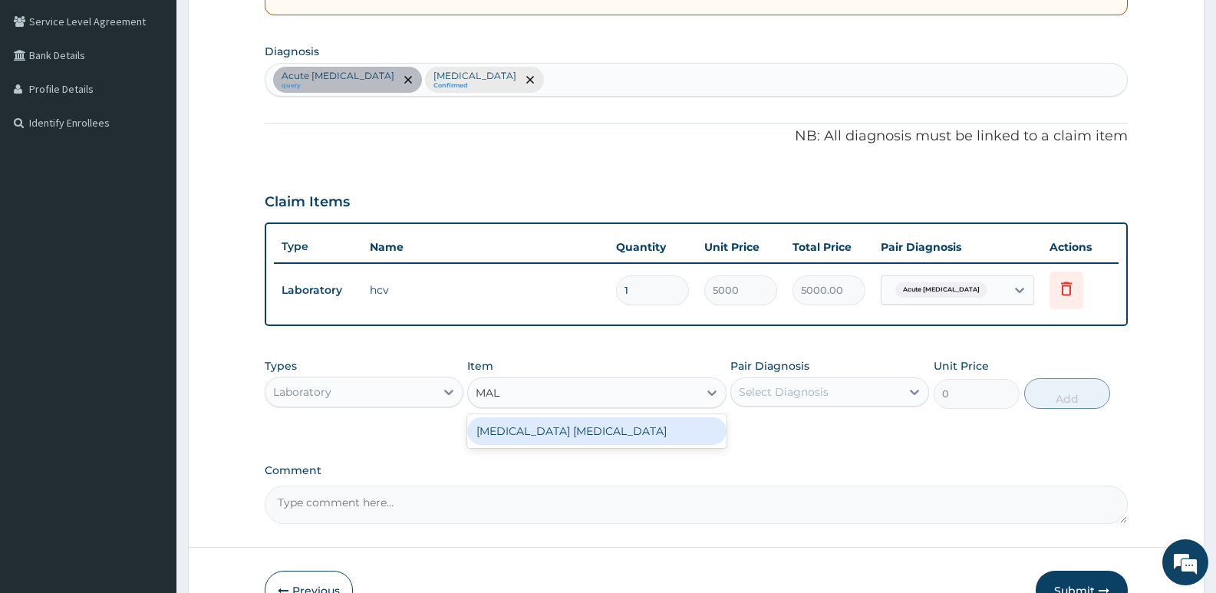
type input "MALA"
click at [587, 429] on div "[MEDICAL_DATA] [MEDICAL_DATA]" at bounding box center [596, 431] width 258 height 28
type input "1500"
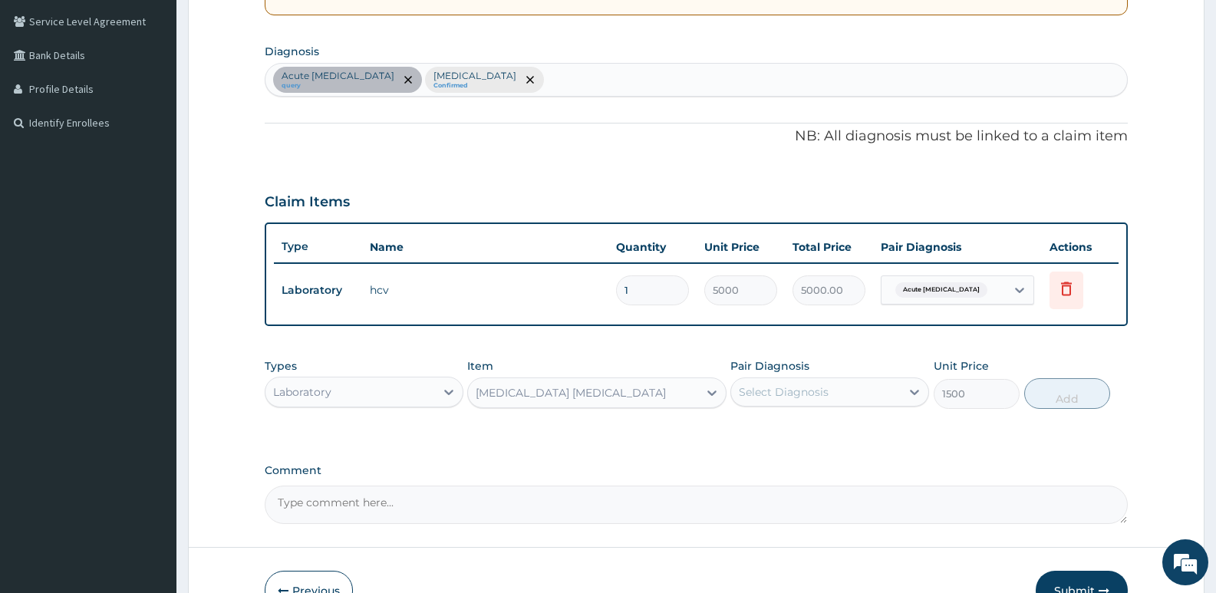
click at [867, 389] on div "Select Diagnosis" at bounding box center [815, 392] width 169 height 25
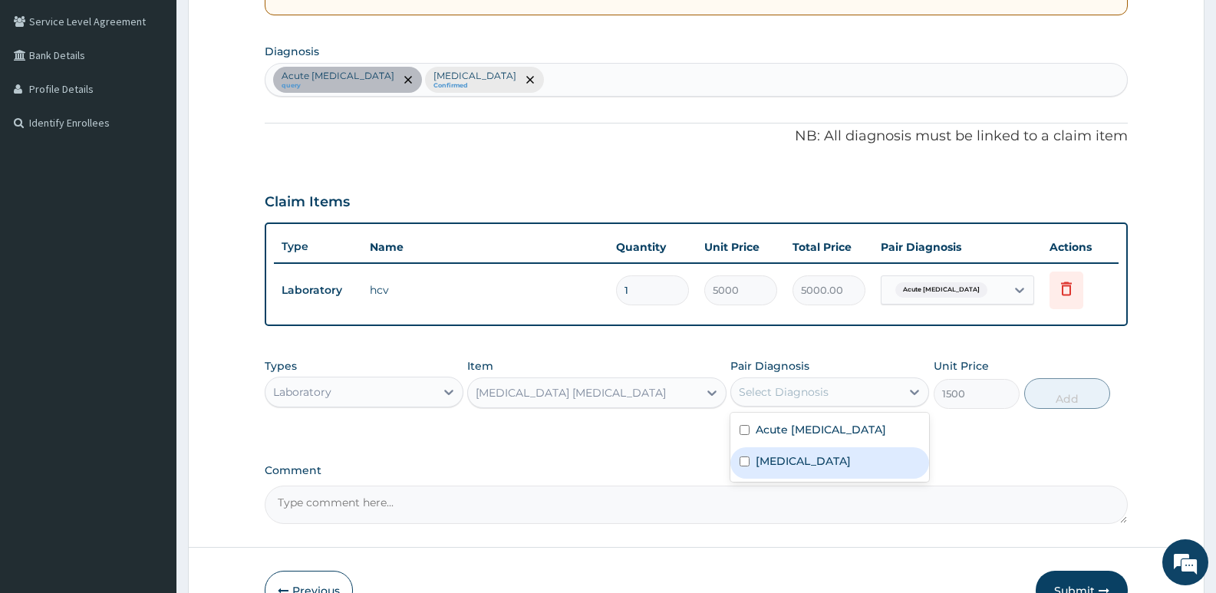
click at [837, 462] on label "[MEDICAL_DATA]" at bounding box center [802, 460] width 95 height 15
checkbox input "true"
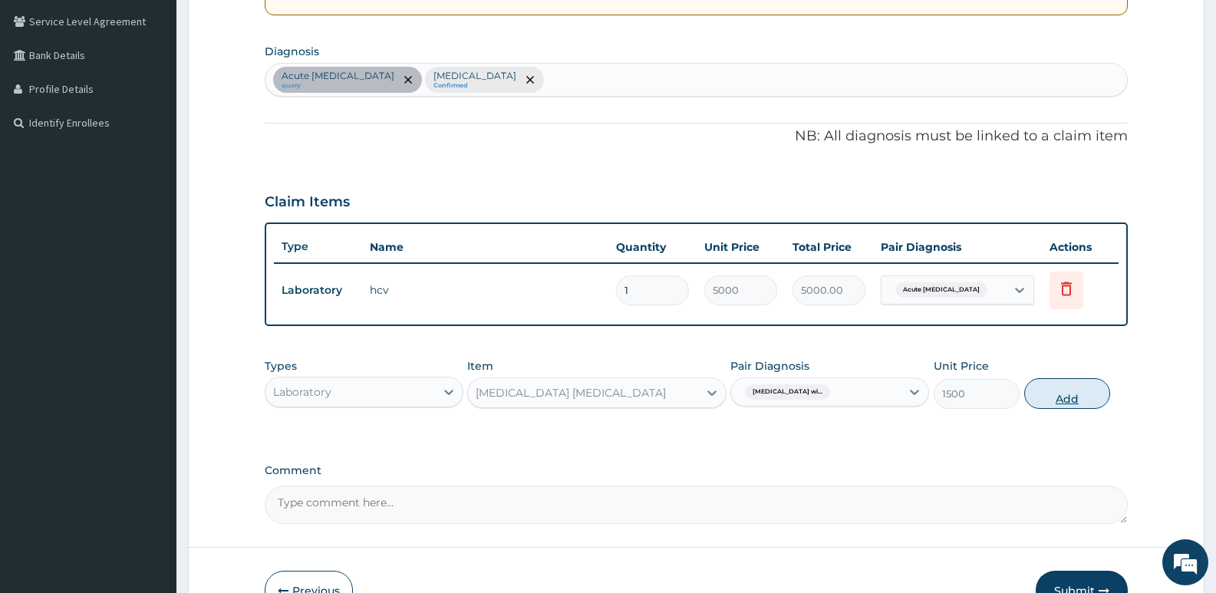
click at [1075, 393] on button "Add" at bounding box center [1067, 393] width 86 height 31
type input "0"
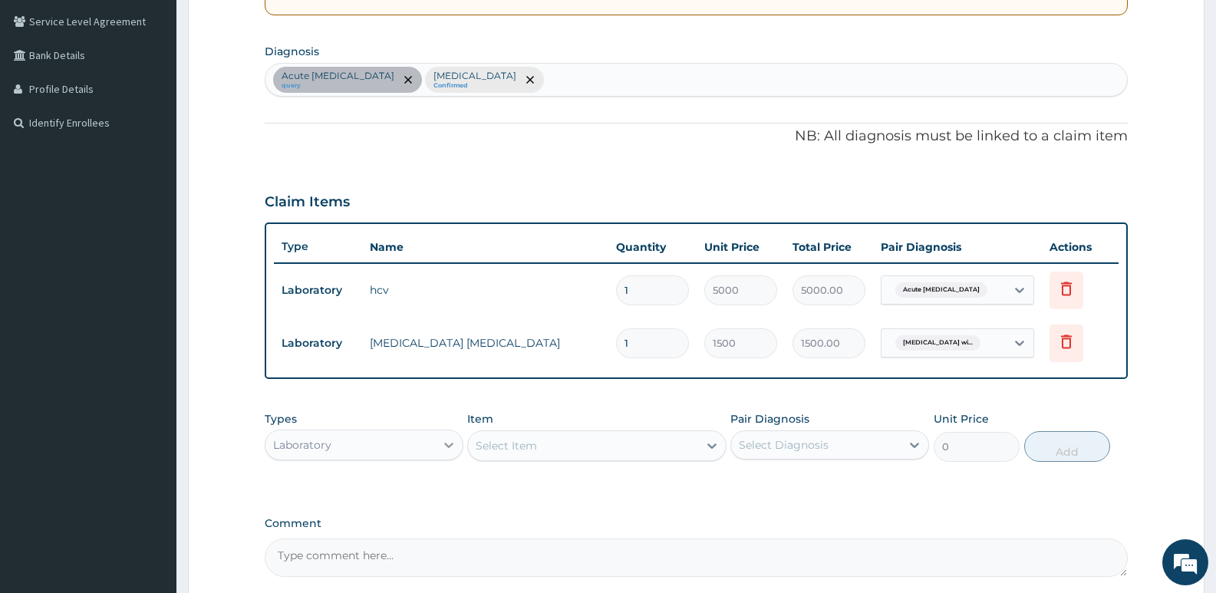
click at [447, 443] on icon at bounding box center [448, 444] width 15 height 15
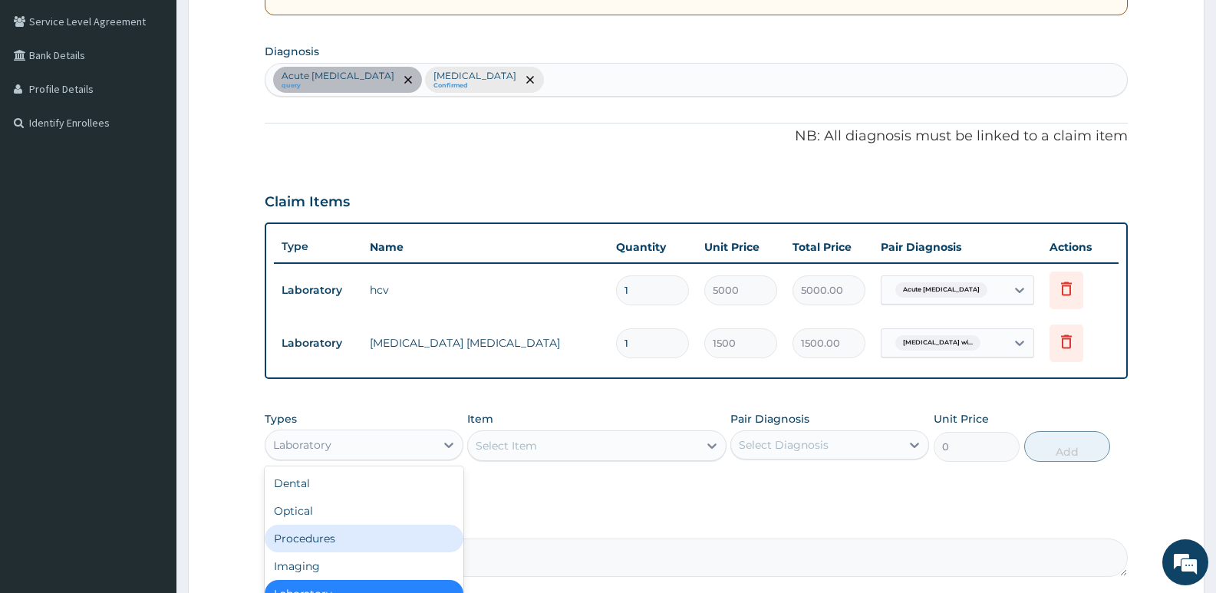
click at [314, 539] on div "Procedures" at bounding box center [364, 539] width 199 height 28
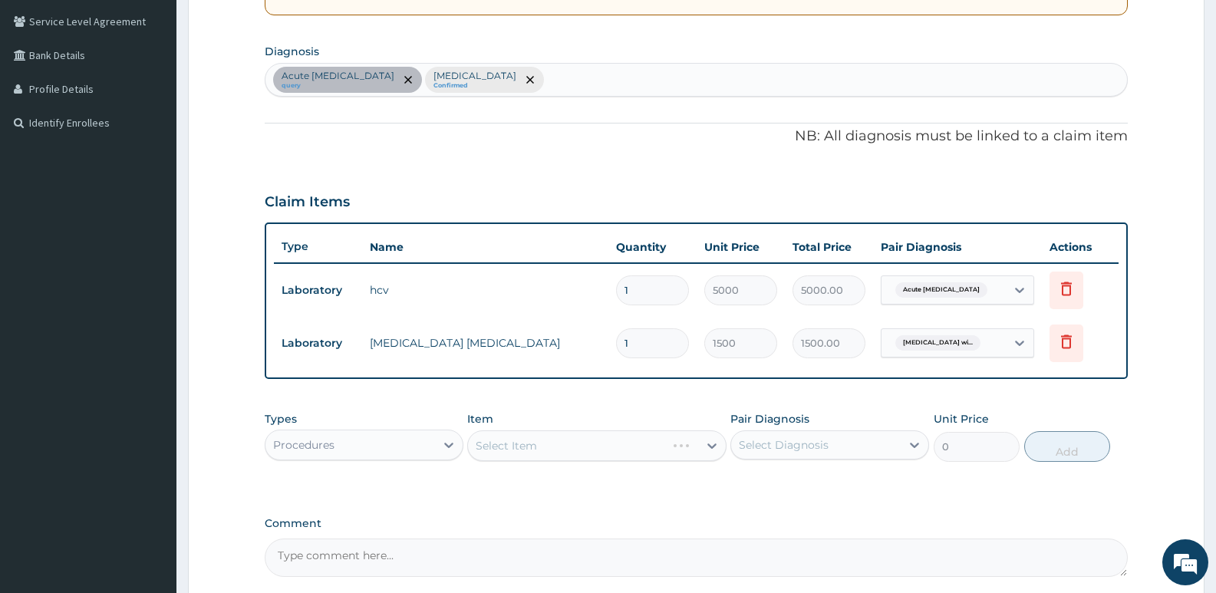
click at [557, 446] on div "Select Item" at bounding box center [596, 445] width 258 height 31
click at [413, 436] on div "Procedures" at bounding box center [349, 445] width 169 height 25
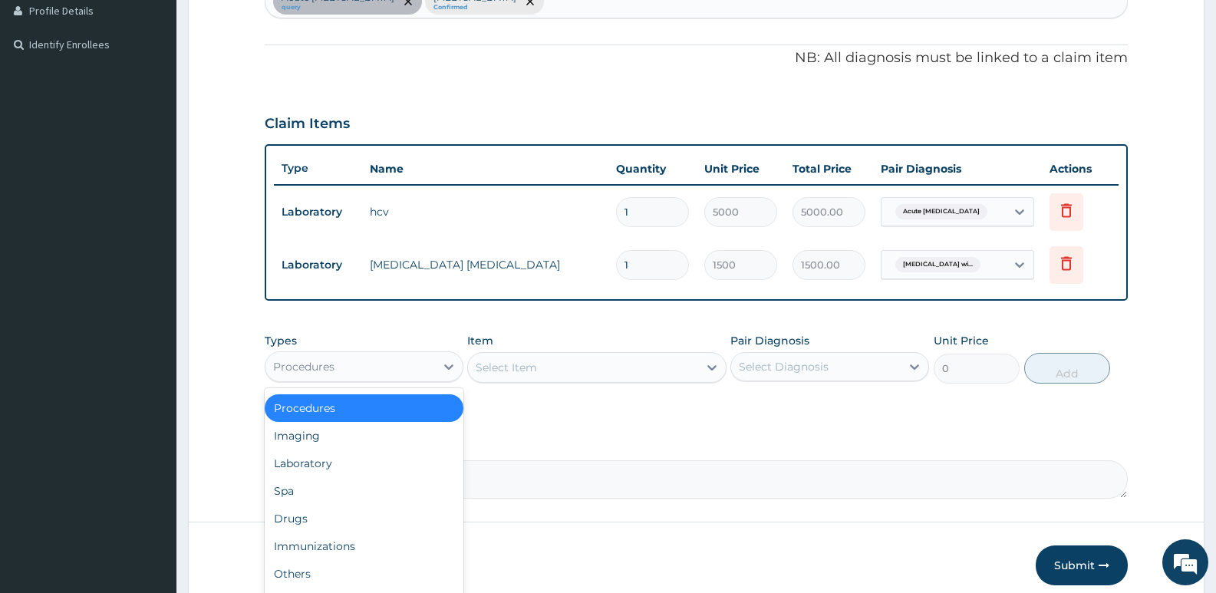
scroll to position [493, 0]
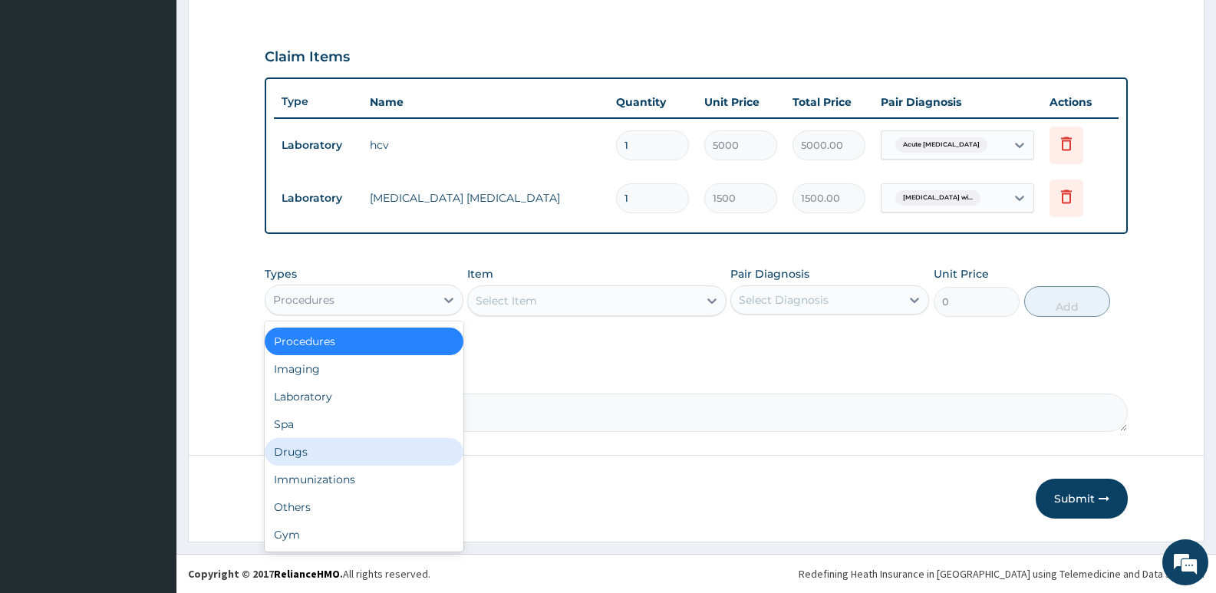
click at [322, 455] on div "Drugs" at bounding box center [364, 452] width 199 height 28
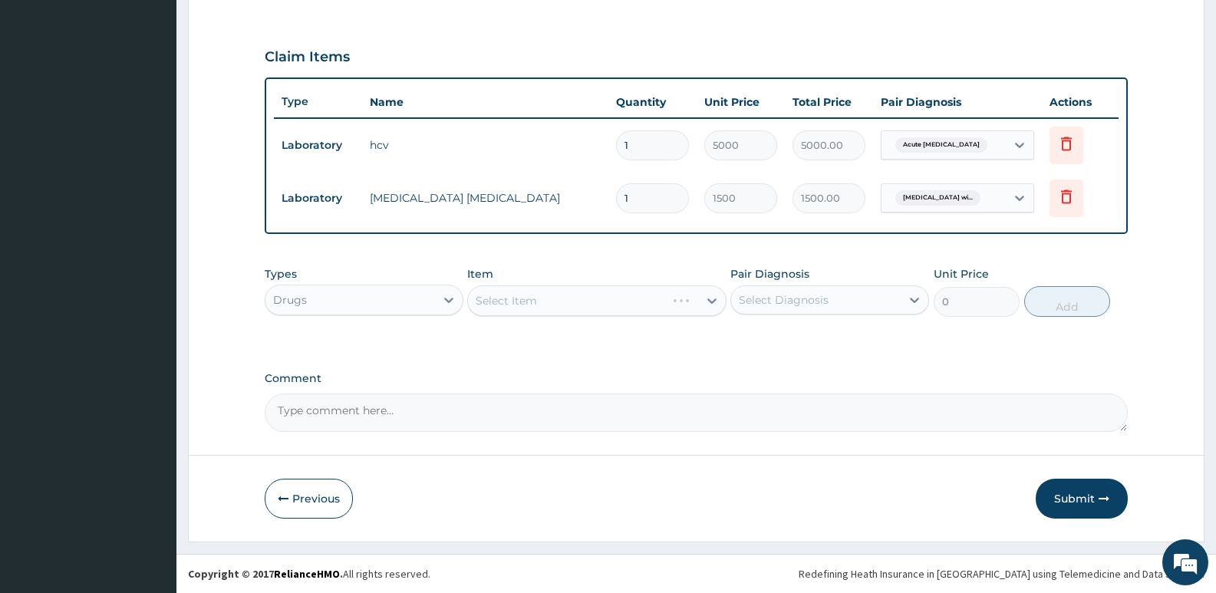
click at [660, 306] on div "Select Item" at bounding box center [596, 300] width 258 height 31
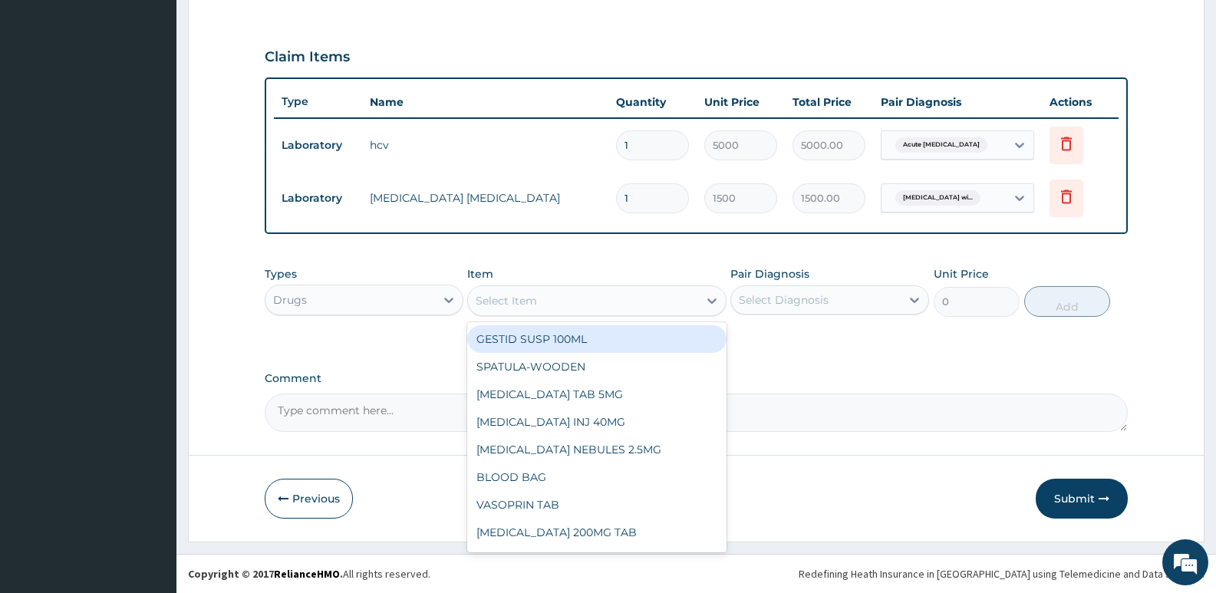
click at [662, 305] on div "Select Item" at bounding box center [582, 300] width 229 height 25
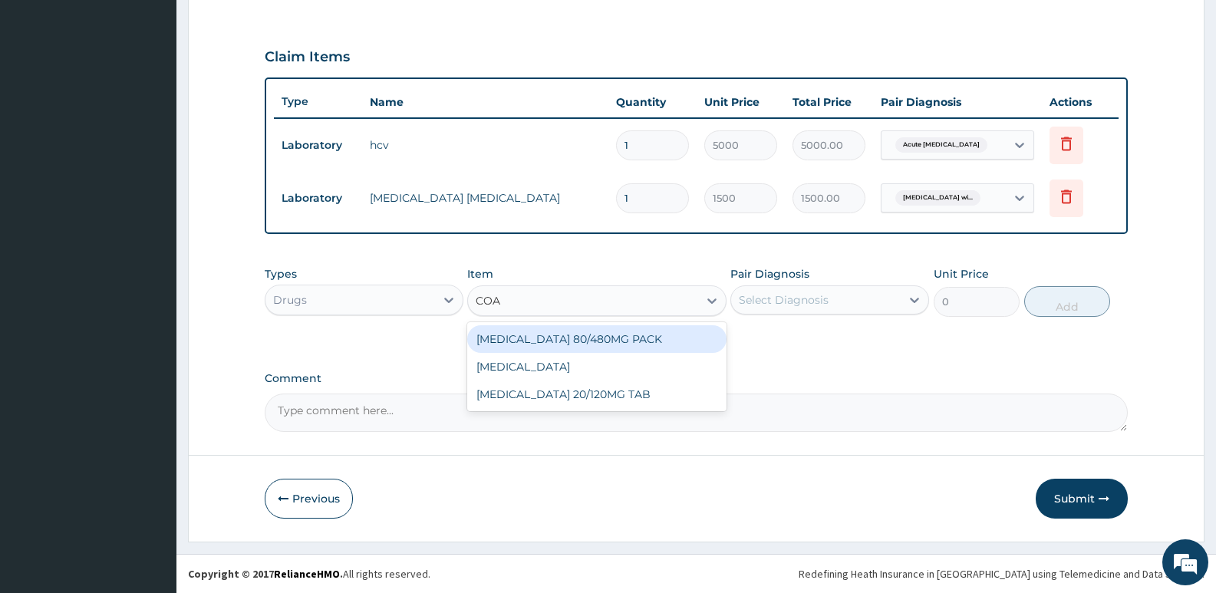
type input "COAR"
click at [592, 341] on div "[MEDICAL_DATA] 80/480MG PACK" at bounding box center [596, 339] width 258 height 28
type input "3500"
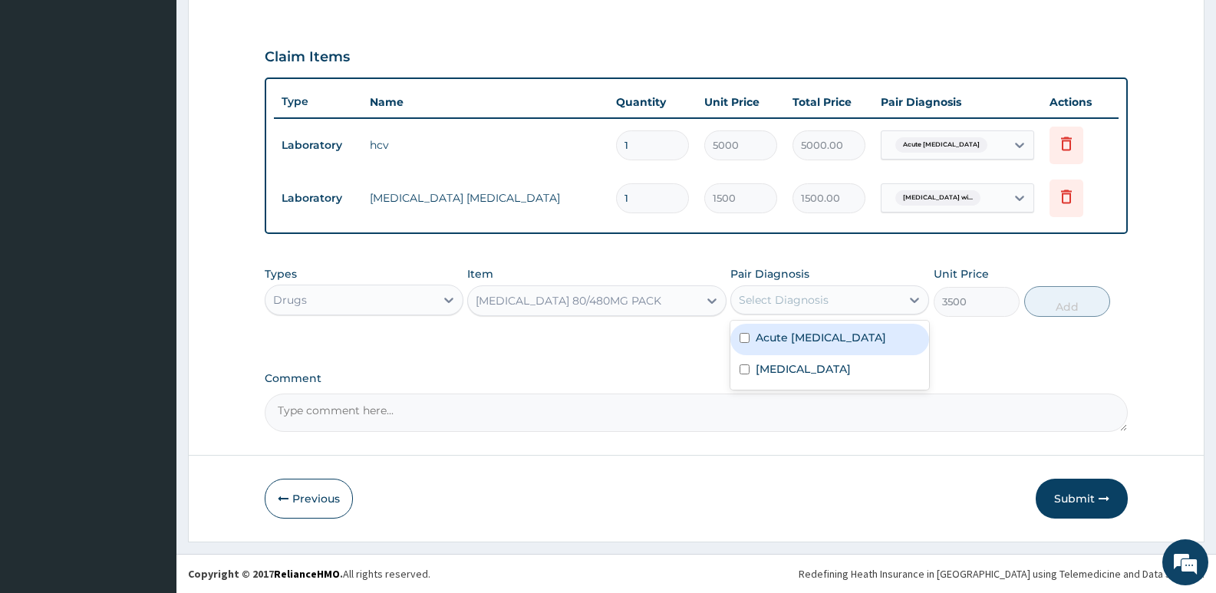
click at [745, 301] on div "Select Diagnosis" at bounding box center [784, 299] width 90 height 15
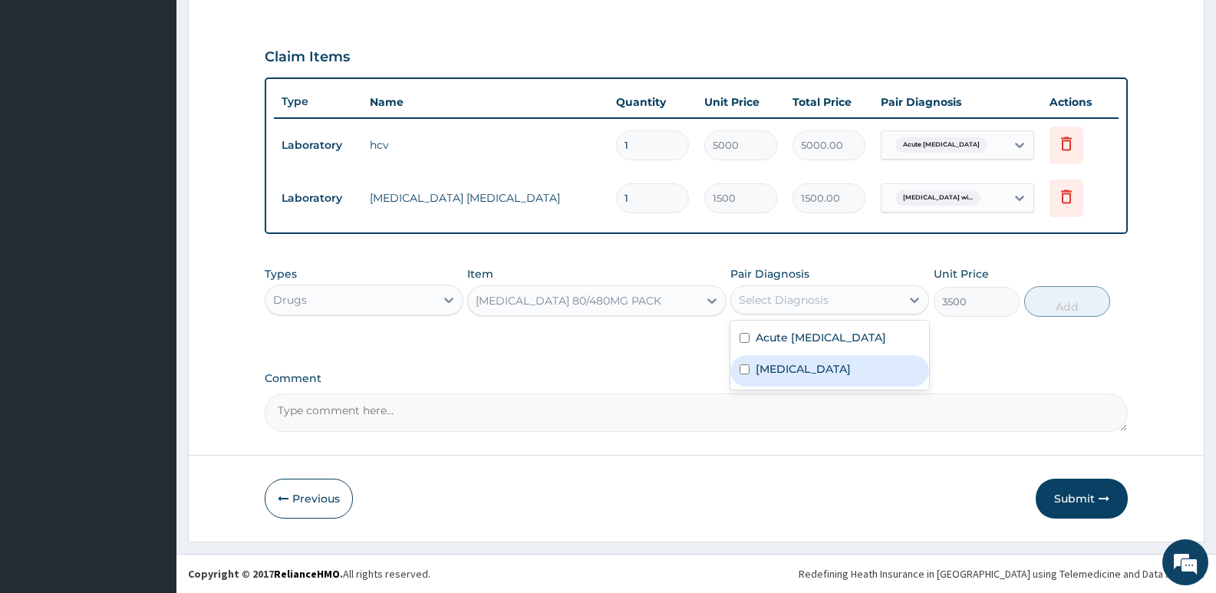
click at [806, 373] on label "[MEDICAL_DATA]" at bounding box center [802, 368] width 95 height 15
checkbox input "true"
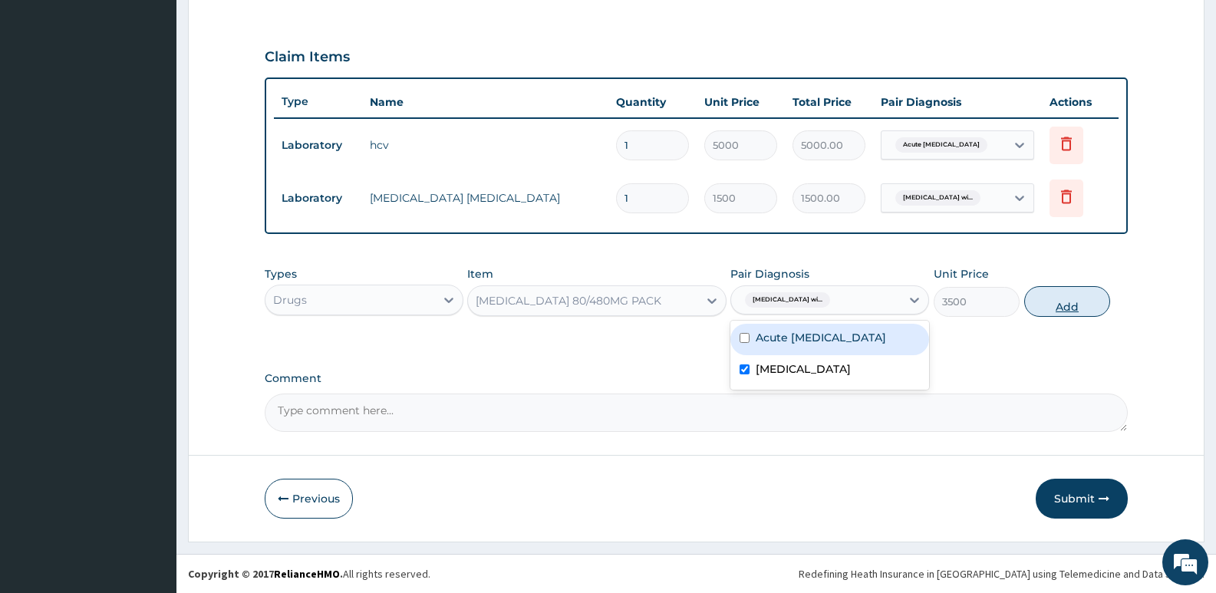
click at [1081, 301] on button "Add" at bounding box center [1067, 301] width 86 height 31
type input "0"
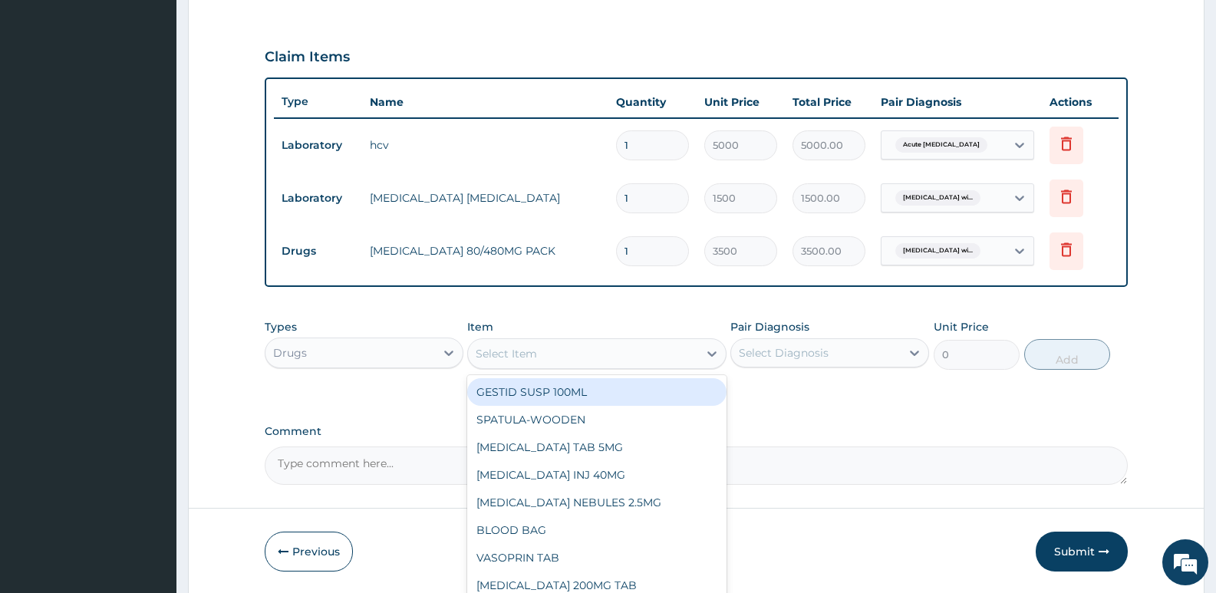
click at [593, 353] on div "Select Item" at bounding box center [582, 353] width 229 height 25
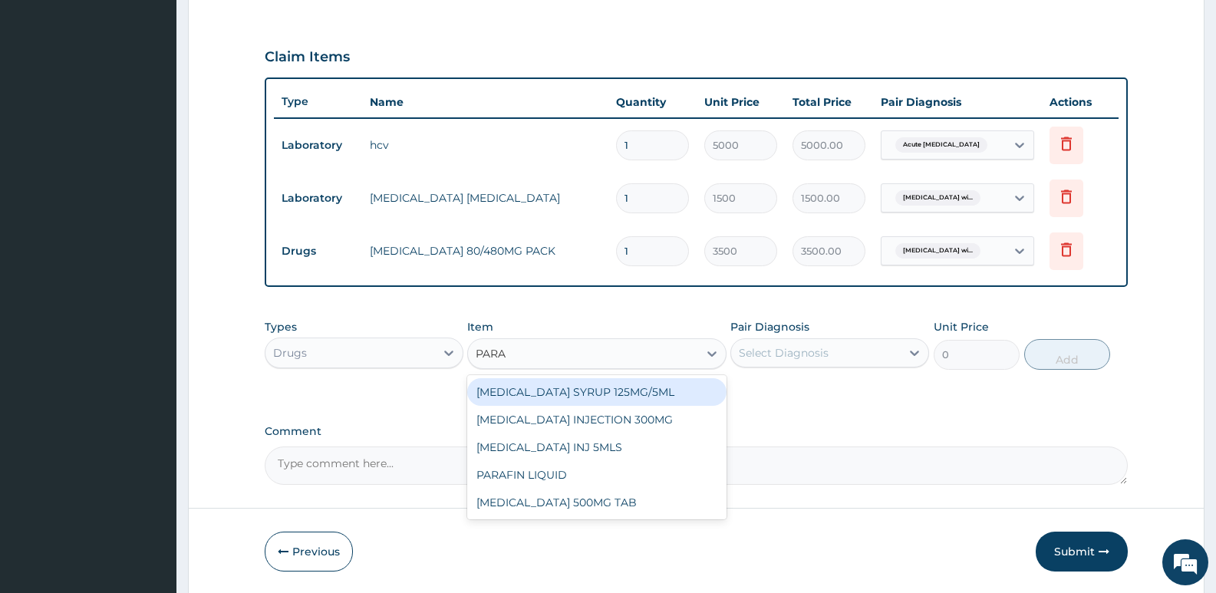
type input "PARAC"
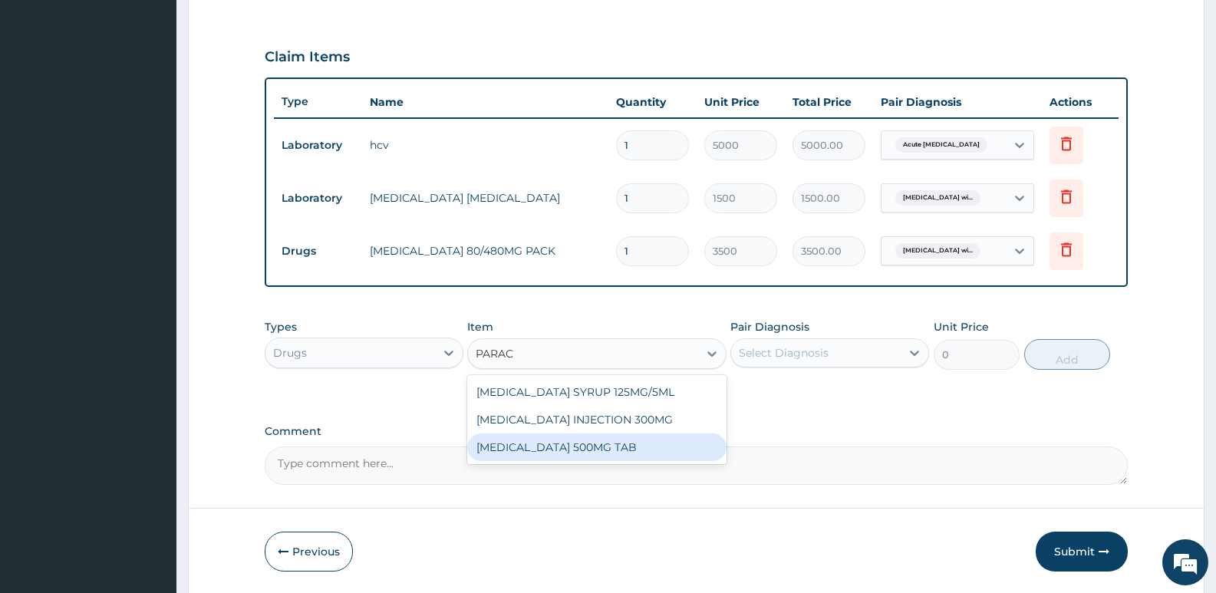
click at [617, 443] on div "[MEDICAL_DATA] 500MG TAB" at bounding box center [596, 447] width 258 height 28
type input "50"
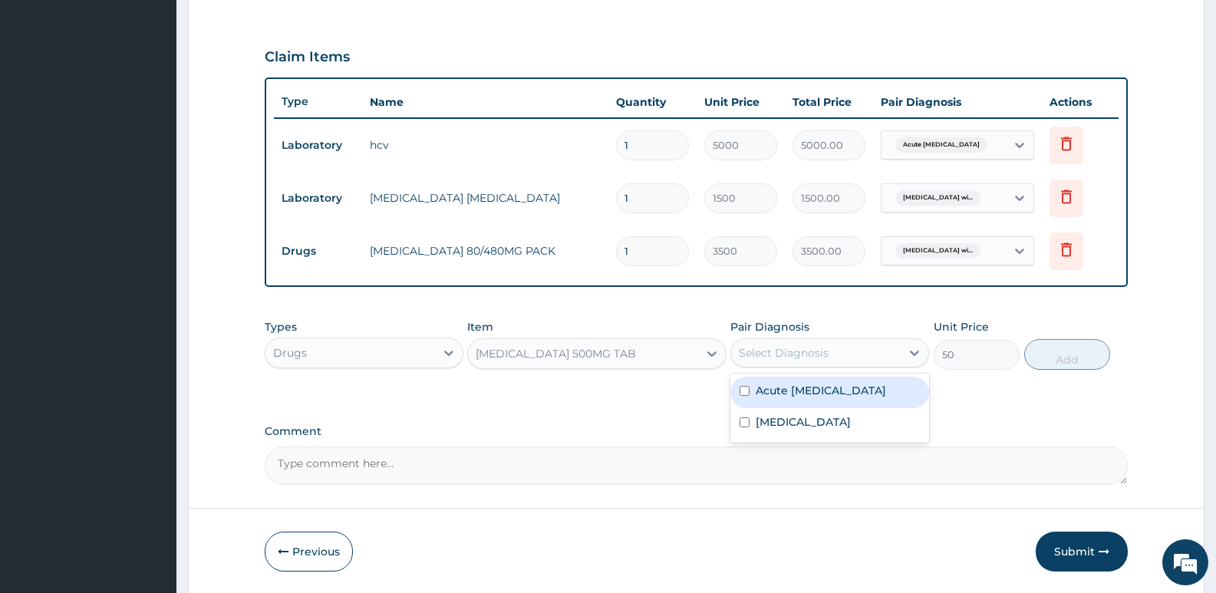
click at [801, 360] on div "Select Diagnosis" at bounding box center [784, 352] width 90 height 15
click at [831, 424] on label "[MEDICAL_DATA]" at bounding box center [802, 421] width 95 height 15
checkbox input "true"
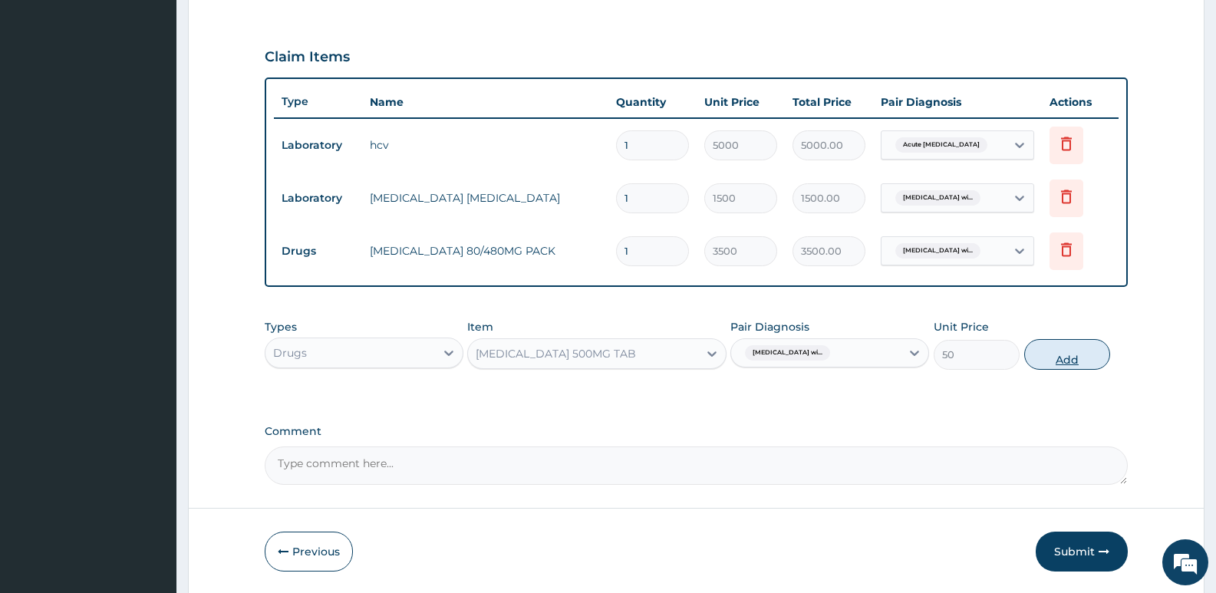
click at [1068, 343] on button "Add" at bounding box center [1067, 354] width 86 height 31
type input "0"
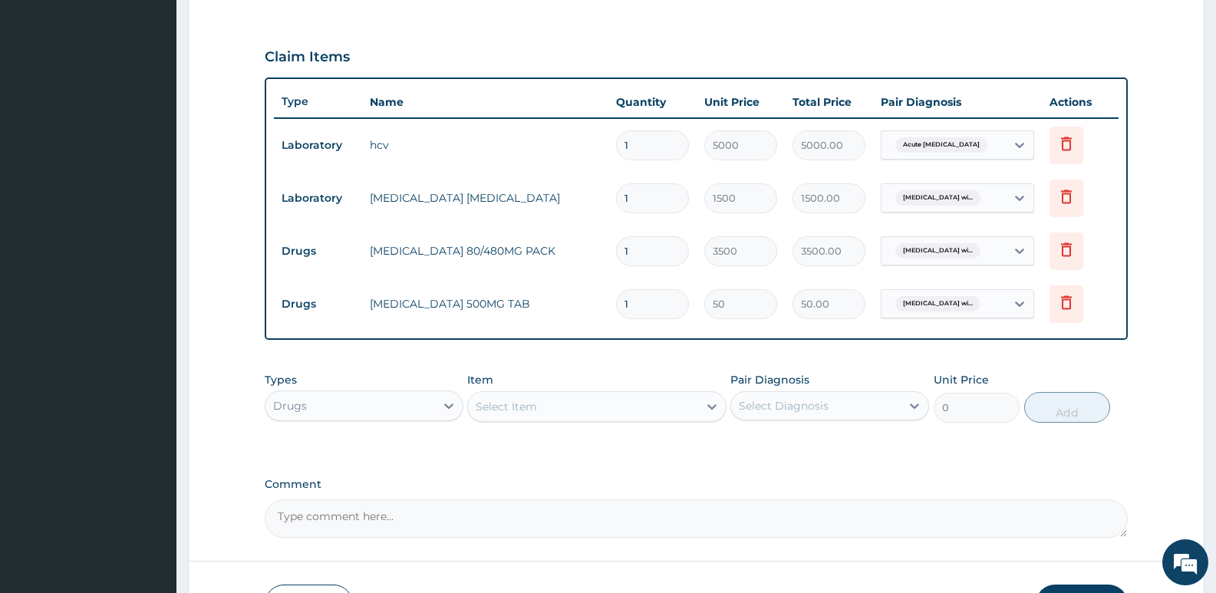
click at [426, 404] on div "Drugs" at bounding box center [349, 405] width 169 height 25
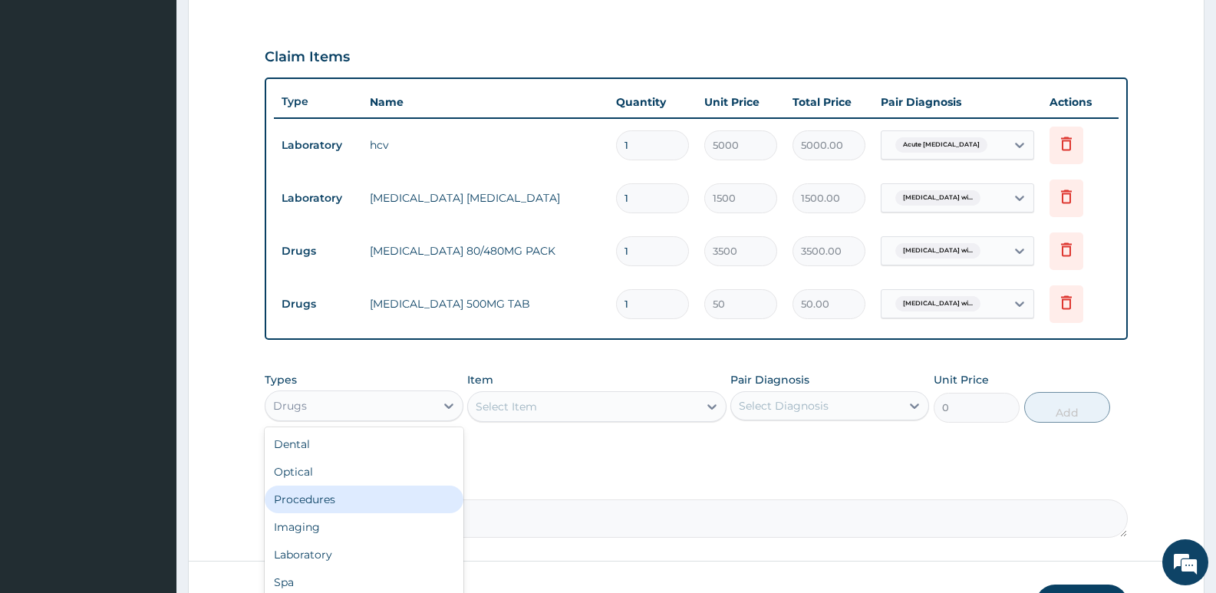
click at [333, 503] on div "Procedures" at bounding box center [364, 499] width 199 height 28
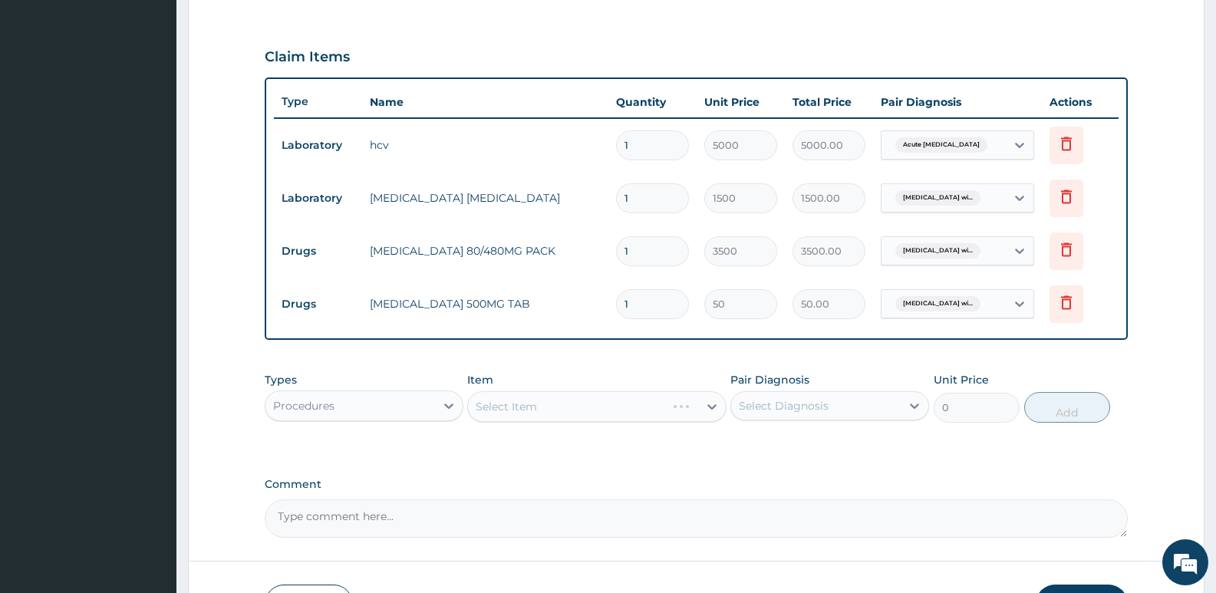
click at [495, 399] on div "Select Item" at bounding box center [596, 406] width 258 height 31
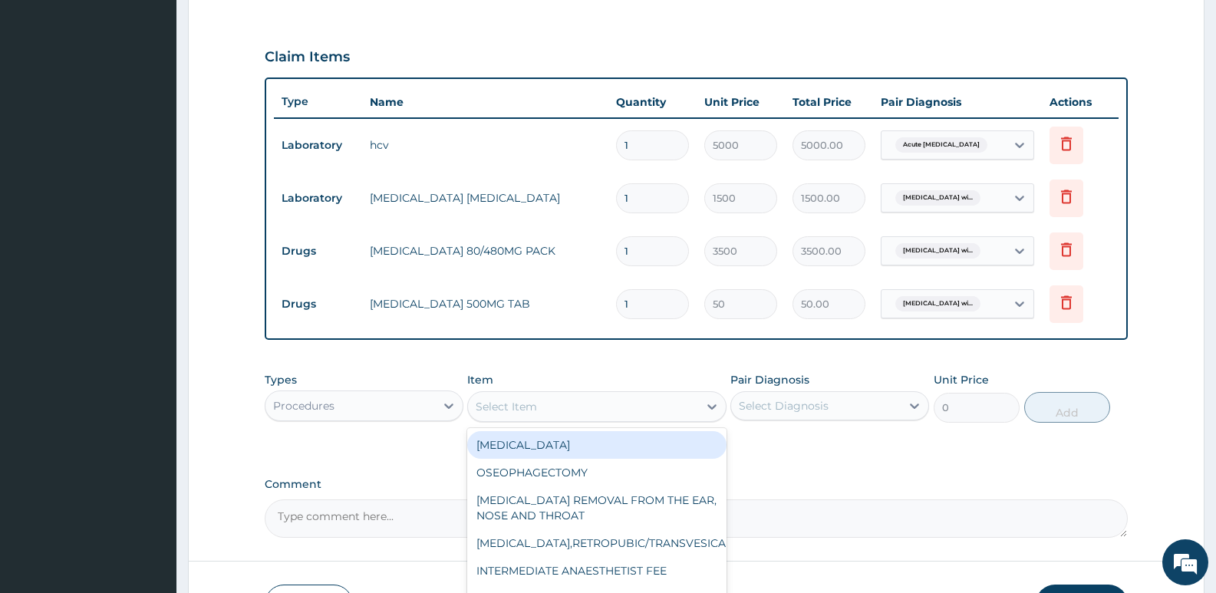
click at [604, 407] on div "Select Item" at bounding box center [582, 406] width 229 height 25
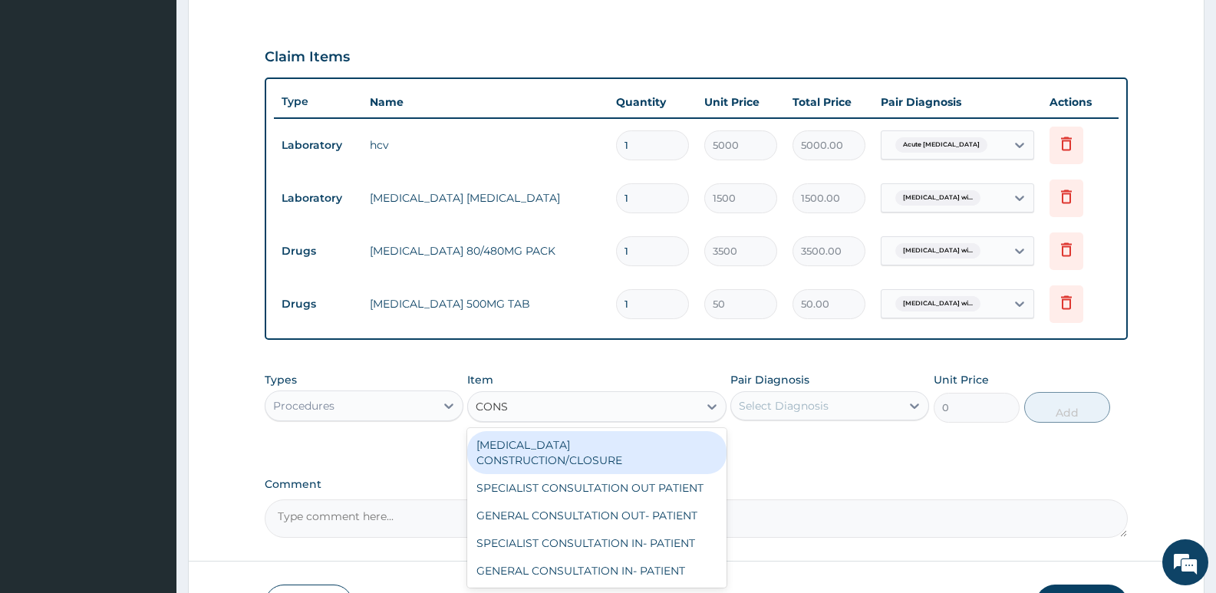
type input "CONSU"
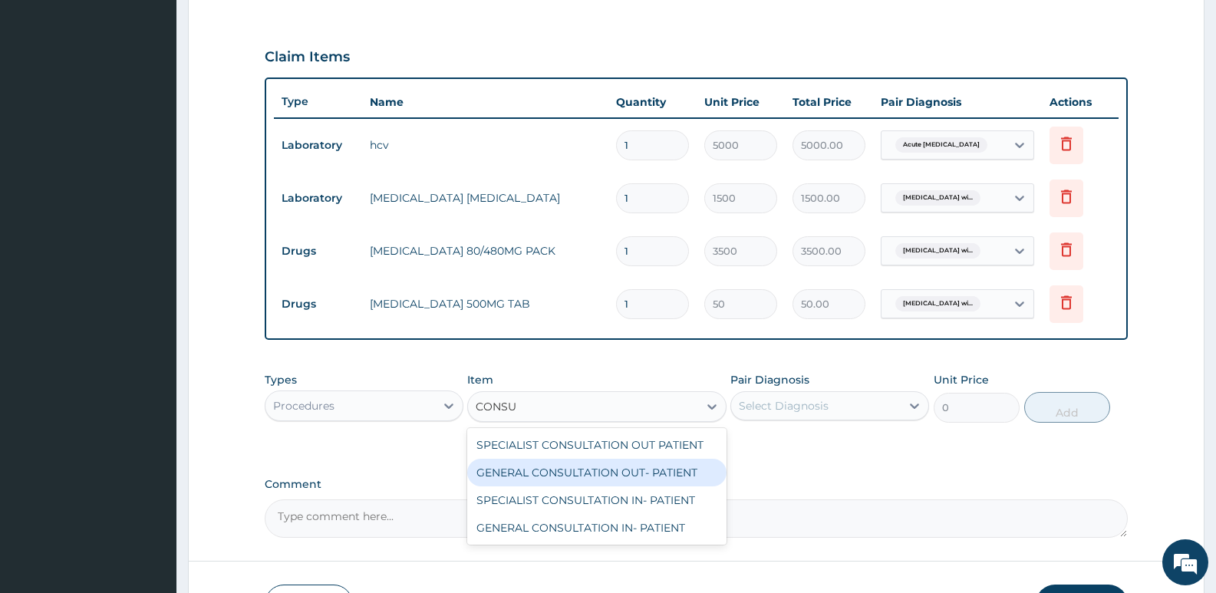
drag, startPoint x: 554, startPoint y: 472, endPoint x: 604, endPoint y: 462, distance: 51.6
click at [554, 473] on div "GENERAL CONSULTATION OUT- PATIENT" at bounding box center [596, 473] width 258 height 28
type input "3000"
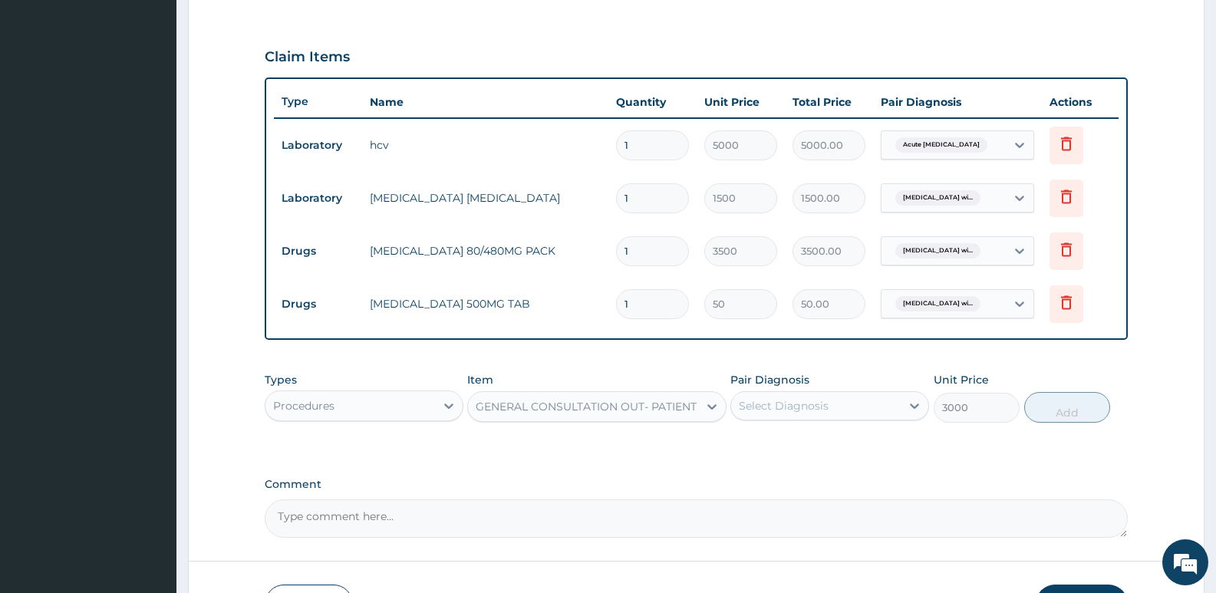
click at [774, 408] on div "Select Diagnosis" at bounding box center [784, 405] width 90 height 15
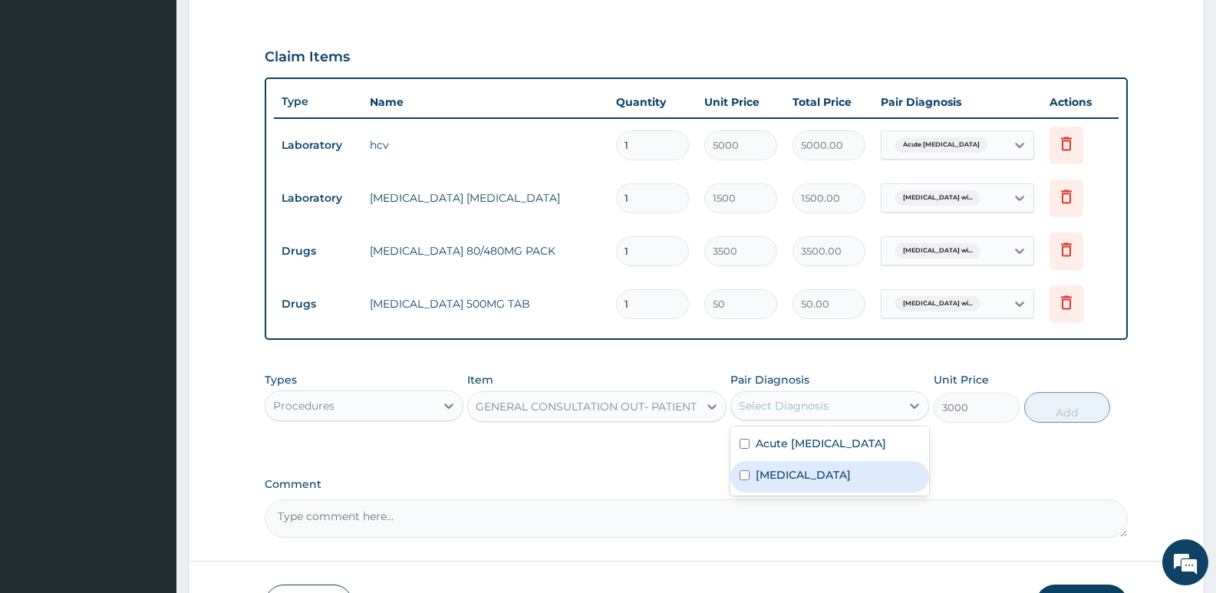
click at [768, 480] on label "[MEDICAL_DATA]" at bounding box center [802, 474] width 95 height 15
checkbox input "true"
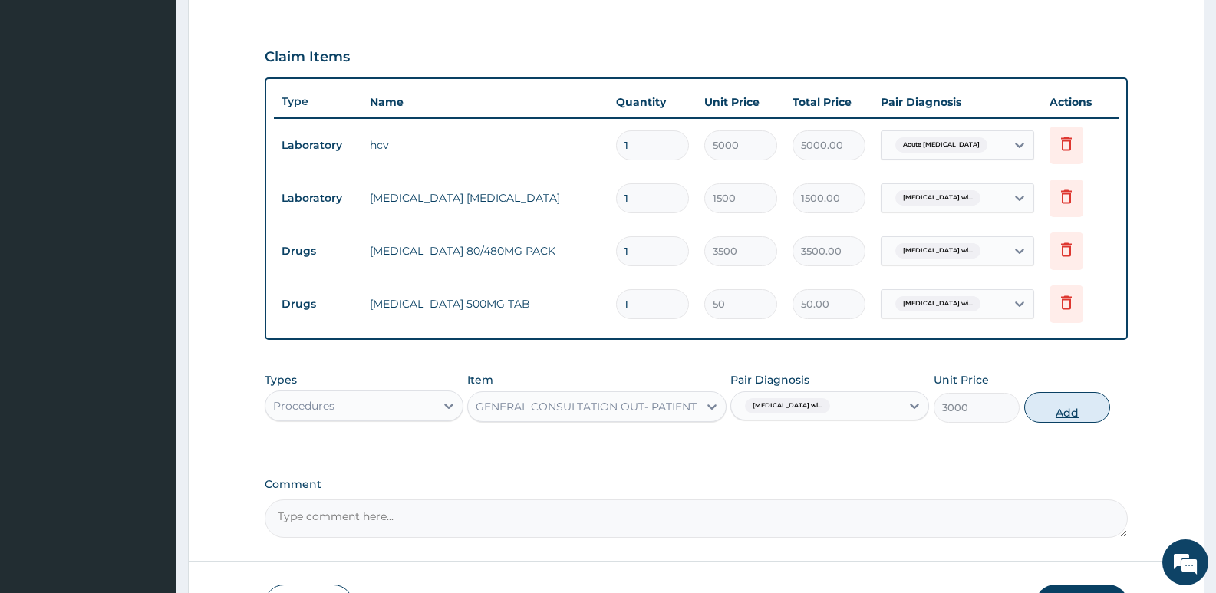
click at [1044, 416] on button "Add" at bounding box center [1067, 407] width 86 height 31
type input "0"
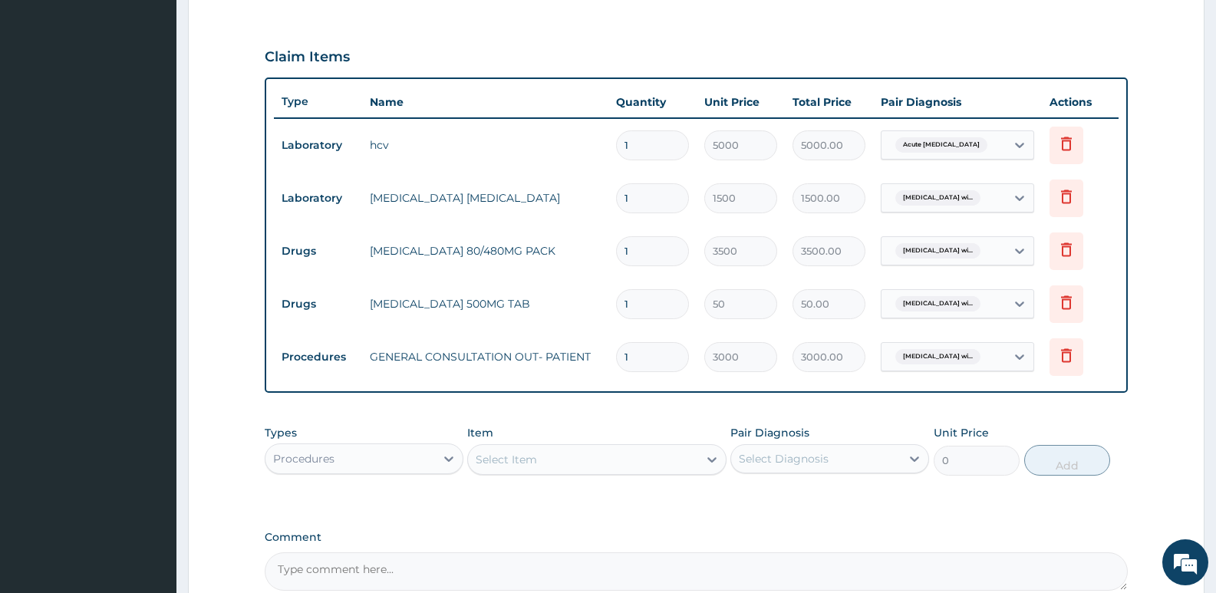
click at [640, 304] on input "1" at bounding box center [652, 304] width 73 height 30
type input "18"
type input "900.00"
type input "18"
drag, startPoint x: 642, startPoint y: 248, endPoint x: 553, endPoint y: 261, distance: 89.8
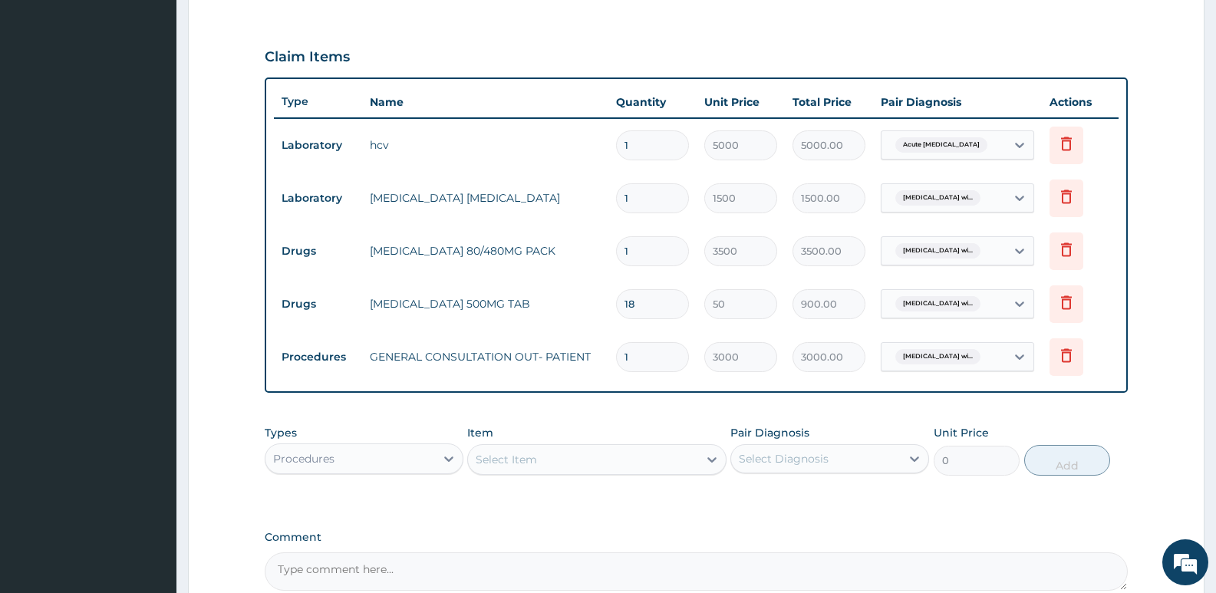
click at [572, 257] on tr "Drugs COARTEM 80/480MG PACK 1 3500 3500.00 Plasmodium malariae malaria wi... De…" at bounding box center [696, 251] width 844 height 53
click at [640, 254] on input "1" at bounding box center [652, 251] width 73 height 30
click at [211, 304] on form "Step 2 of 2 PA Code / Prescription Code PA/D036D5 Encounter Date 06-09-2025 Imp…" at bounding box center [696, 144] width 1016 height 1112
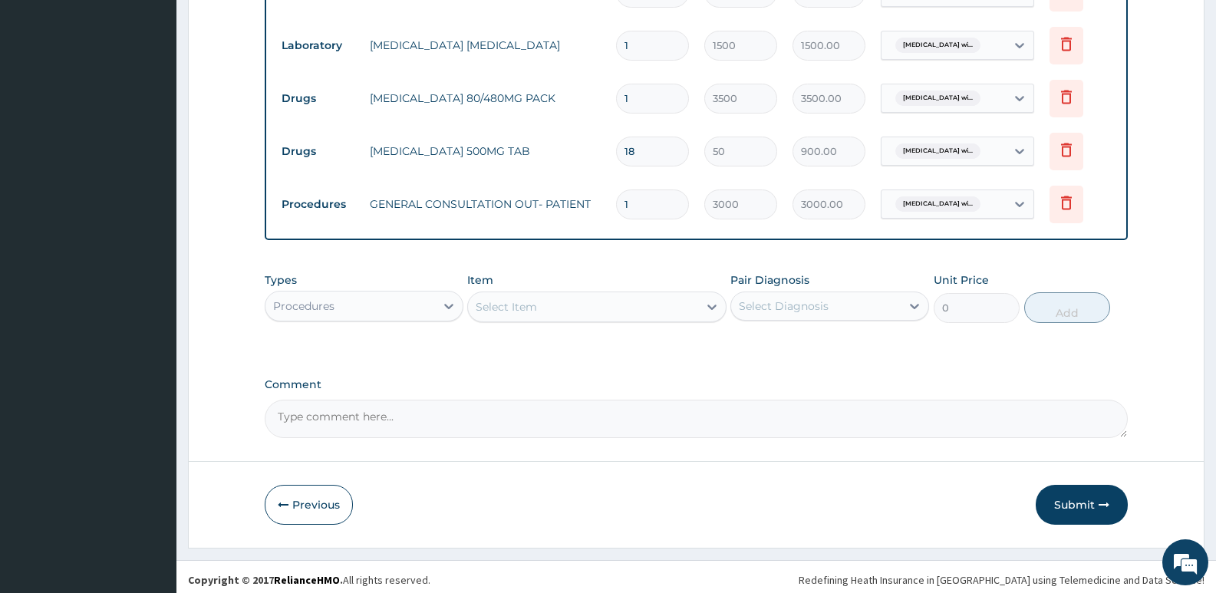
scroll to position [652, 0]
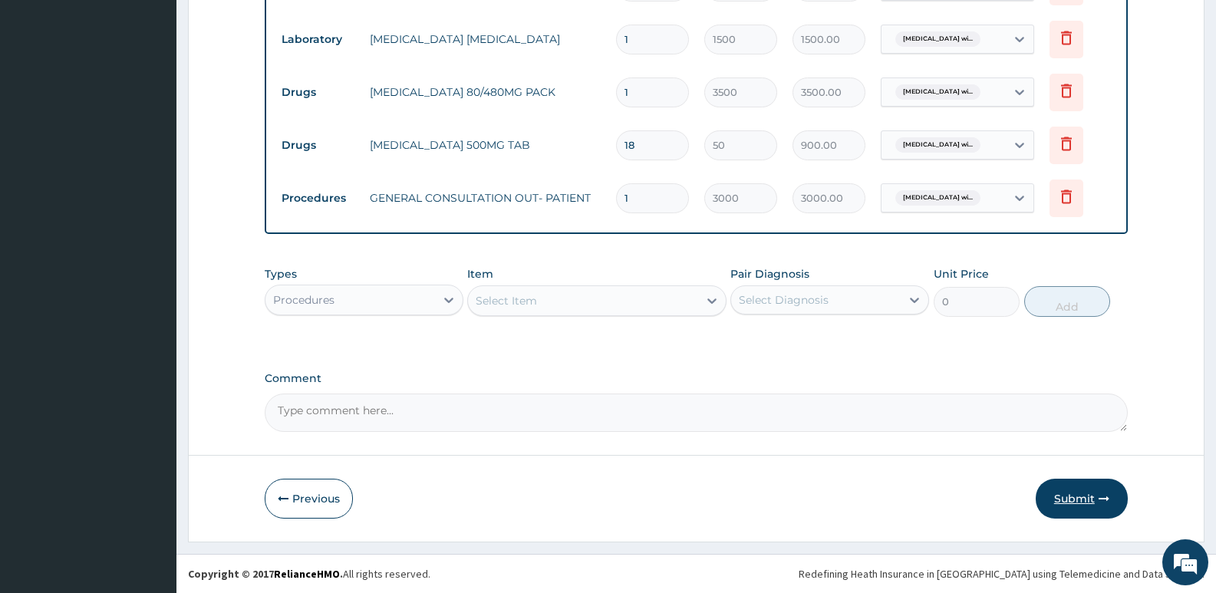
click at [1092, 489] on button "Submit" at bounding box center [1081, 499] width 92 height 40
